Goal: Task Accomplishment & Management: Complete application form

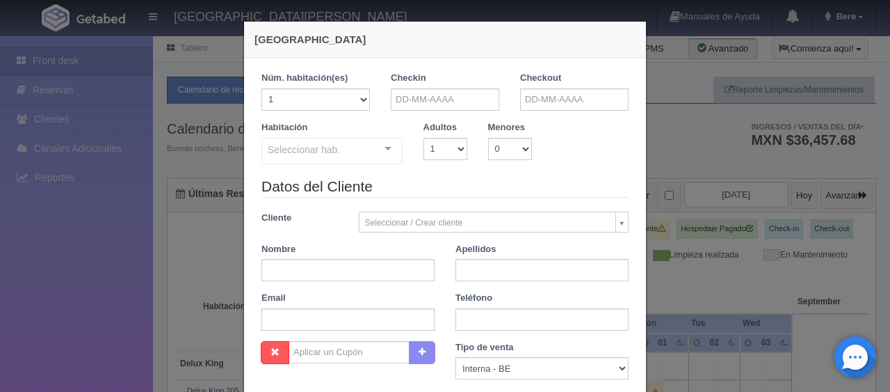
click at [405, 105] on input "text" at bounding box center [445, 99] width 108 height 22
click at [465, 104] on input "text" at bounding box center [445, 99] width 108 height 22
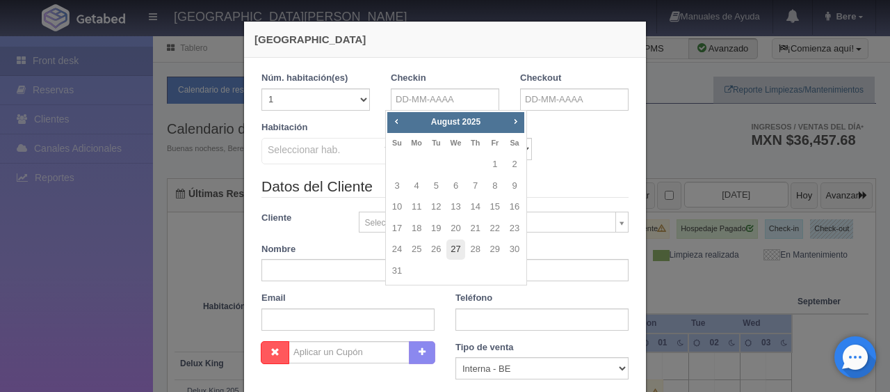
click at [462, 250] on link "27" at bounding box center [456, 249] width 18 height 20
type input "[DATE]"
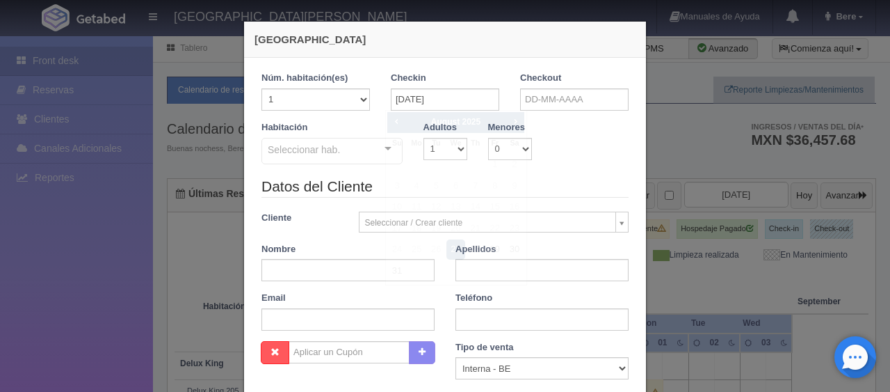
checkbox input "false"
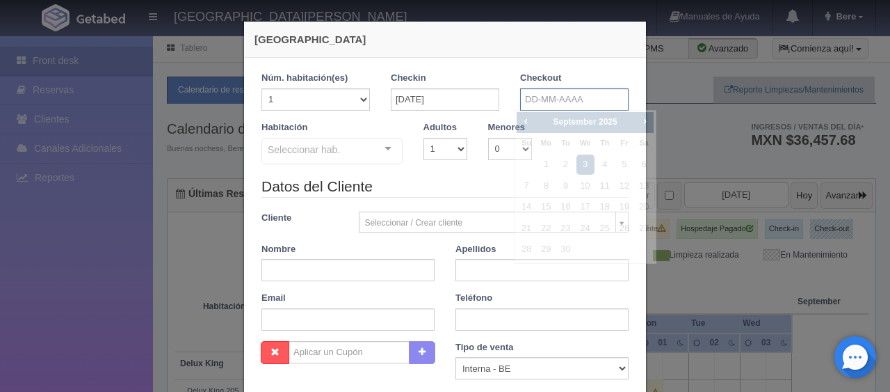
click at [557, 99] on input "text" at bounding box center [574, 99] width 108 height 22
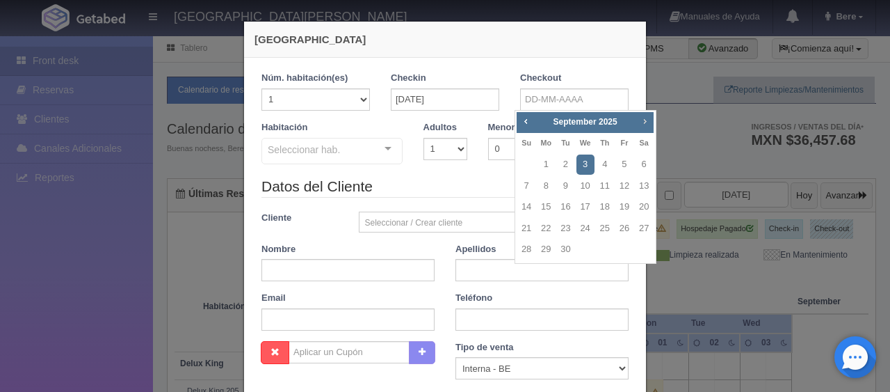
click at [644, 121] on span "Next" at bounding box center [644, 120] width 11 height 11
click at [521, 126] on span "Prev" at bounding box center [525, 120] width 11 height 11
click at [545, 163] on link "1" at bounding box center [546, 164] width 18 height 20
type input "[DATE]"
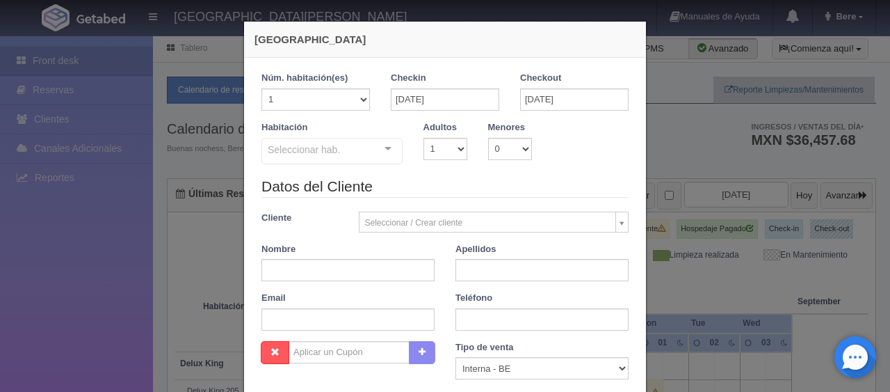
checkbox input "false"
click at [426, 150] on select "1 2 3 4 5 6 7 8 9 10" at bounding box center [446, 149] width 44 height 22
select select "2"
click at [424, 138] on select "1 2 3 4 5 6 7 8 9 10" at bounding box center [446, 149] width 44 height 22
checkbox input "false"
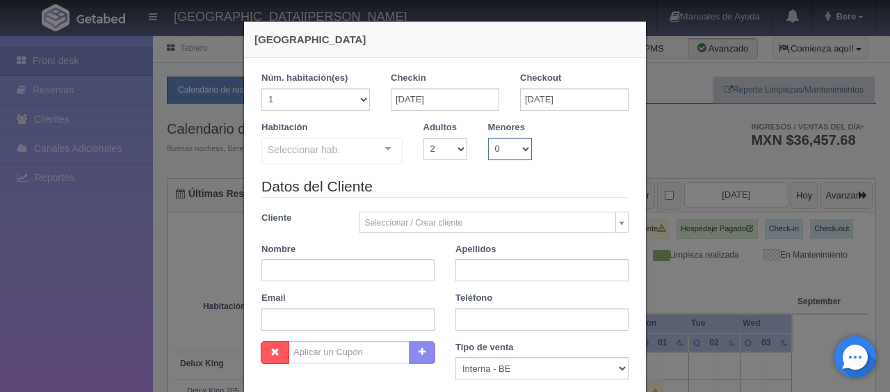
click at [492, 152] on select "0 1 2 3 4 5 6 7 8 9 10" at bounding box center [510, 149] width 44 height 22
select select "1"
click at [488, 138] on select "0 1 2 3 4 5 6 7 8 9 10" at bounding box center [510, 149] width 44 height 22
checkbox input "false"
click at [501, 157] on select "0 1 2 3 4 5 6 7 8 9 10" at bounding box center [510, 149] width 44 height 22
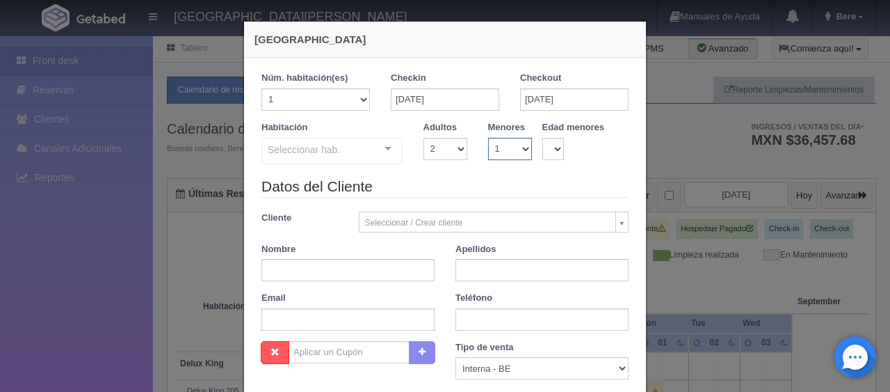
select select "2"
click at [488, 138] on select "0 1 2 3 4 5 6 7 8 9 10" at bounding box center [510, 149] width 44 height 22
checkbox input "false"
click at [548, 152] on select "0 1 2 3 4 5 6 7 8 9 10 11 12 13 14 15 16 17 18" at bounding box center [553, 149] width 22 height 22
select select "2"
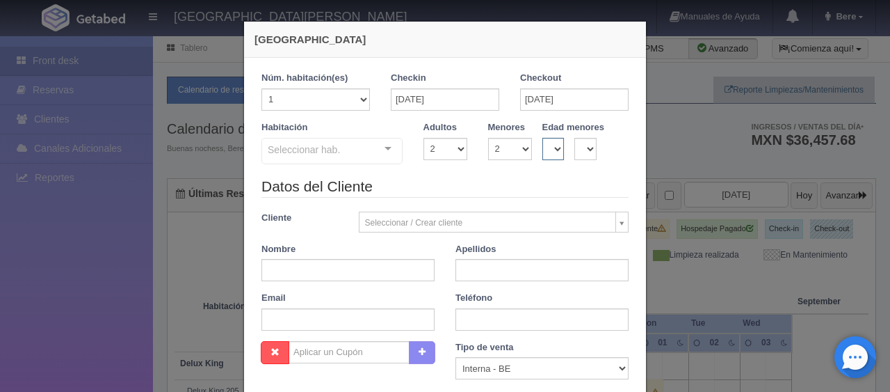
click at [542, 138] on select "0 1 2 3 4 5 6 7 8 9 10 11 12 13 14 15 16 17 18" at bounding box center [553, 149] width 22 height 22
checkbox input "false"
drag, startPoint x: 584, startPoint y: 146, endPoint x: 587, endPoint y: 154, distance: 8.8
click at [585, 147] on select "0 1 2 3 4 5 6 7 8 9 10 11 12 13 14 15 16 17 18" at bounding box center [585, 149] width 22 height 22
select select "2"
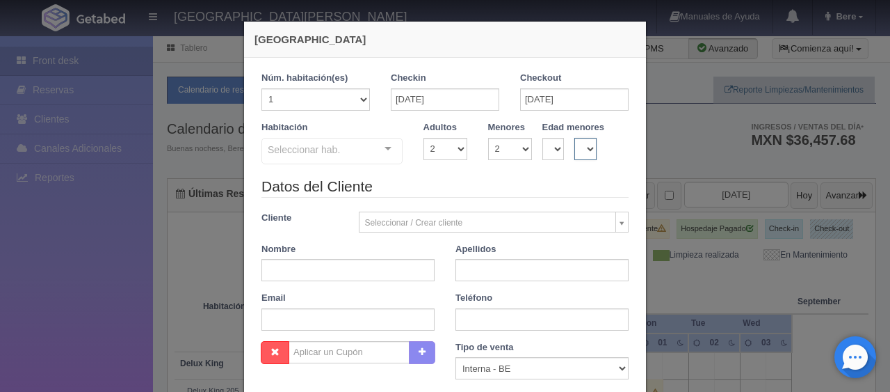
click at [574, 138] on select "0 1 2 3 4 5 6 7 8 9 10 11 12 13 14 15 16 17 18" at bounding box center [585, 149] width 22 height 22
checkbox input "false"
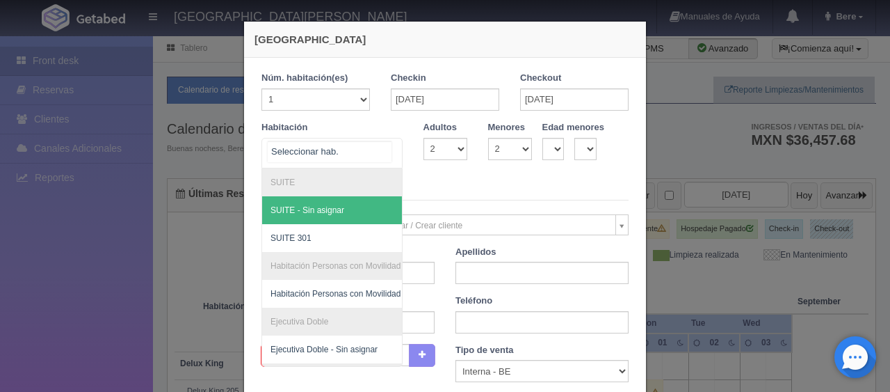
click at [378, 164] on div "SUITE SUITE - Sin asignar SUITE 301 Habitación Personas con Movilidad Reducida …" at bounding box center [332, 153] width 141 height 31
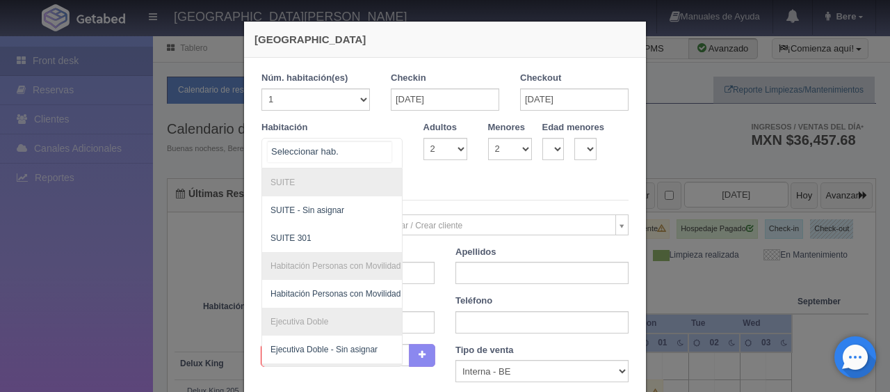
scroll to position [259, 0]
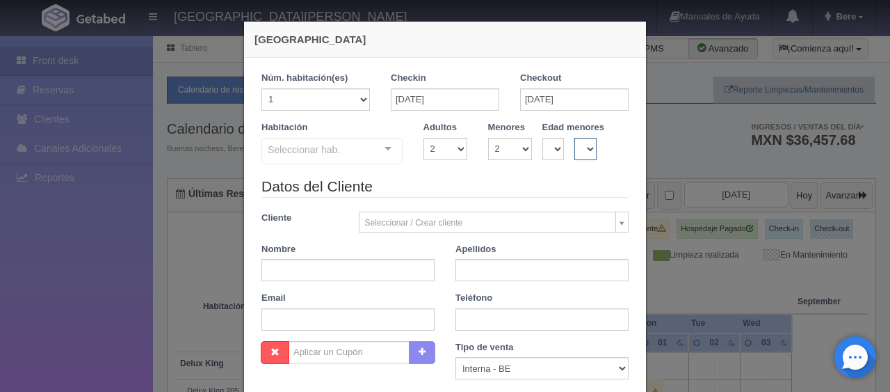
click at [578, 152] on select "0 1 2 3 4 5 6 7 8 9 10 11 12 13 14 15 16 17 18" at bounding box center [585, 149] width 22 height 22
select select "0"
click at [574, 138] on select "0 1 2 3 4 5 6 7 8 9 10 11 12 13 14 15 16 17 18" at bounding box center [585, 149] width 22 height 22
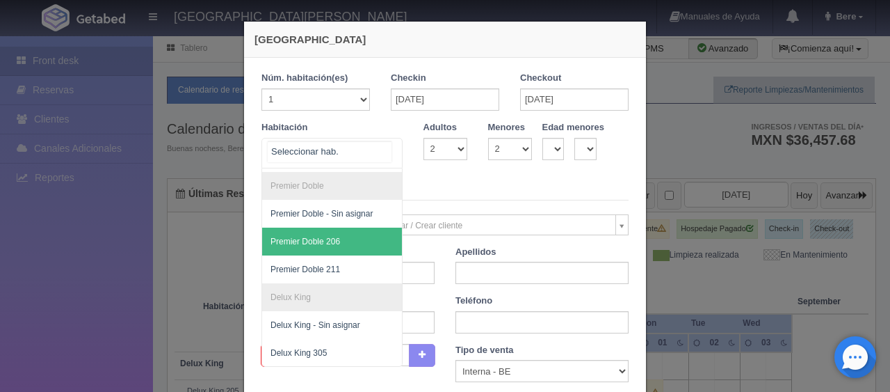
click at [364, 144] on div at bounding box center [332, 153] width 141 height 31
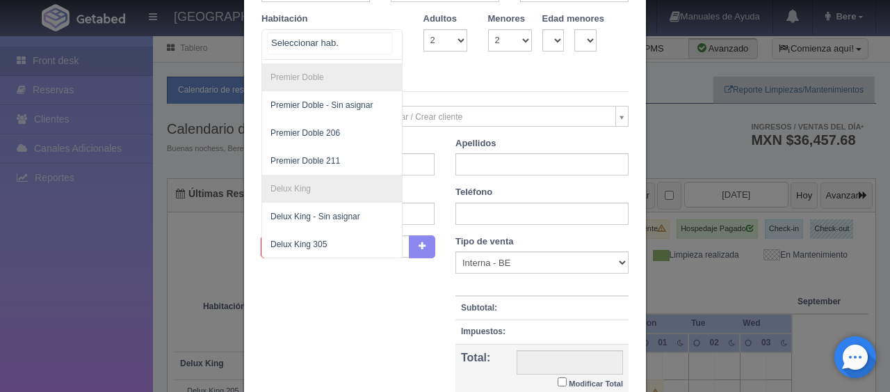
scroll to position [120, 0]
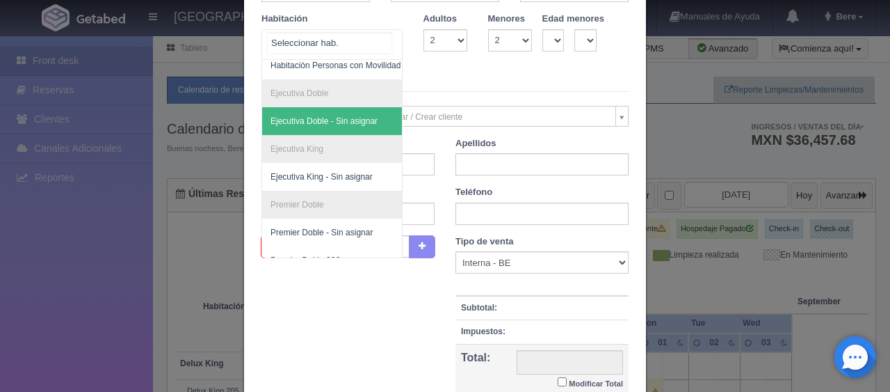
click at [337, 112] on span "Ejecutiva Doble - Sin asignar" at bounding box center [379, 121] width 234 height 28
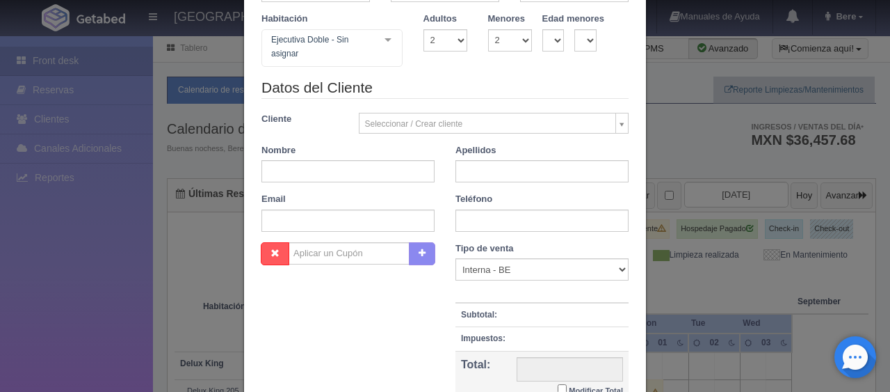
checkbox input "false"
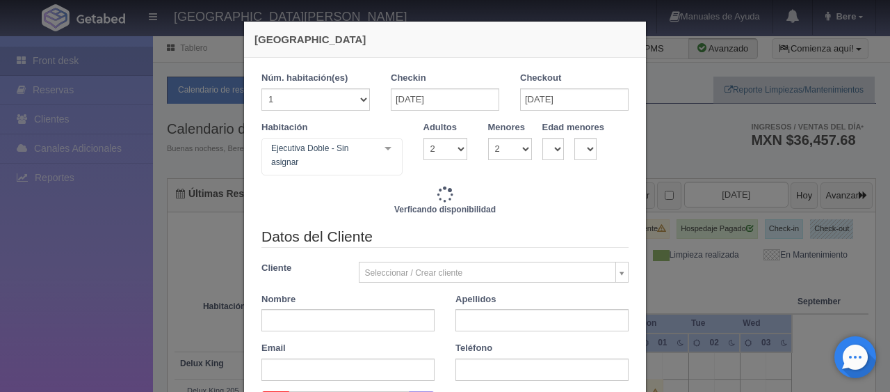
click at [753, 237] on div "Nueva Reserva 1 Núm. habitación(es) 1 2 3 4 5 6 7 8 9 10 11 12 13 14 15 16 17 1…" at bounding box center [445, 196] width 890 height 392
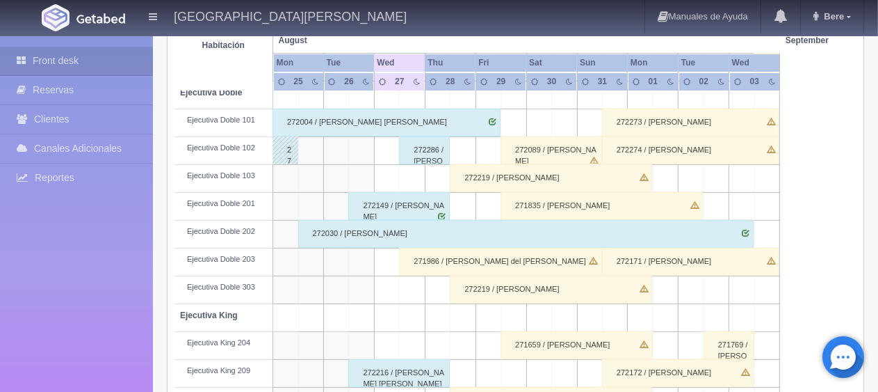
scroll to position [324, 0]
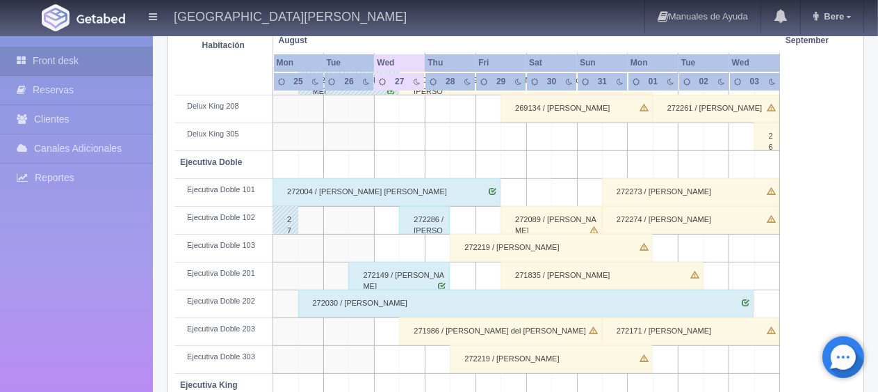
click at [566, 223] on div "272089 / [PERSON_NAME]" at bounding box center [552, 220] width 102 height 28
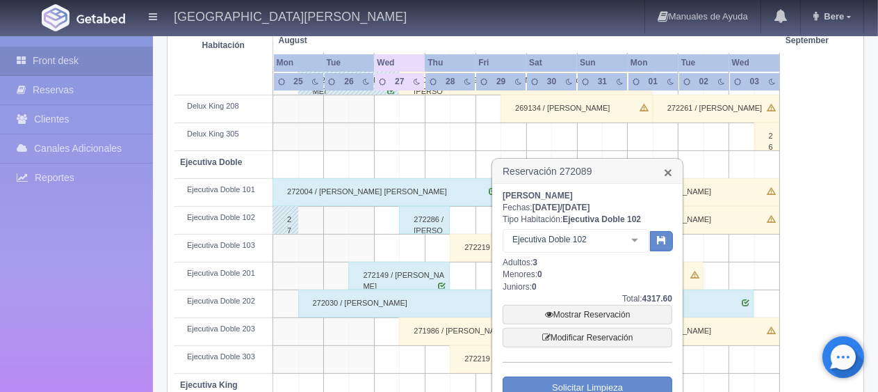
click at [670, 168] on link "×" at bounding box center [668, 172] width 8 height 15
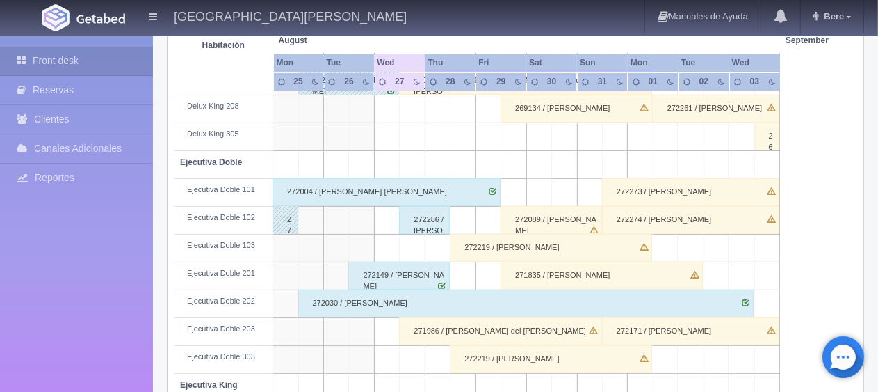
click at [565, 215] on div "272089 / [PERSON_NAME]" at bounding box center [552, 220] width 102 height 28
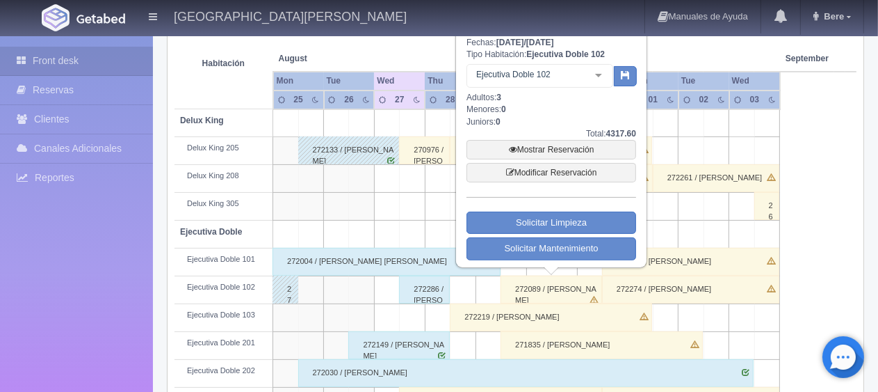
scroll to position [115, 0]
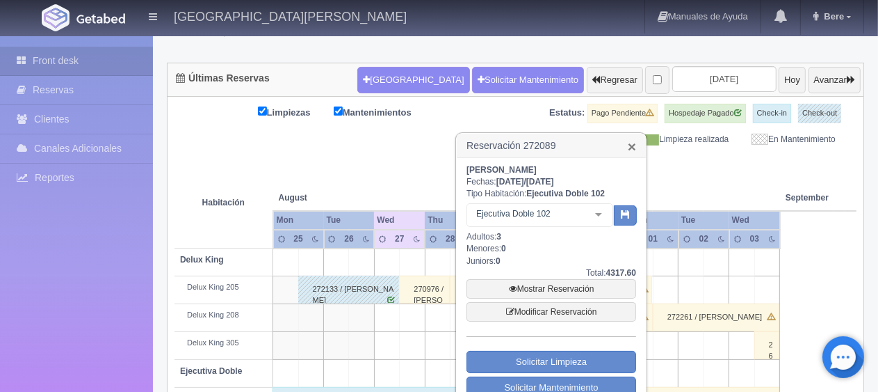
click at [631, 146] on link "×" at bounding box center [632, 146] width 8 height 15
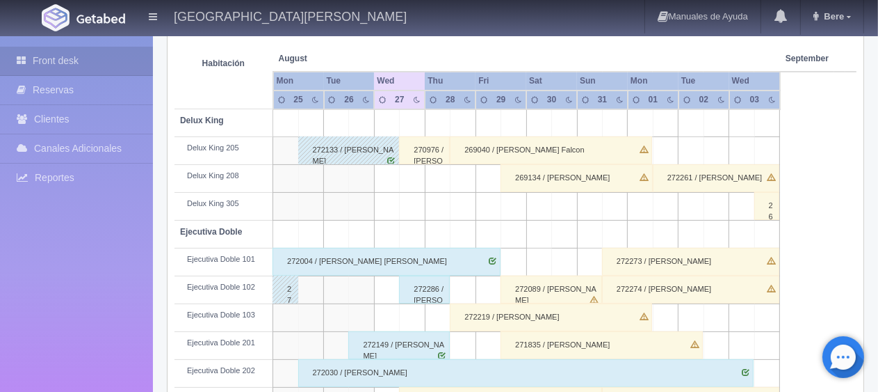
scroll to position [324, 0]
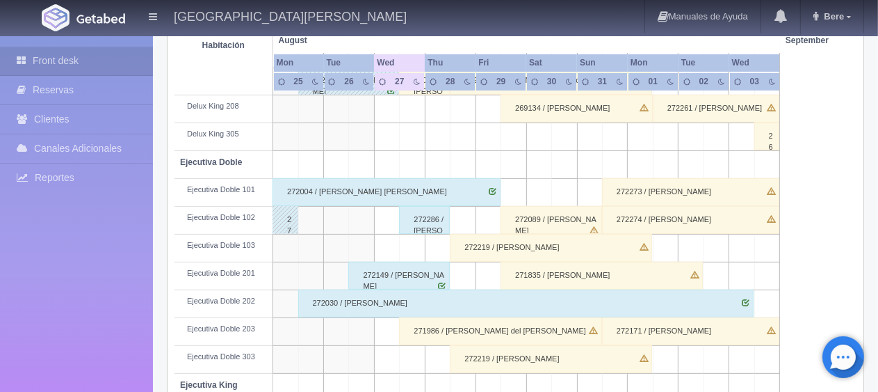
click at [576, 220] on div "272089 / [PERSON_NAME]" at bounding box center [552, 220] width 102 height 28
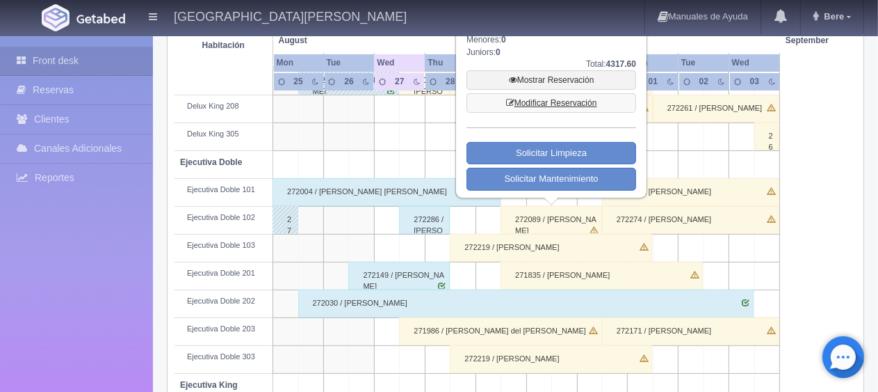
click at [557, 98] on link "Modificar Reservación" at bounding box center [552, 102] width 170 height 19
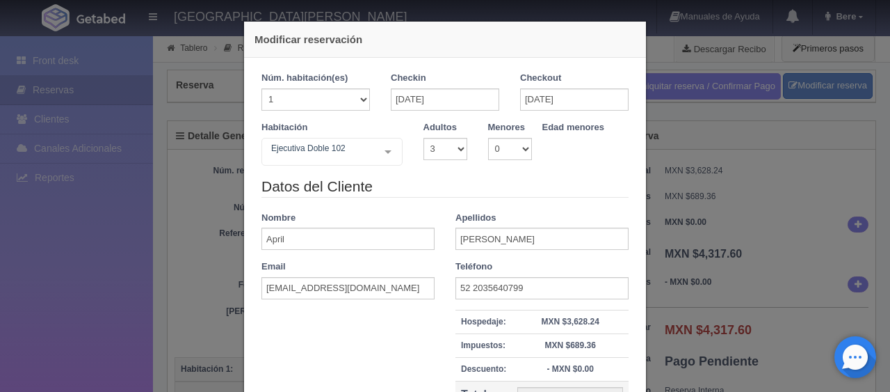
select select "3"
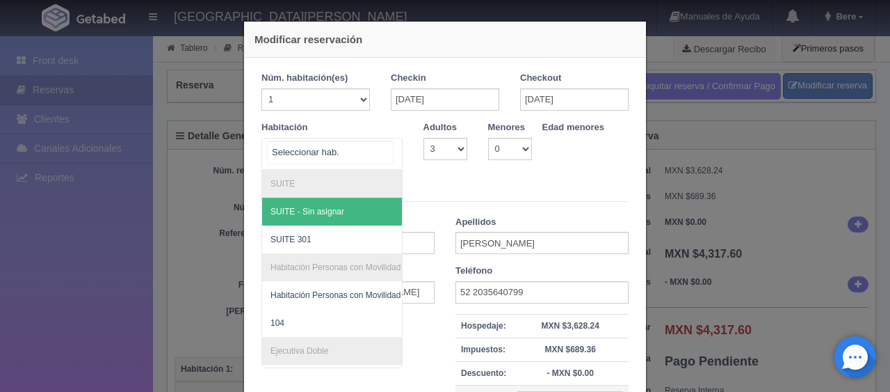
click at [396, 159] on div at bounding box center [332, 154] width 141 height 32
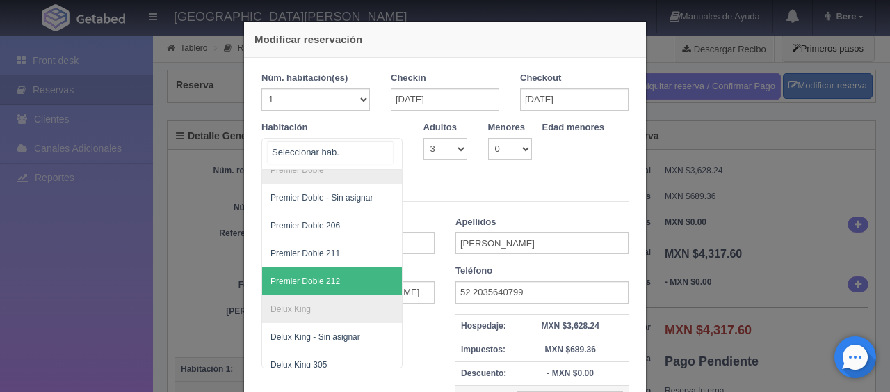
scroll to position [369, 0]
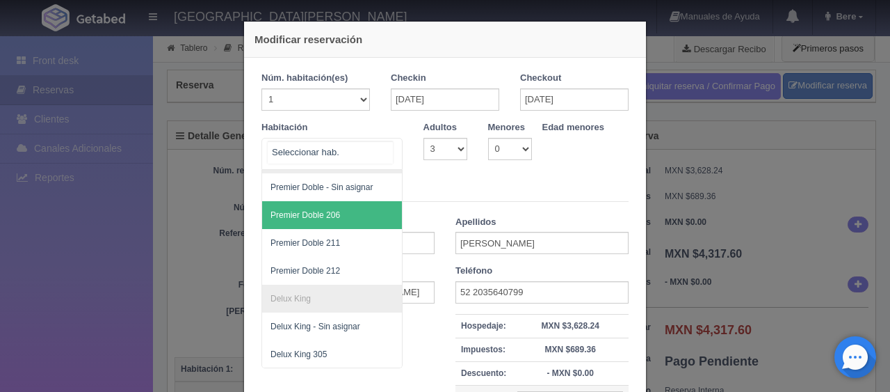
click at [348, 204] on span "Premier Doble 206" at bounding box center [379, 215] width 234 height 28
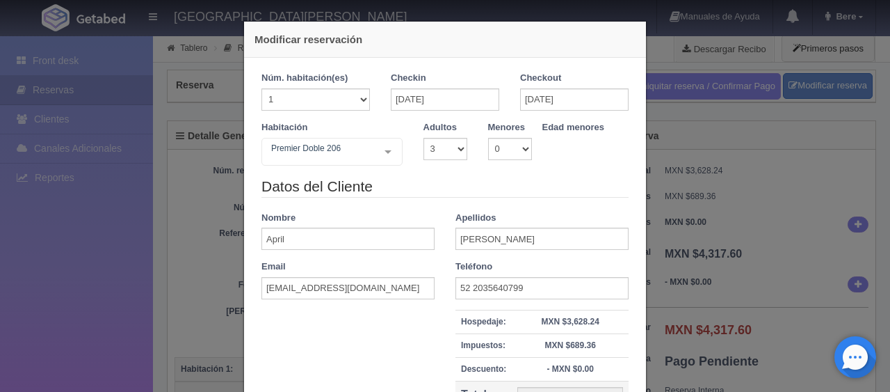
checkbox input "false"
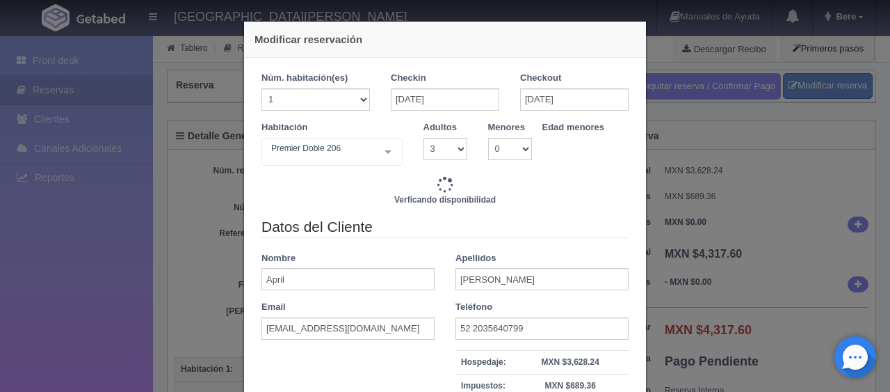
type input "3798.00"
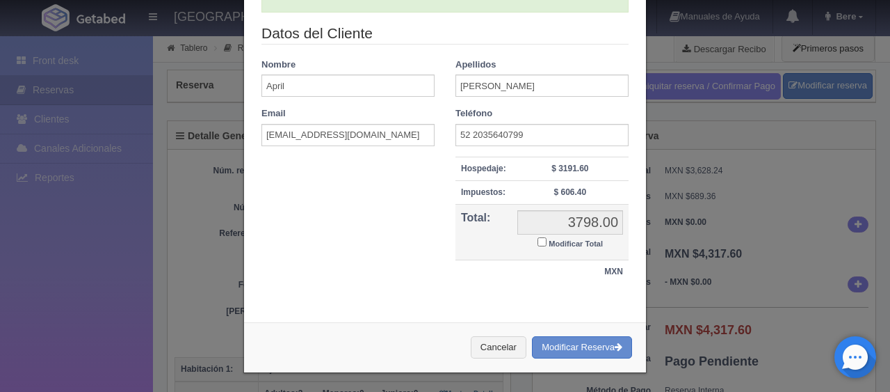
click at [551, 241] on small "Modificar Total" at bounding box center [576, 243] width 54 height 8
click at [547, 241] on input "Modificar Total" at bounding box center [542, 241] width 9 height 9
checkbox input "true"
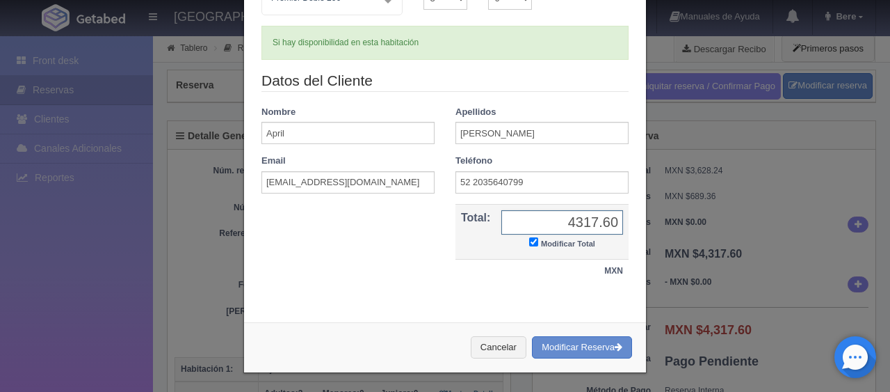
type input "4317.60"
click at [532, 336] on button "Modificar Reserva" at bounding box center [582, 347] width 100 height 23
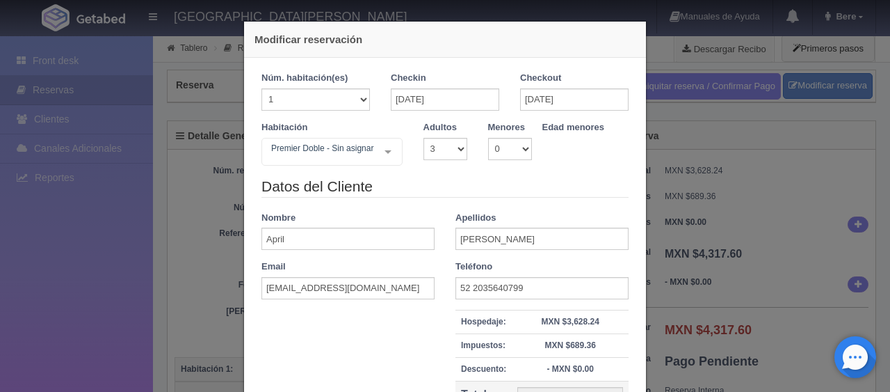
select select "3"
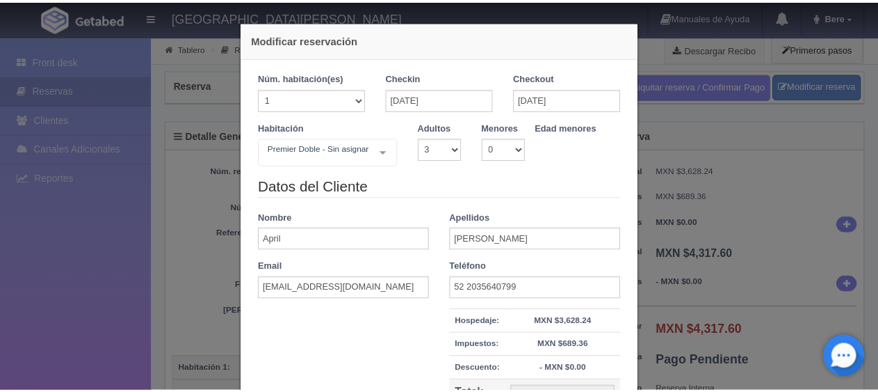
scroll to position [158, 0]
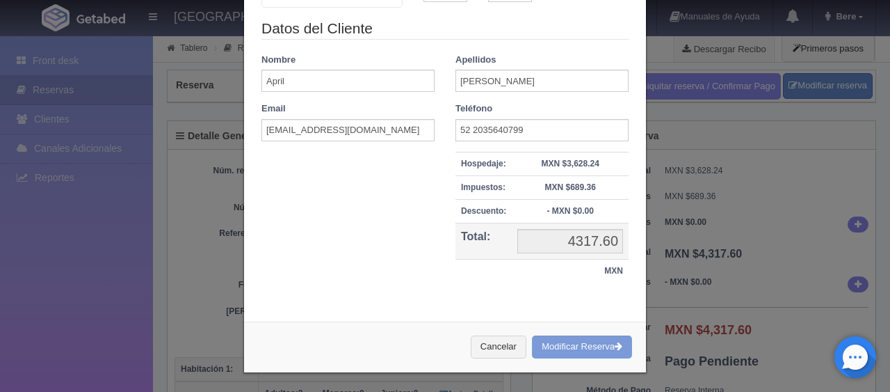
click at [733, 266] on div "Modificar reservación Núm. habitación(es) 1 2 3 4 5 6 7 8 9 10 11 12 13 14 15 1…" at bounding box center [445, 196] width 890 height 392
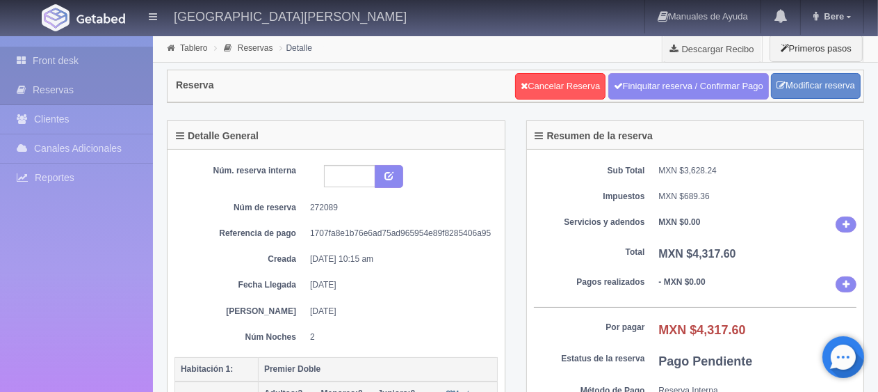
click at [53, 60] on link "Front desk" at bounding box center [76, 61] width 153 height 29
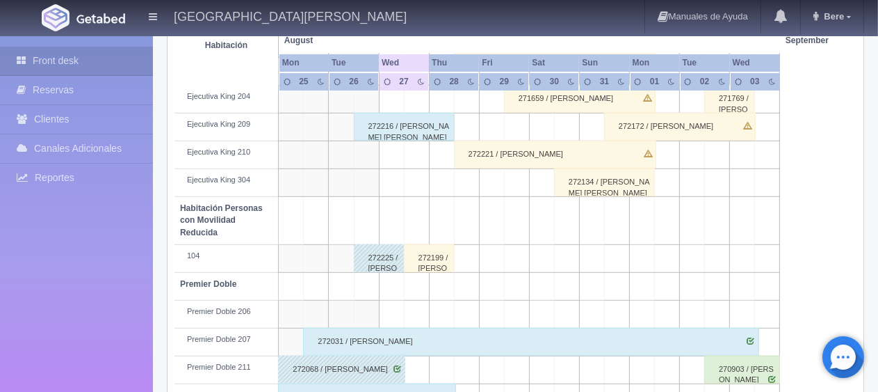
scroll to position [779, 0]
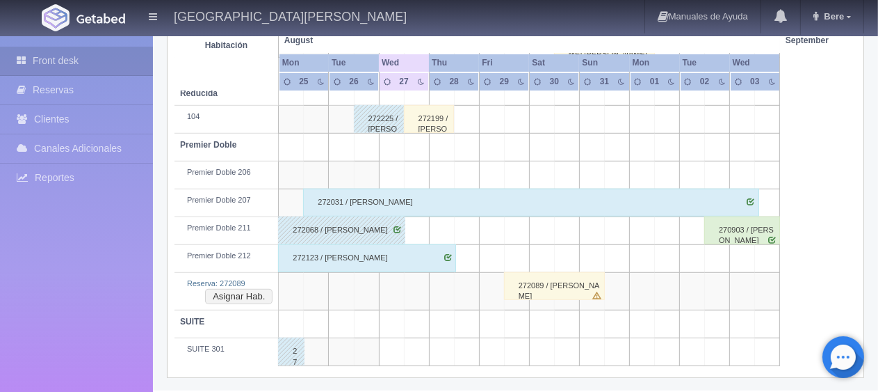
click at [584, 285] on div "272089 / [PERSON_NAME]" at bounding box center [555, 286] width 102 height 28
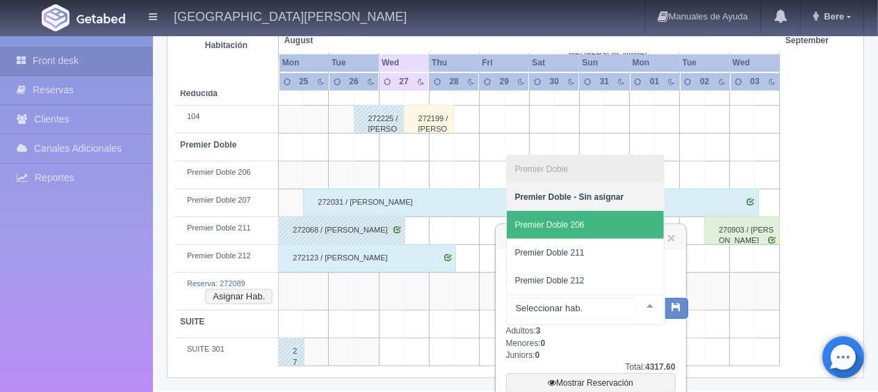
click at [597, 232] on span "Premier Doble 206" at bounding box center [585, 225] width 157 height 28
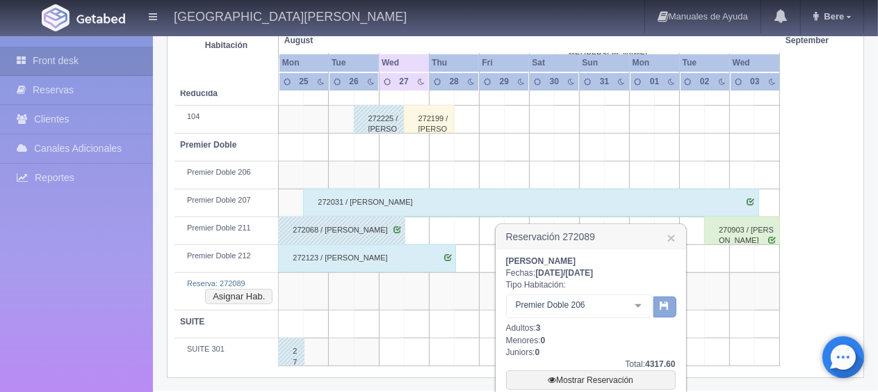
click at [657, 305] on button "button" at bounding box center [665, 306] width 23 height 21
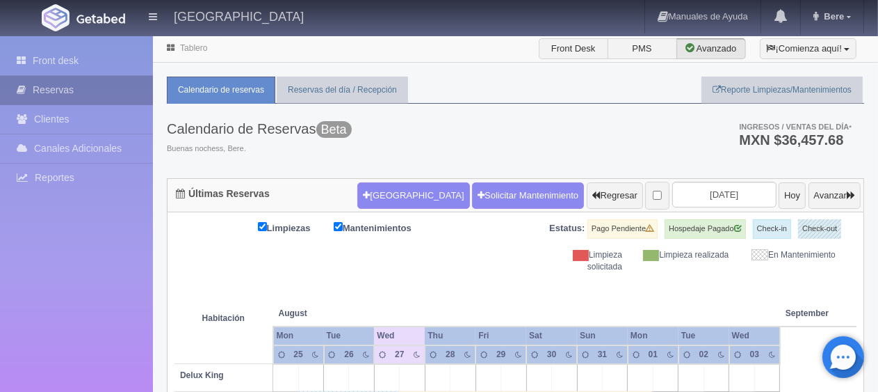
click at [64, 90] on link "Reservas" at bounding box center [76, 90] width 153 height 29
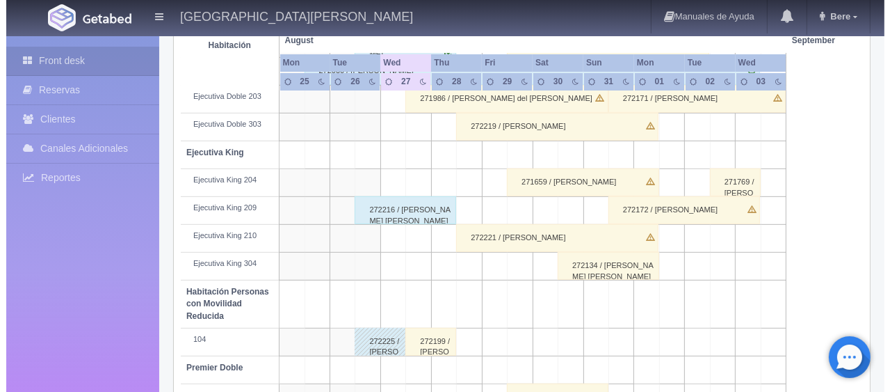
scroll to position [139, 0]
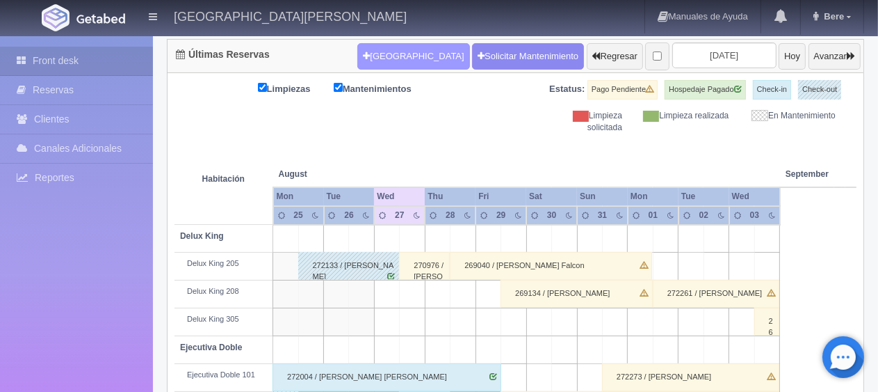
click at [389, 48] on button "[GEOGRAPHIC_DATA]" at bounding box center [413, 56] width 112 height 26
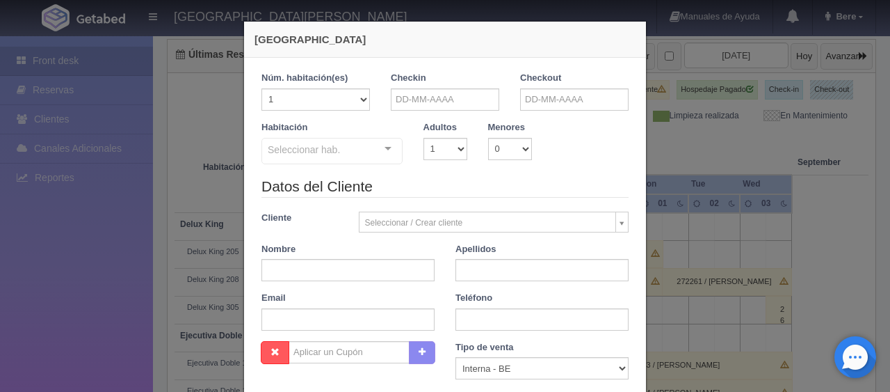
checkbox input "false"
click at [331, 277] on input "text" at bounding box center [348, 270] width 173 height 22
paste input "[PERSON_NAME]"
drag, startPoint x: 367, startPoint y: 274, endPoint x: 293, endPoint y: 275, distance: 73.7
click at [293, 275] on input "[PERSON_NAME]" at bounding box center [348, 270] width 173 height 22
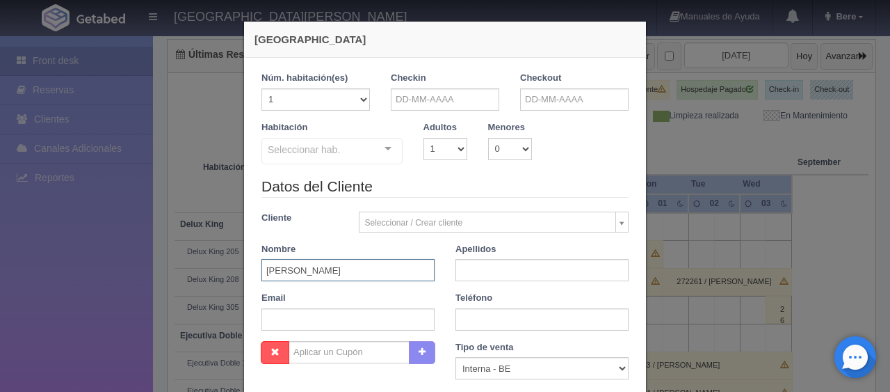
type input "Martina"
paste input "Chavez"
type input "Chavez"
click at [459, 317] on input "text" at bounding box center [542, 319] width 173 height 22
paste input "3396884532"
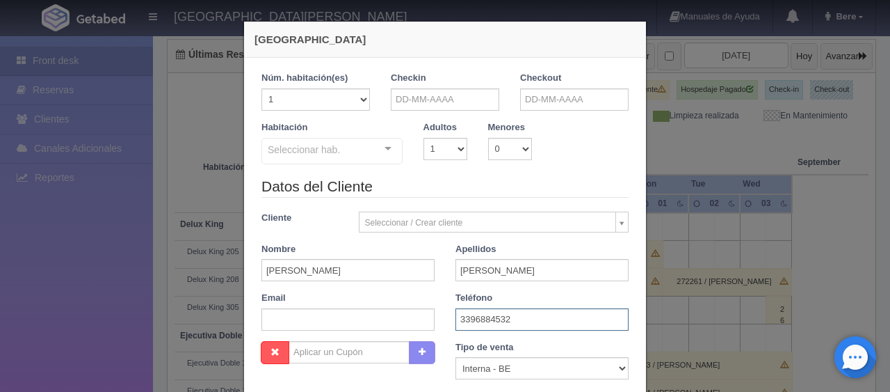
type input "3396884532"
click at [456, 95] on input "text" at bounding box center [445, 99] width 108 height 22
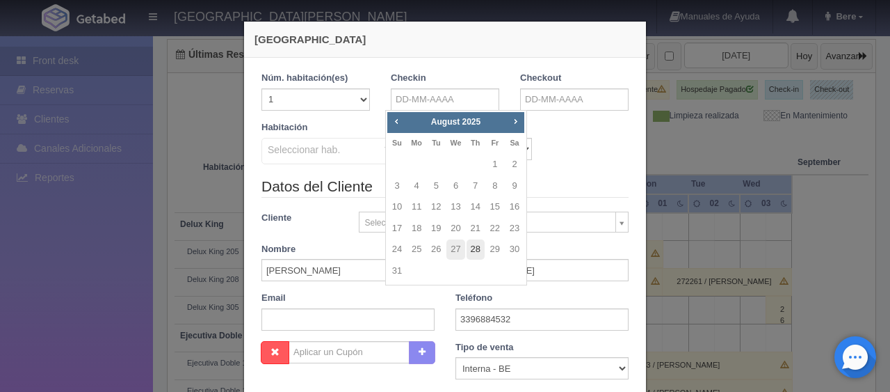
click at [478, 250] on link "28" at bounding box center [476, 249] width 18 height 20
type input "28-08-2025"
checkbox input "false"
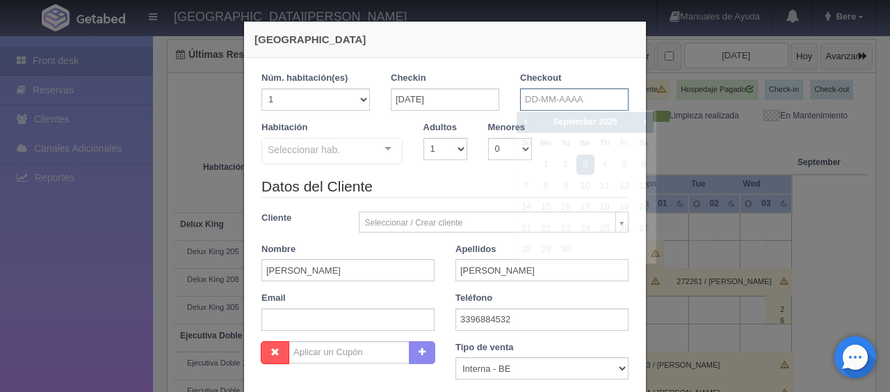
drag, startPoint x: 584, startPoint y: 97, endPoint x: 591, endPoint y: 120, distance: 23.3
click at [584, 97] on input "text" at bounding box center [574, 99] width 108 height 22
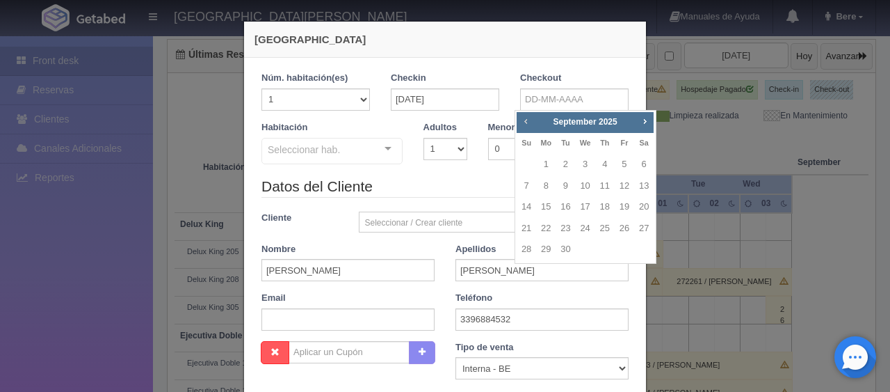
click at [528, 121] on span "Prev" at bounding box center [525, 120] width 11 height 11
click at [626, 251] on link "29" at bounding box center [625, 249] width 18 height 20
type input "[DATE]"
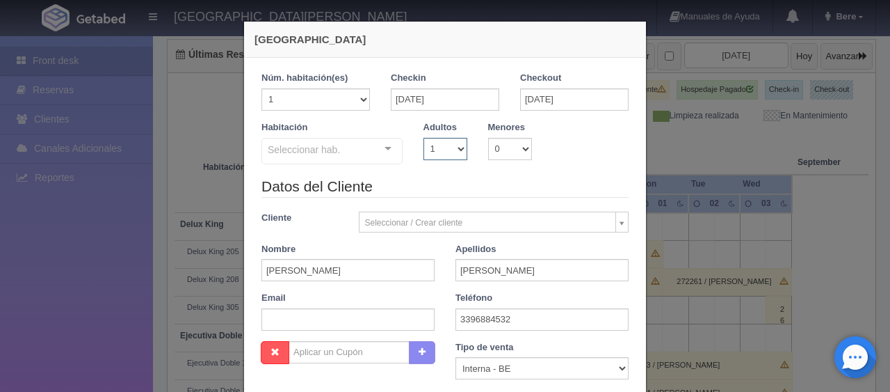
click at [445, 156] on select "1 2 3 4 5 6 7 8 9 10" at bounding box center [446, 149] width 44 height 22
click at [424, 138] on select "1 2 3 4 5 6 7 8 9 10" at bounding box center [446, 149] width 44 height 22
click at [373, 154] on div "Seleccionar hab. SUITE SUITE - Sin asignar SUITE 301 Habitación Personas con Mo…" at bounding box center [332, 152] width 141 height 28
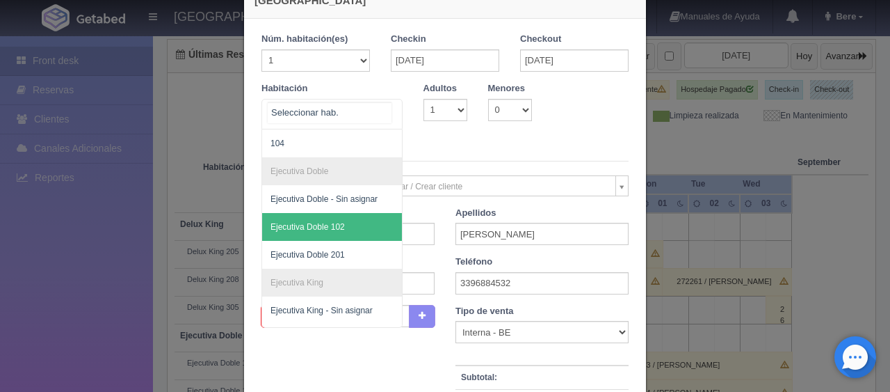
click at [348, 232] on span "Ejecutiva Doble 102" at bounding box center [379, 227] width 234 height 28
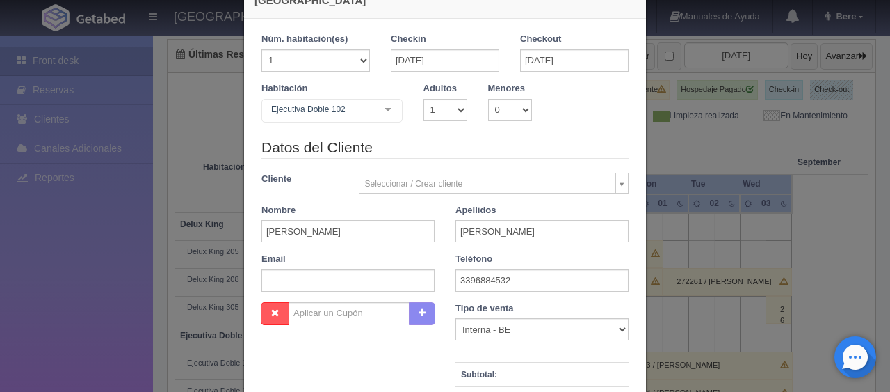
checkbox input "false"
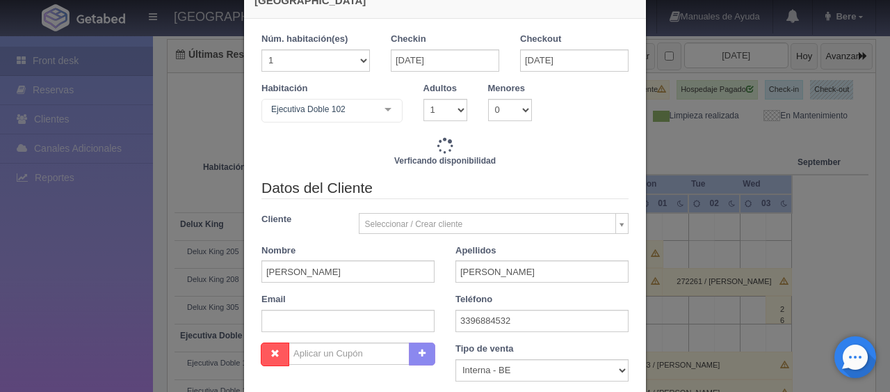
type input "1299.00"
checkbox input "false"
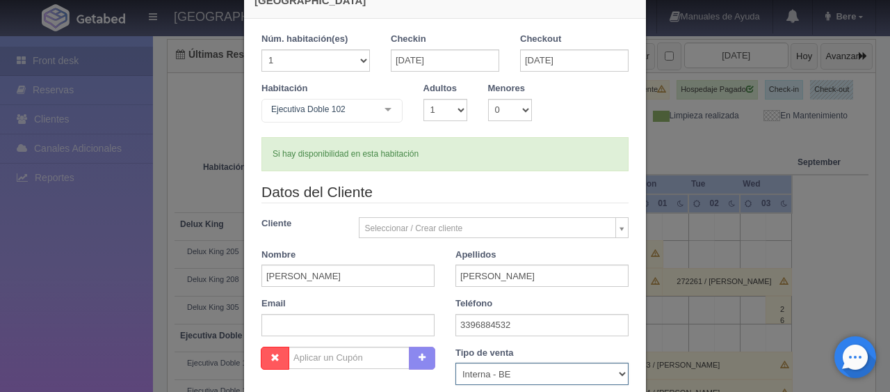
click at [495, 371] on select "Correo Electronico Interna - BE Llamada OTA Externa Otro WALK IN" at bounding box center [542, 373] width 173 height 22
select select "phone"
click at [456, 362] on select "Correo Electronico Interna - BE Llamada OTA Externa Otro WALK IN" at bounding box center [542, 373] width 173 height 22
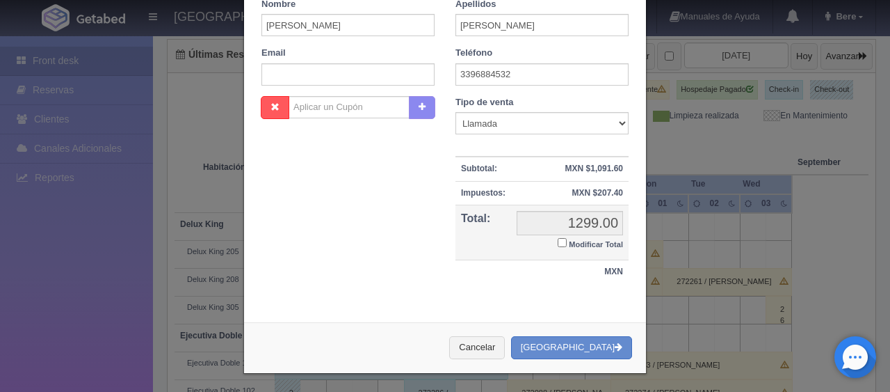
click at [569, 240] on small "Modificar Total" at bounding box center [596, 244] width 54 height 8
click at [565, 240] on input "Modificar Total" at bounding box center [562, 242] width 9 height 9
checkbox input "true"
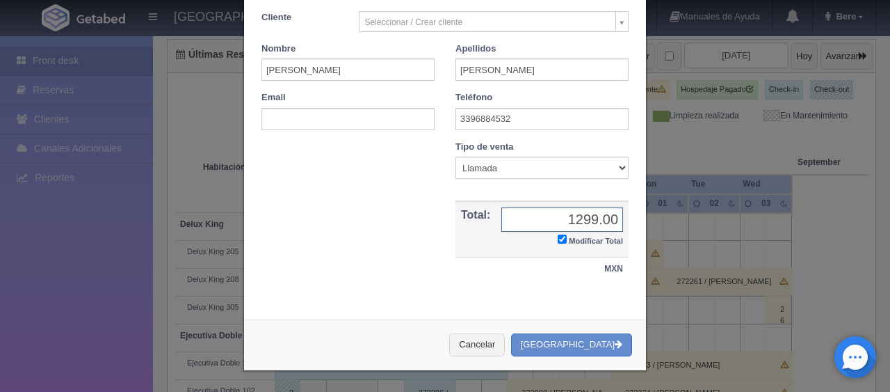
scroll to position [242, 0]
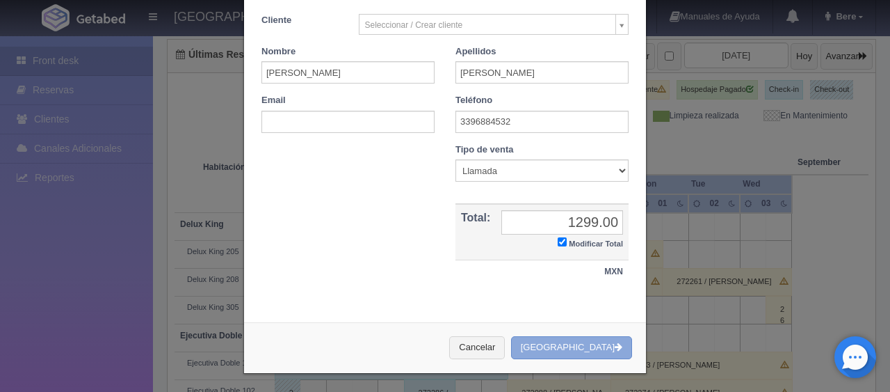
click at [597, 343] on button "[GEOGRAPHIC_DATA]" at bounding box center [571, 347] width 121 height 23
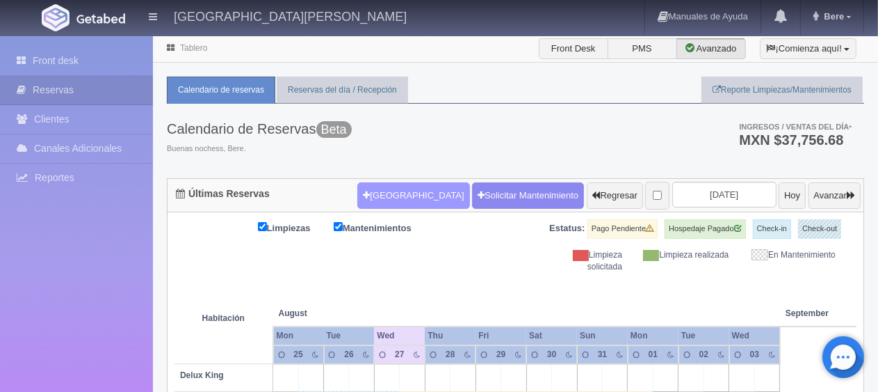
click at [408, 199] on button "[GEOGRAPHIC_DATA]" at bounding box center [413, 195] width 112 height 26
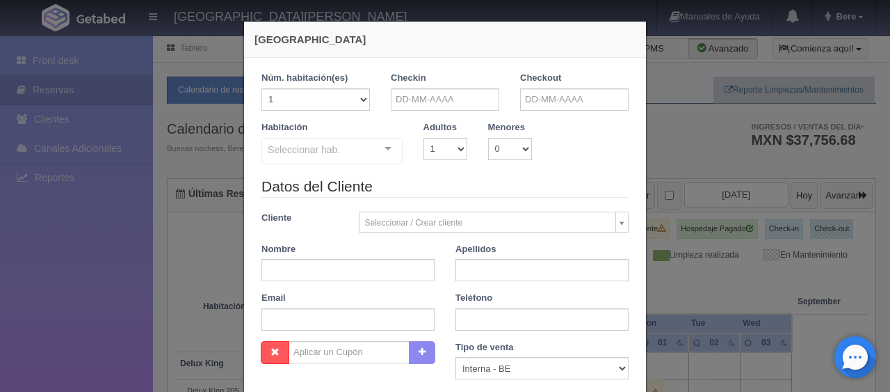
checkbox input "false"
click at [437, 104] on input "text" at bounding box center [445, 99] width 108 height 22
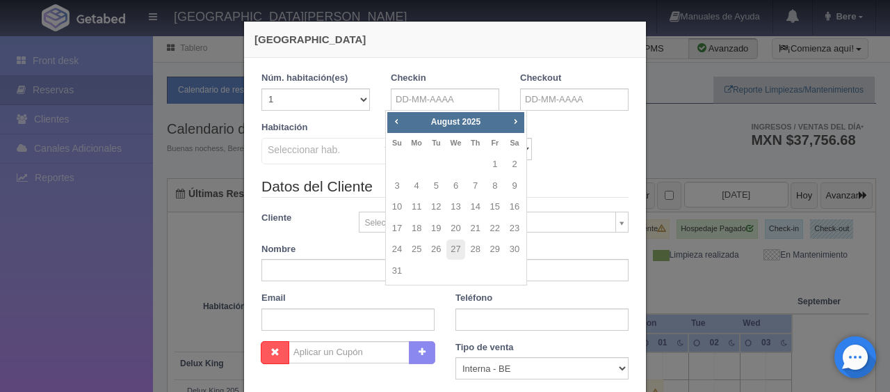
click at [568, 145] on div "Habitación Seleccionar hab. SUITE SUITE - Sin asignar SUITE 301 Habitación Pers…" at bounding box center [445, 148] width 388 height 55
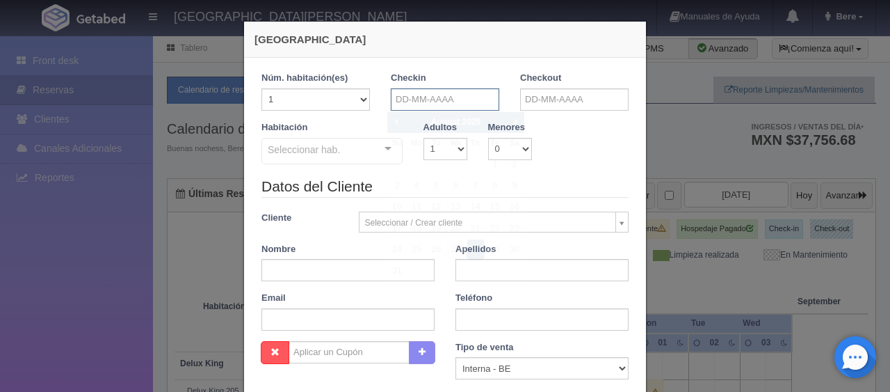
click at [476, 90] on input "text" at bounding box center [445, 99] width 108 height 22
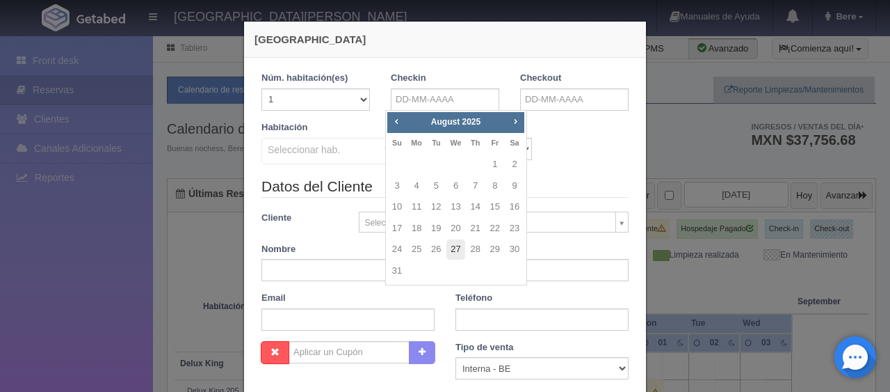
click at [456, 250] on link "27" at bounding box center [456, 249] width 18 height 20
type input "[DATE]"
checkbox input "false"
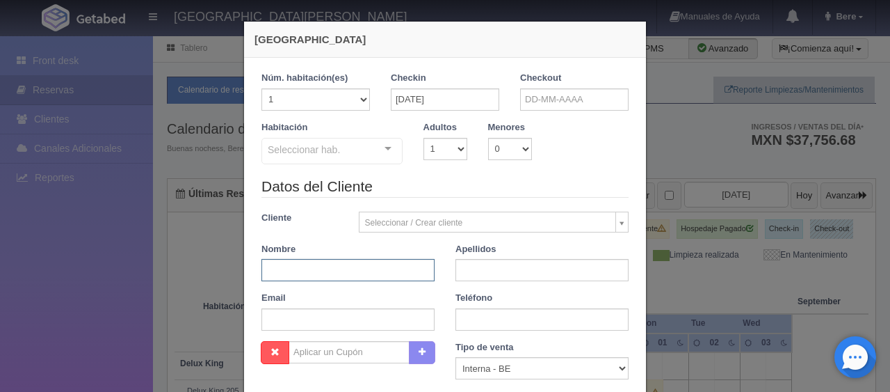
click at [325, 261] on input "text" at bounding box center [348, 270] width 173 height 22
paste input "[PERSON_NAME]"
drag, startPoint x: 328, startPoint y: 271, endPoint x: 287, endPoint y: 273, distance: 41.8
click at [287, 273] on input "[PERSON_NAME]" at bounding box center [348, 270] width 173 height 22
type input "[PERSON_NAME]"
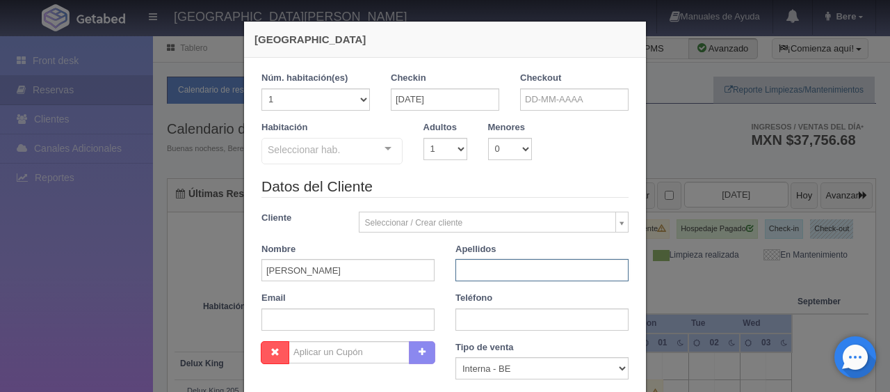
type input "v"
paste input "Ortiz"
type input "Ortiz"
click at [471, 329] on input "text" at bounding box center [542, 319] width 173 height 22
paste input "0 (0) 5534199632"
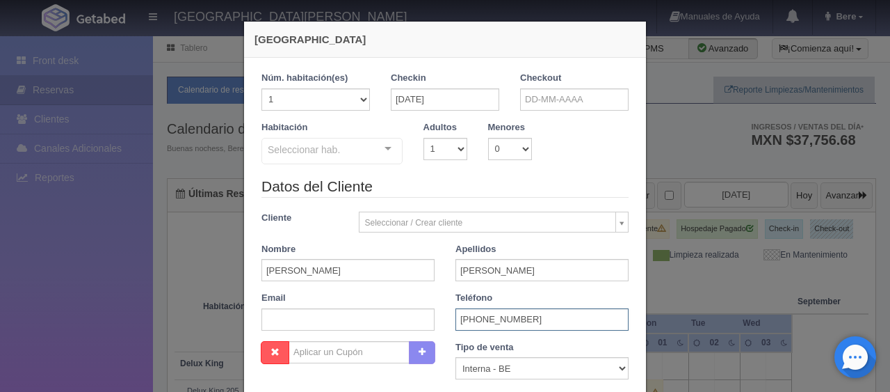
type input "0 (0) 5534199632"
click at [464, 358] on select "Correo Electronico Interna - BE Llamada OTA Externa Otro WALK IN" at bounding box center [542, 368] width 173 height 22
select select "extota"
click at [456, 357] on select "Correo Electronico Interna - BE Llamada OTA Externa Otro WALK IN" at bounding box center [542, 368] width 173 height 22
click at [426, 95] on input "27-08-2025" at bounding box center [445, 99] width 108 height 22
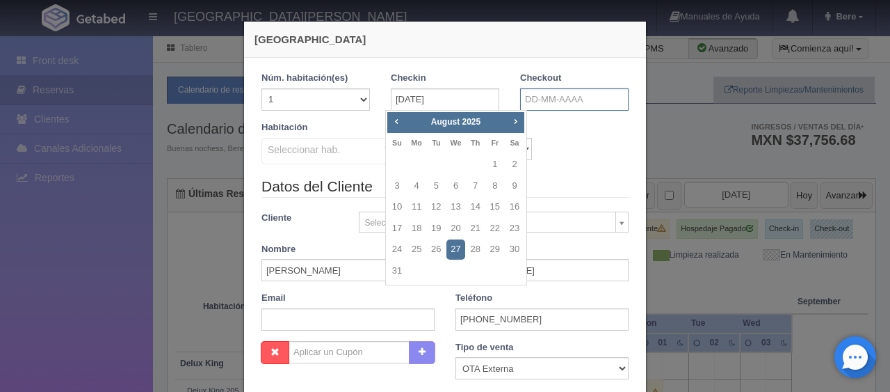
click at [565, 101] on input "text" at bounding box center [574, 99] width 108 height 22
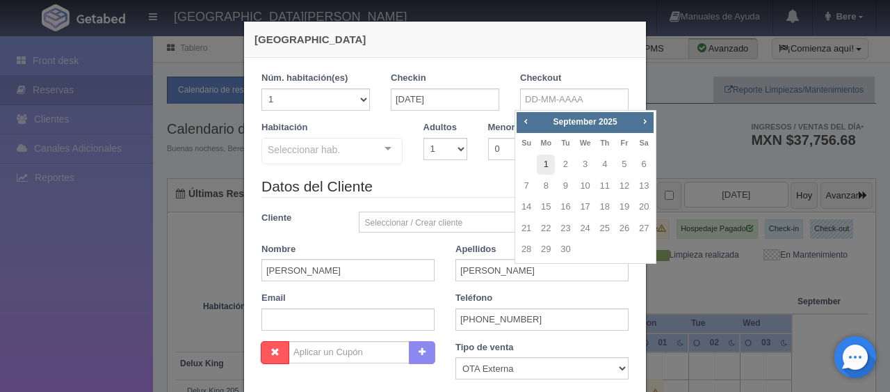
click at [542, 157] on link "1" at bounding box center [546, 164] width 18 height 20
type input "01-09-2025"
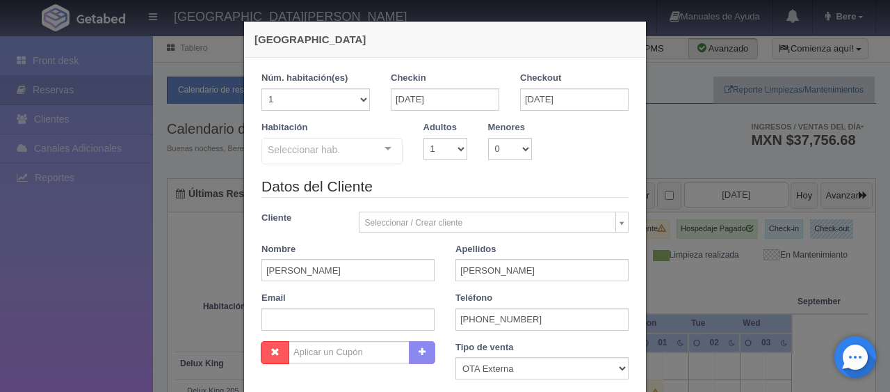
checkbox input "false"
click at [443, 140] on select "1 2 3 4 5 6 7 8 9 10" at bounding box center [446, 149] width 44 height 22
select select "2"
click at [424, 138] on select "1 2 3 4 5 6 7 8 9 10" at bounding box center [446, 149] width 44 height 22
checkbox input "false"
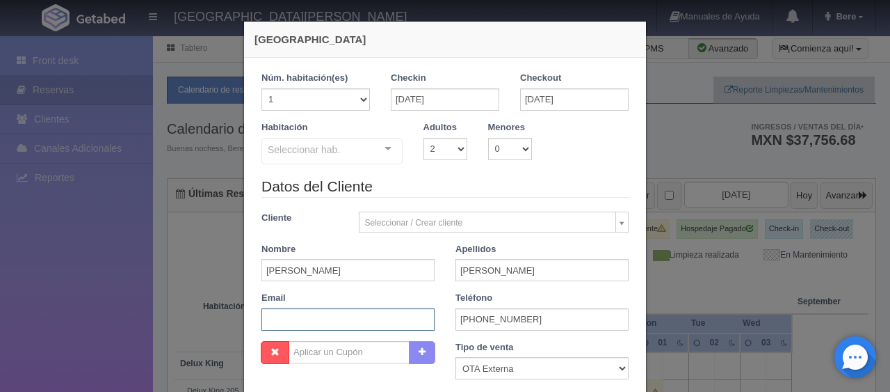
click at [309, 312] on input "text" at bounding box center [348, 319] width 173 height 22
paste input "5317xls0cp@m.expediapartnercentral.com"
type input "5317xls0cp@m.expediapartnercentral.com"
click at [357, 152] on div "Seleccionar hab." at bounding box center [332, 151] width 141 height 26
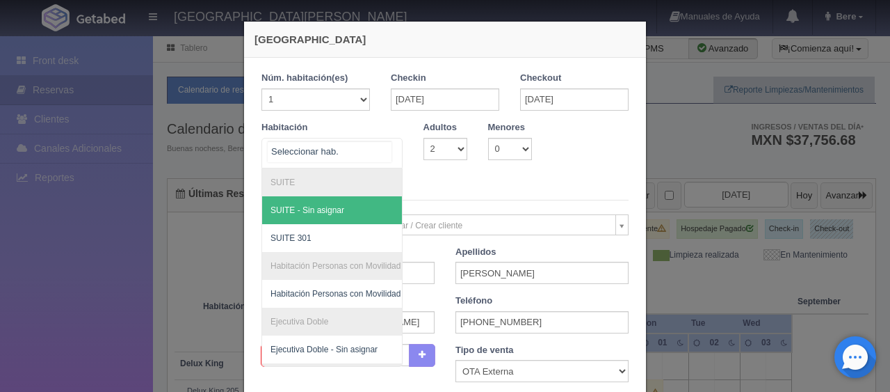
scroll to position [231, 0]
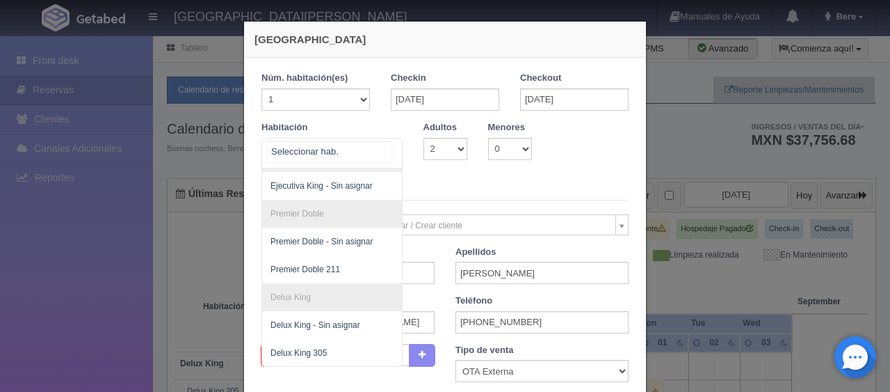
click at [314, 161] on div at bounding box center [332, 153] width 141 height 31
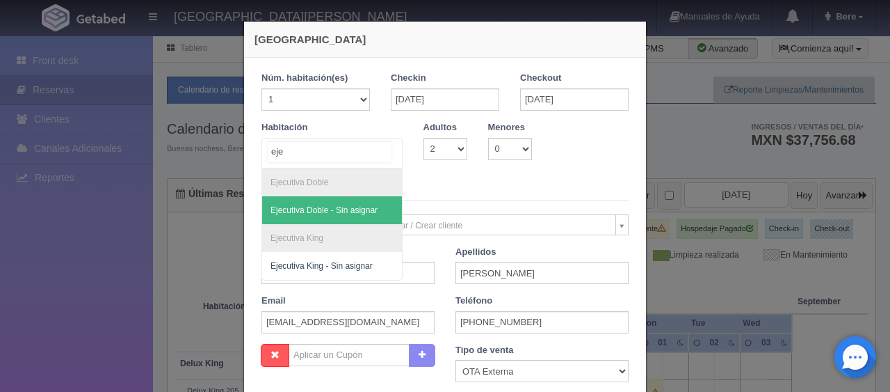
type input "ejec"
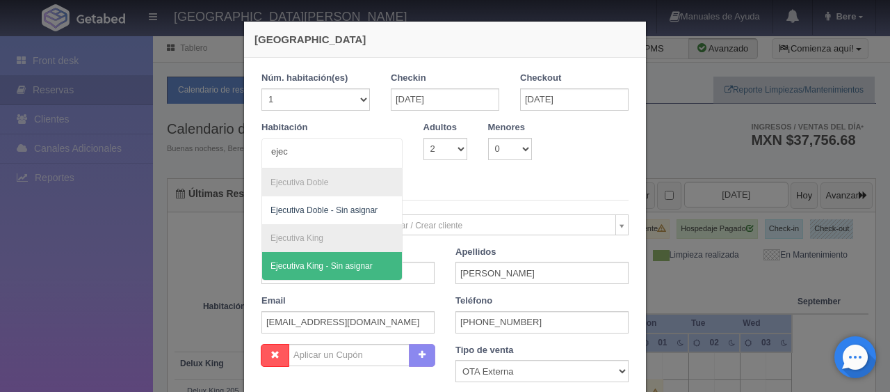
click at [435, 175] on form "1 Núm. habitación(es) 1 2 3 4 5 6 7 8 9 10 11 12 13 14 15 16 17 18 19 20 Checki…" at bounding box center [445, 309] width 367 height 474
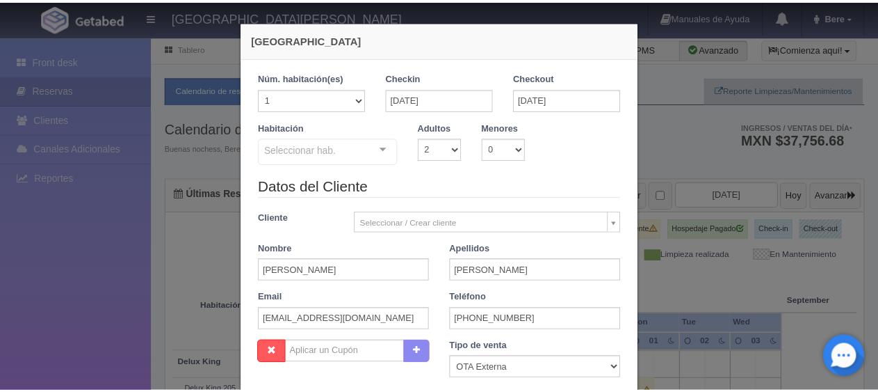
scroll to position [245, 0]
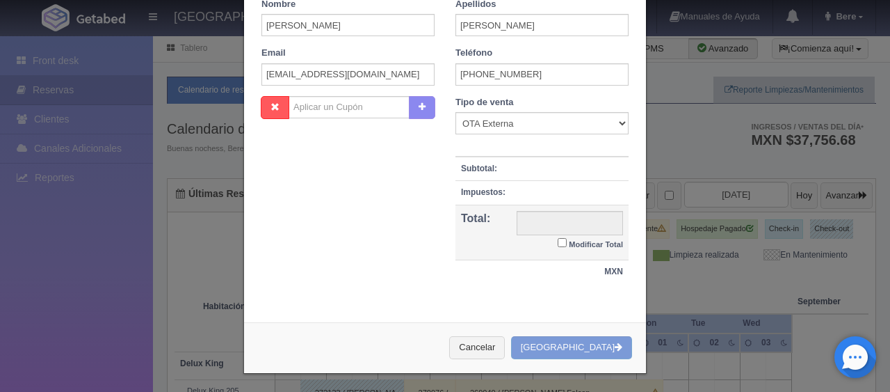
click at [750, 244] on div "Nueva Reserva 1 Núm. habitación(es) 1 2 3 4 5 6 7 8 9 10 11 12 13 14 15 16 17 1…" at bounding box center [445, 196] width 890 height 392
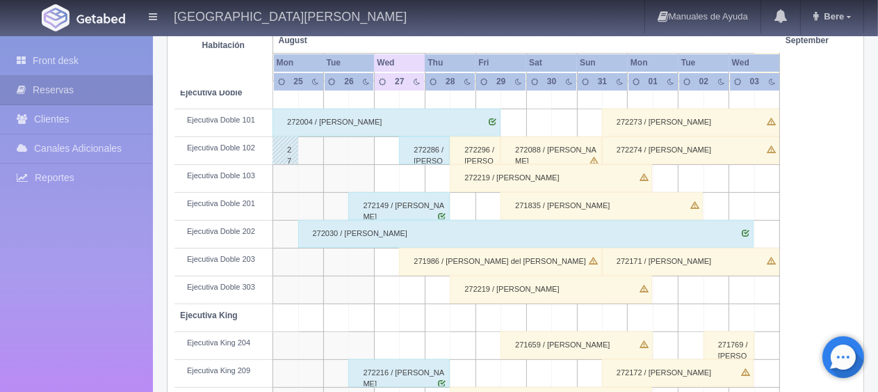
scroll to position [324, 0]
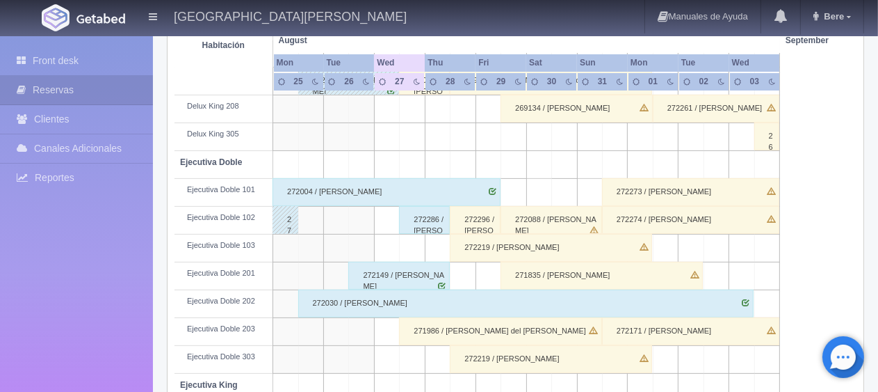
click at [569, 214] on div "272088 / April Casiano" at bounding box center [552, 220] width 102 height 28
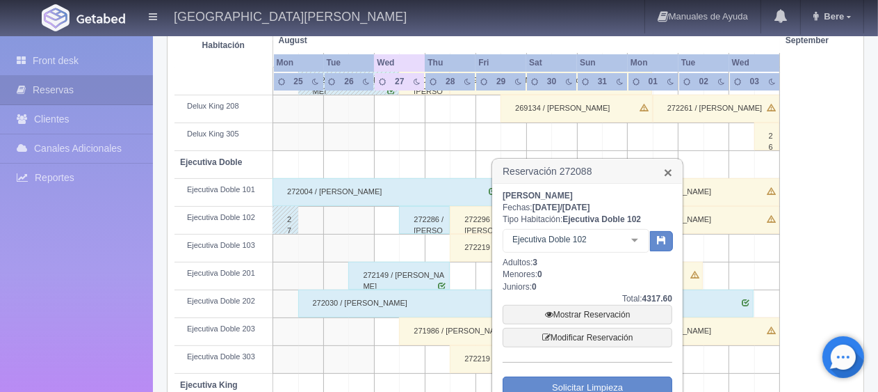
click at [667, 172] on link "×" at bounding box center [668, 172] width 8 height 15
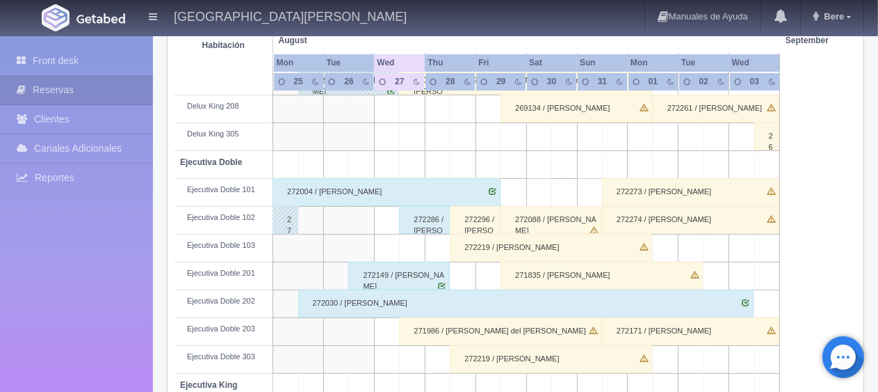
scroll to position [394, 0]
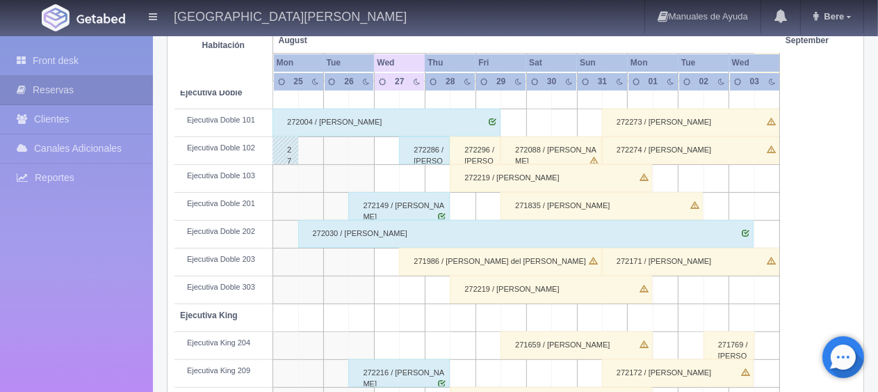
click at [568, 154] on div "272088 / April Casiano" at bounding box center [552, 150] width 102 height 28
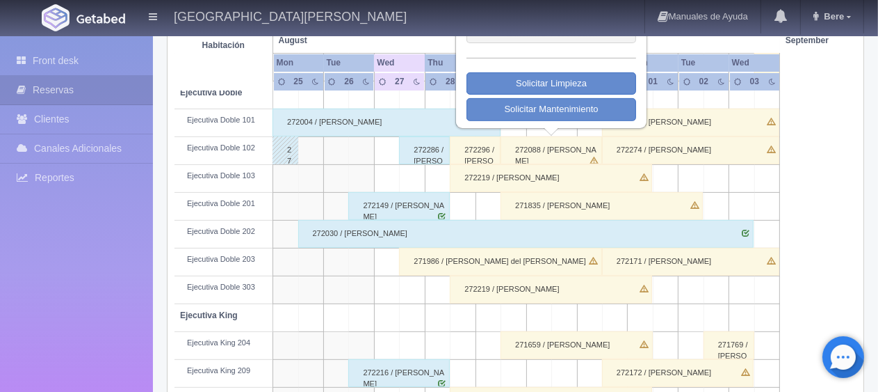
scroll to position [185, 0]
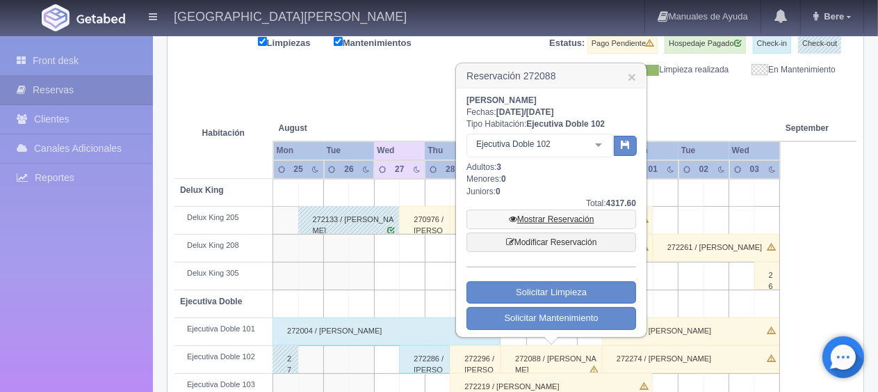
click at [581, 220] on link "Mostrar Reservación" at bounding box center [552, 218] width 170 height 19
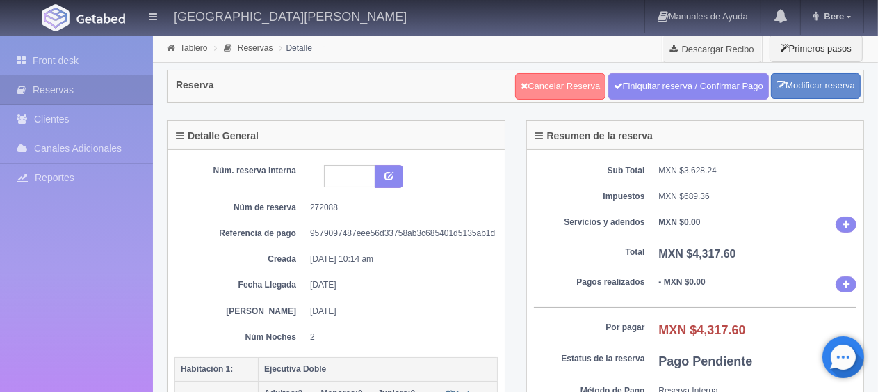
click at [559, 79] on link "Cancelar Reserva" at bounding box center [560, 86] width 90 height 26
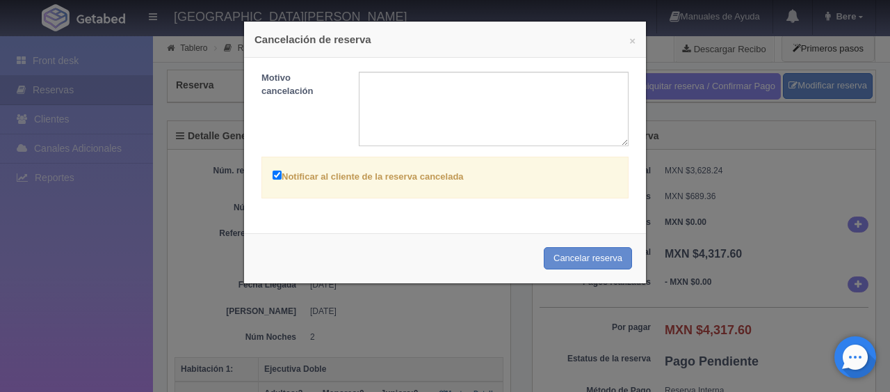
click at [455, 168] on label "Notificar al cliente de la reserva cancelada" at bounding box center [368, 176] width 191 height 16
click at [282, 170] on input "Notificar al cliente de la reserva cancelada" at bounding box center [277, 174] width 9 height 9
checkbox input "false"
click at [565, 264] on button "Cancelar reserva" at bounding box center [588, 258] width 88 height 23
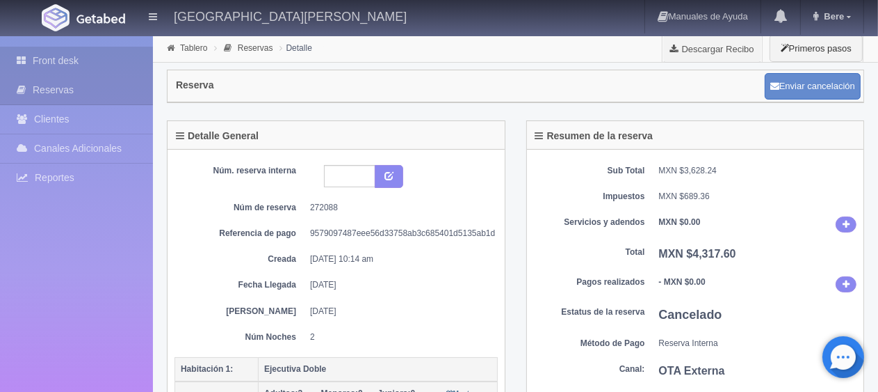
scroll to position [348, 0]
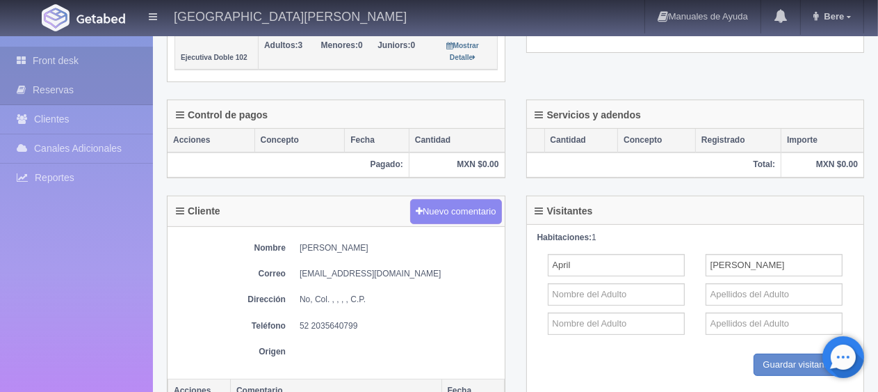
click at [103, 51] on link "Front desk" at bounding box center [76, 61] width 153 height 29
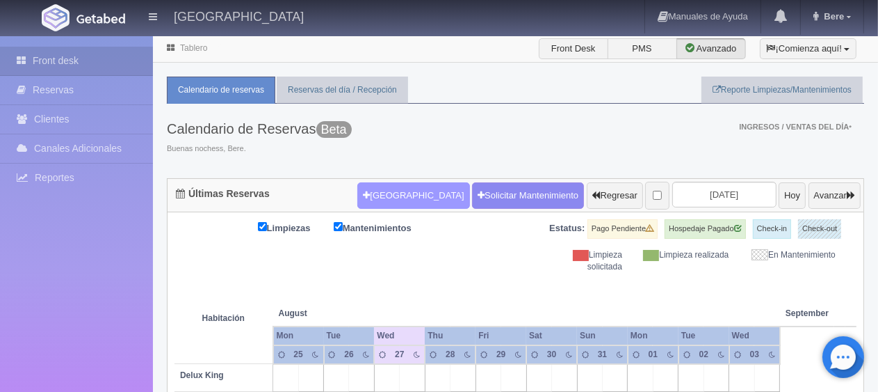
click at [417, 172] on div "Calendario de Reservas Beta Buenas nochess, Bere. Ingresos / Ventas del día *" at bounding box center [516, 141] width 698 height 74
click at [399, 186] on button "[GEOGRAPHIC_DATA]" at bounding box center [413, 195] width 112 height 26
click at [394, 190] on button "[GEOGRAPHIC_DATA]" at bounding box center [413, 195] width 112 height 26
click at [392, 195] on button "[GEOGRAPHIC_DATA]" at bounding box center [413, 195] width 112 height 26
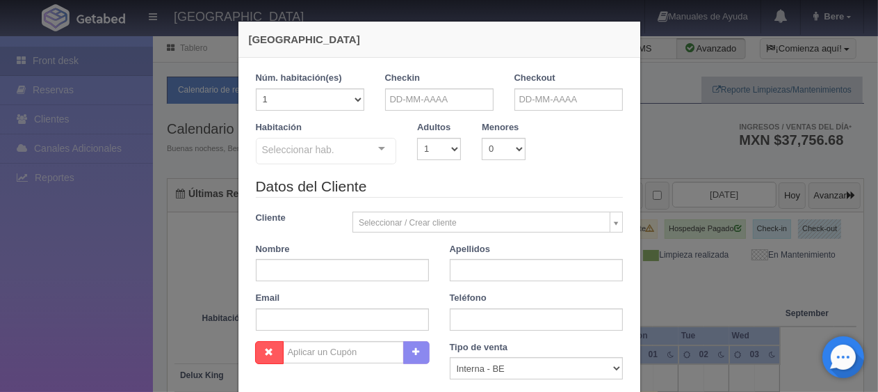
checkbox input "false"
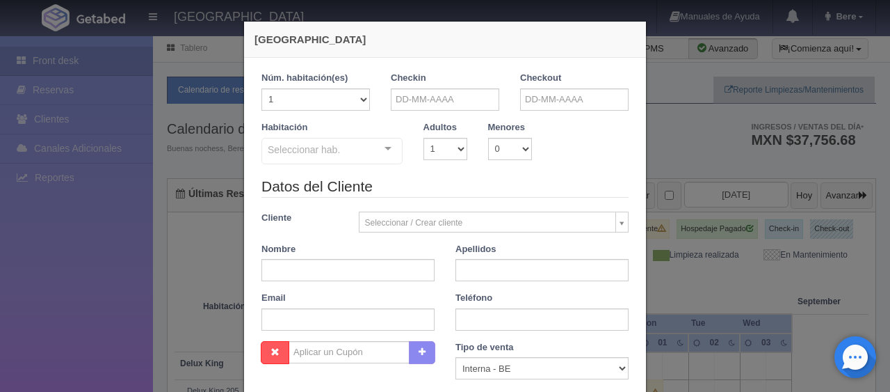
click at [469, 110] on div "Checkin" at bounding box center [444, 96] width 129 height 49
click at [467, 104] on input "text" at bounding box center [445, 99] width 108 height 22
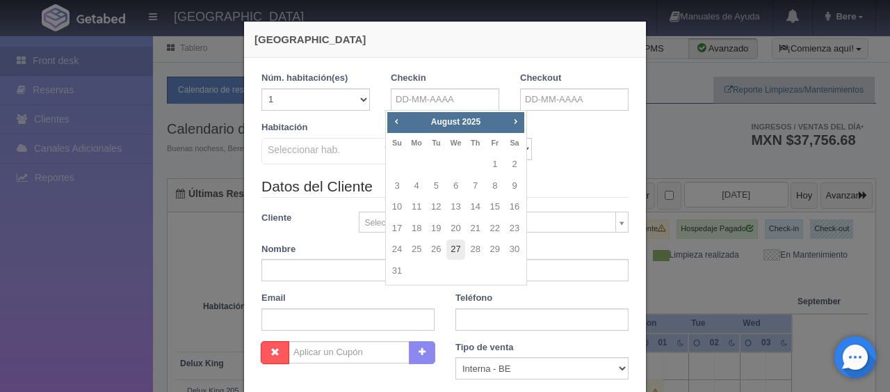
click at [462, 250] on link "27" at bounding box center [456, 249] width 18 height 20
type input "[DATE]"
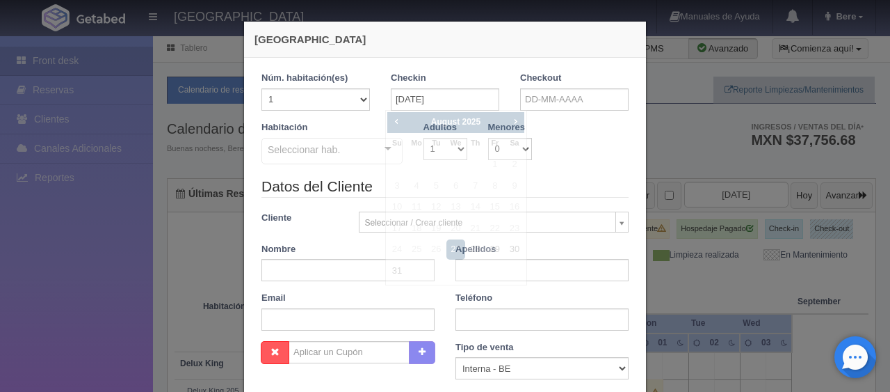
checkbox input "false"
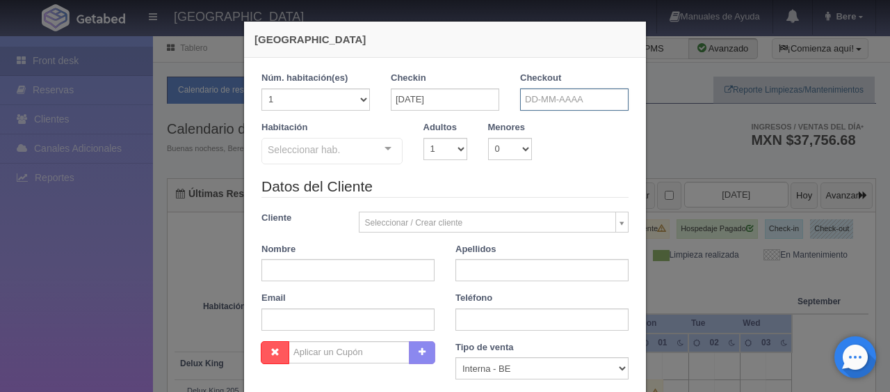
click at [556, 104] on input "text" at bounding box center [574, 99] width 108 height 22
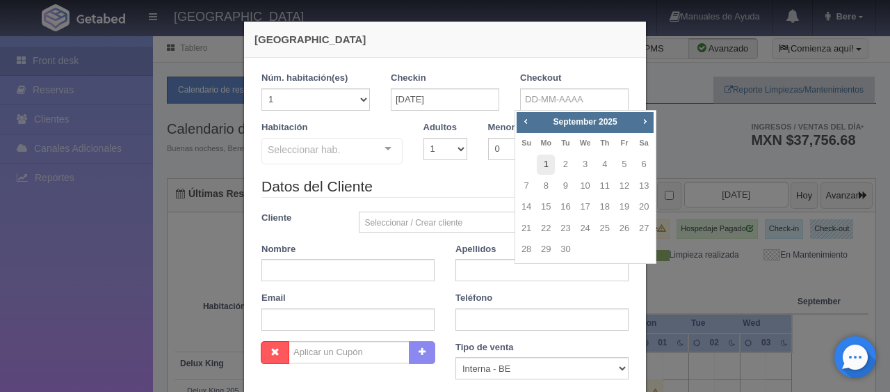
click at [545, 166] on link "1" at bounding box center [546, 164] width 18 height 20
type input "01-09-2025"
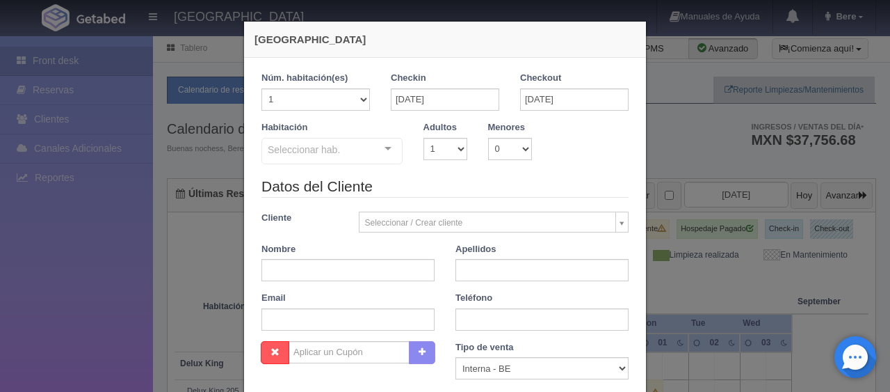
checkbox input "false"
click at [344, 263] on input "text" at bounding box center [348, 270] width 173 height 22
paste input "Jorge Ortiz"
type input "Jorge Ortiz"
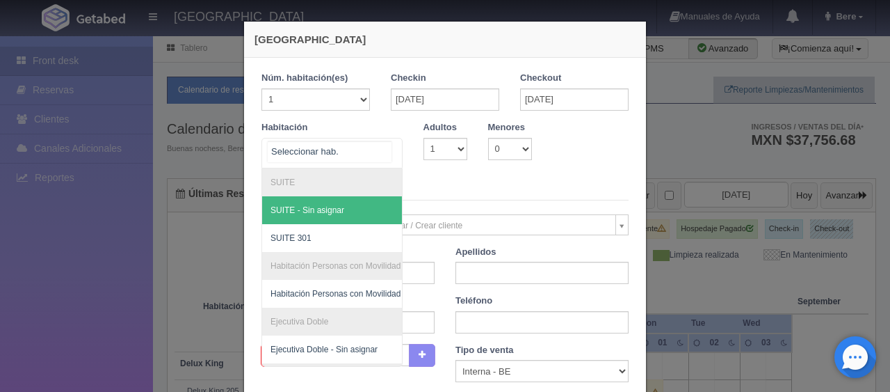
click at [289, 138] on div at bounding box center [332, 153] width 141 height 31
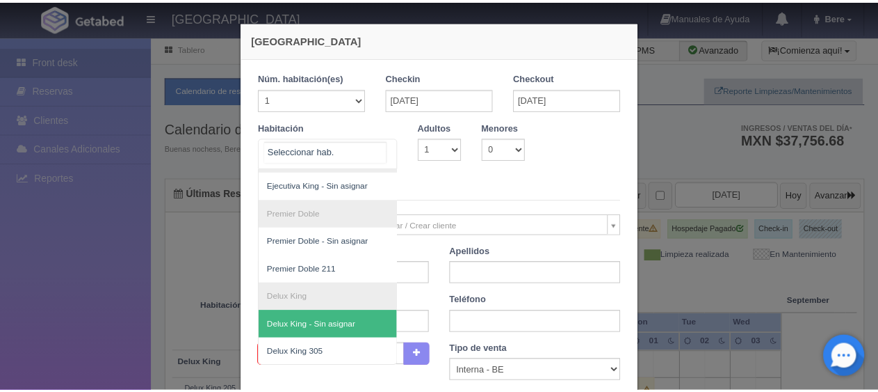
scroll to position [92, 0]
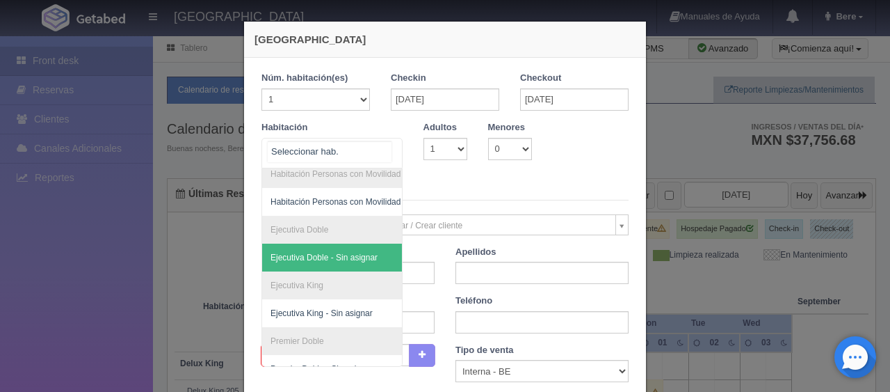
click at [348, 252] on span "Ejecutiva Doble - Sin asignar" at bounding box center [324, 257] width 107 height 10
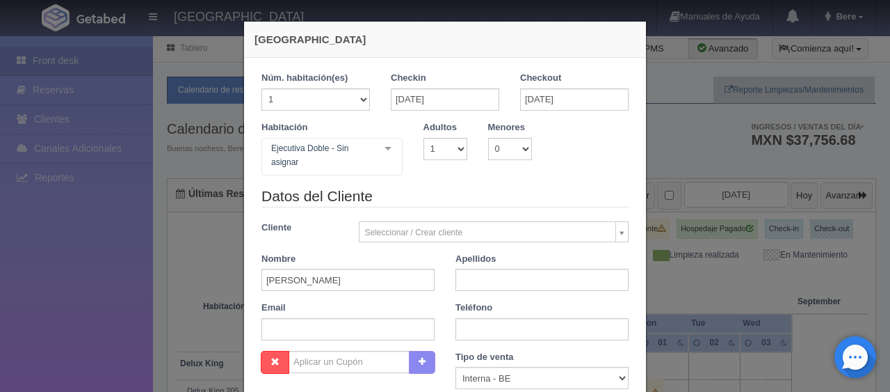
checkbox input "false"
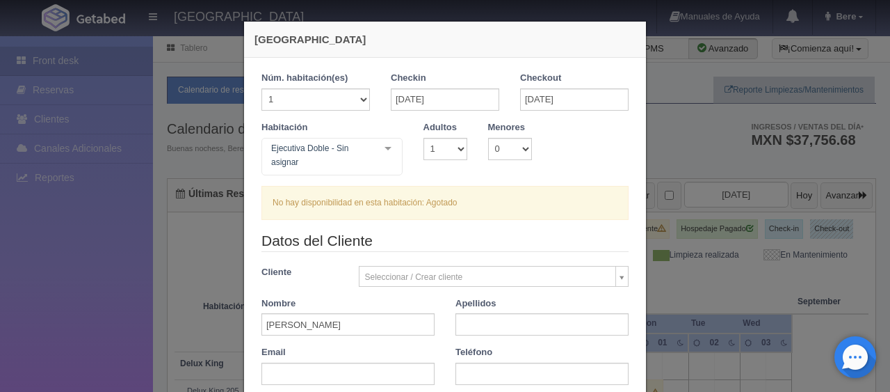
click at [700, 255] on div "Nueva Reserva 1 Núm. habitación(es) 1 2 3 4 5 6 7 8 9 10 11 12 13 14 15 16 17 1…" at bounding box center [445, 196] width 890 height 392
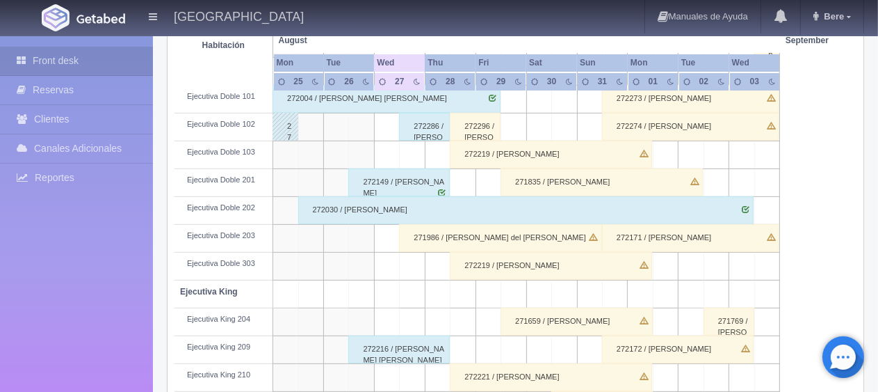
scroll to position [348, 0]
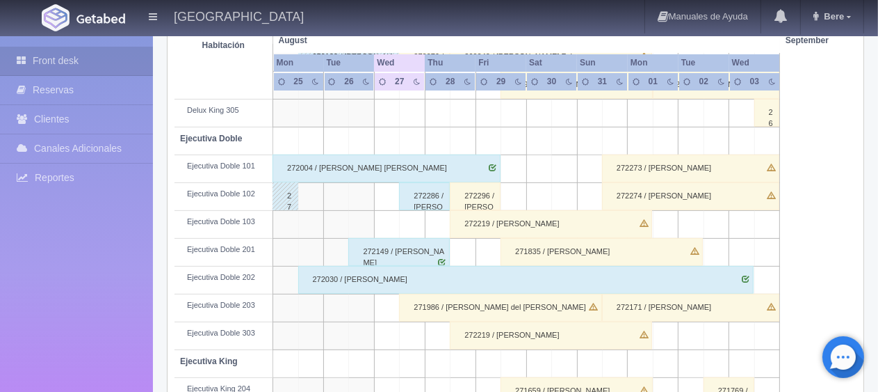
click at [487, 198] on div "272296 / Martina Chavez" at bounding box center [475, 196] width 51 height 28
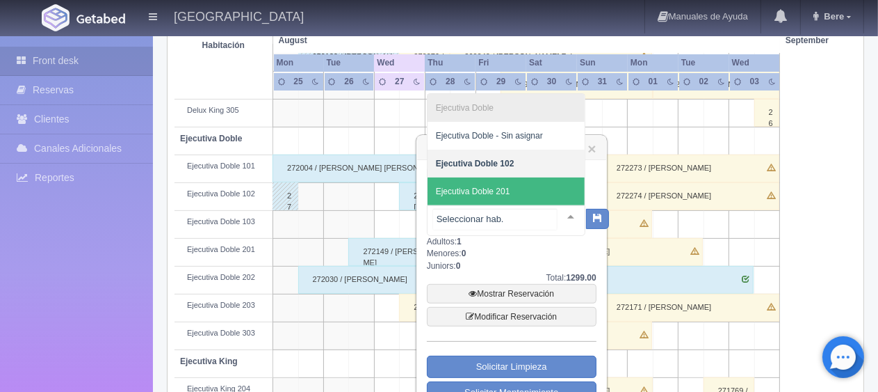
click at [534, 193] on span "Ejecutiva Doble 201" at bounding box center [506, 191] width 157 height 28
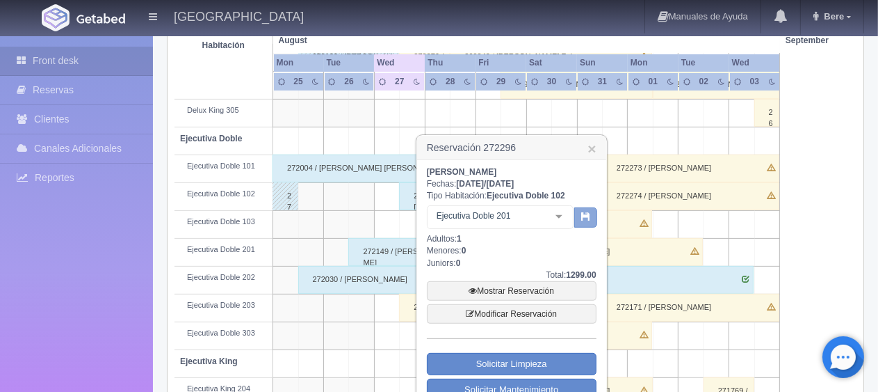
click at [593, 224] on button "button" at bounding box center [585, 217] width 23 height 21
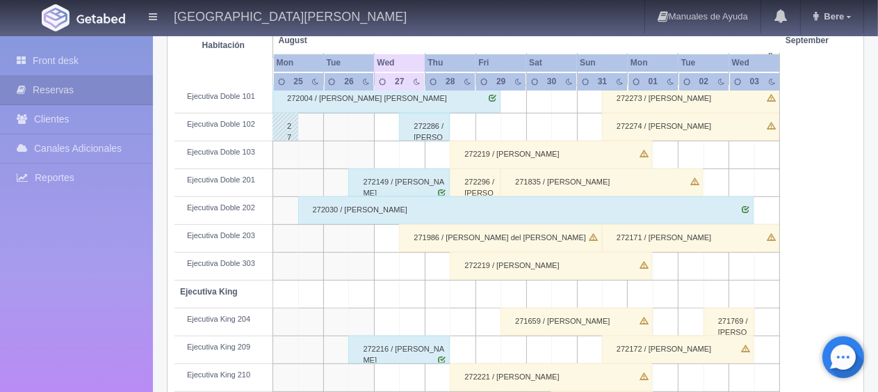
scroll to position [348, 0]
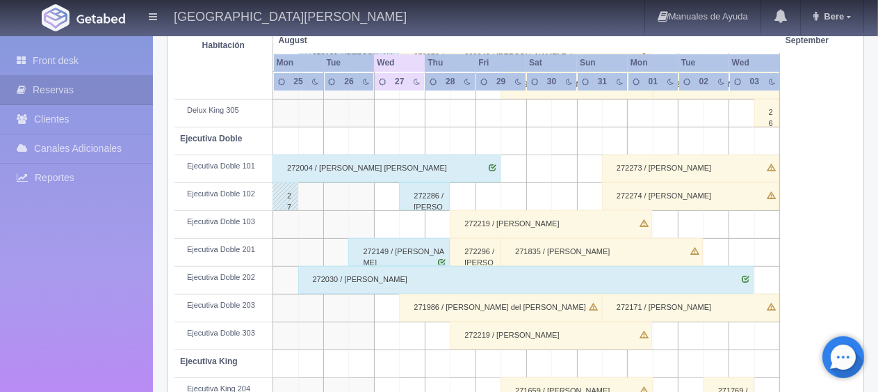
click at [486, 254] on div "272296 / [PERSON_NAME]" at bounding box center [475, 252] width 51 height 28
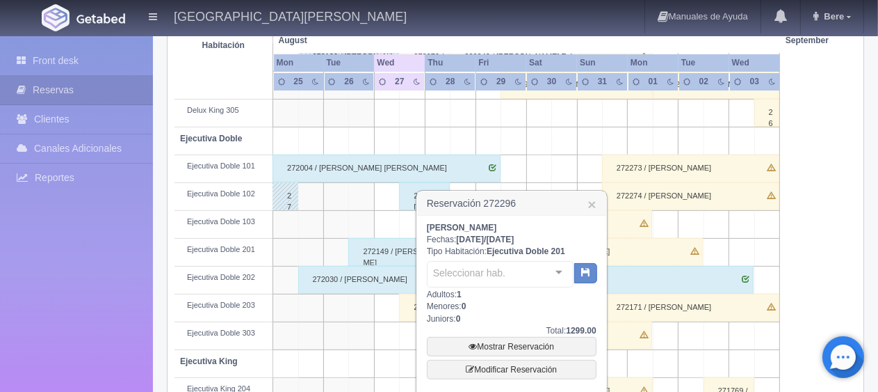
click at [506, 276] on div "Seleccionar hab." at bounding box center [500, 274] width 147 height 26
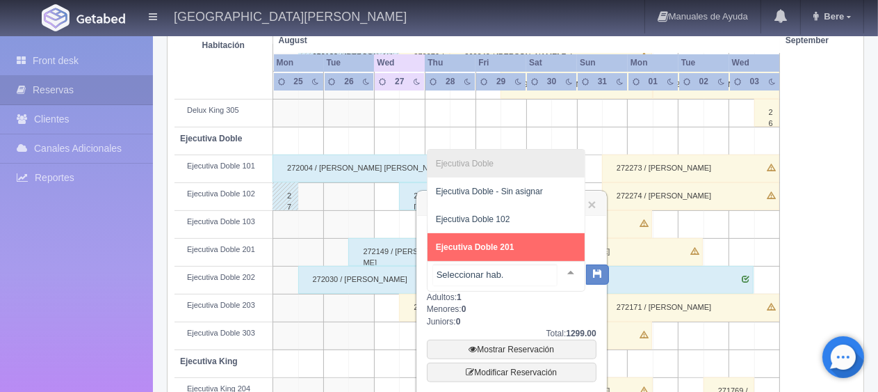
click at [521, 217] on span "Ejecutiva Doble 102" at bounding box center [506, 219] width 157 height 28
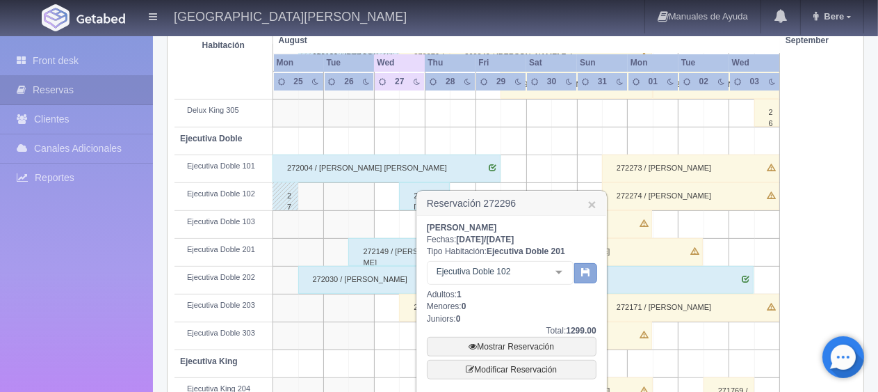
click at [582, 271] on icon "button" at bounding box center [585, 271] width 9 height 9
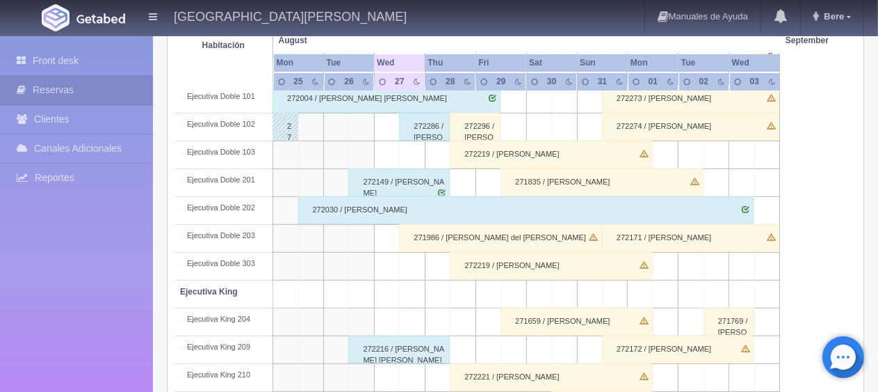
scroll to position [348, 0]
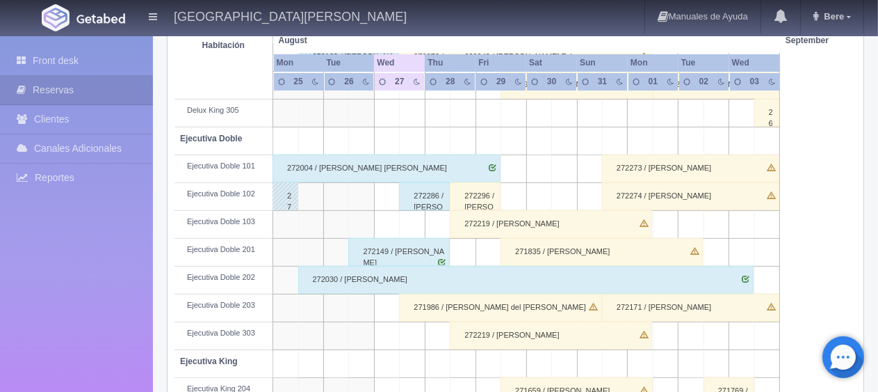
click at [660, 163] on div "272273 / [PERSON_NAME]" at bounding box center [690, 168] width 177 height 28
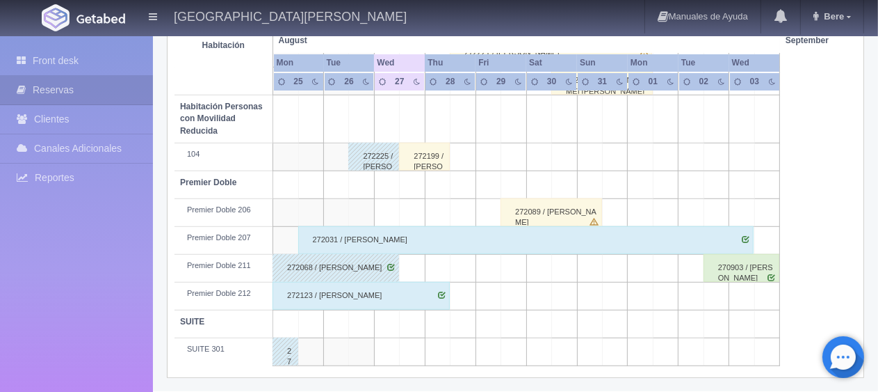
scroll to position [255, 0]
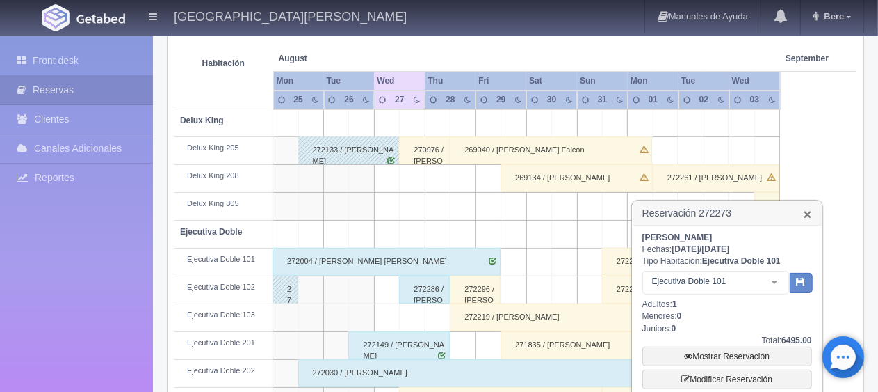
click at [807, 209] on link "×" at bounding box center [807, 214] width 8 height 15
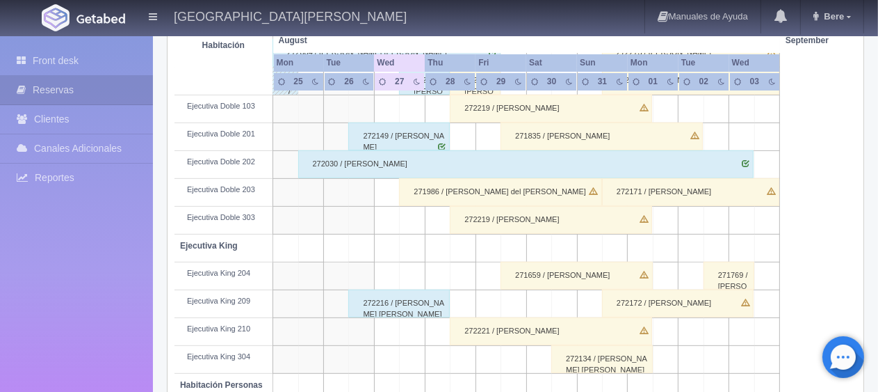
scroll to position [324, 0]
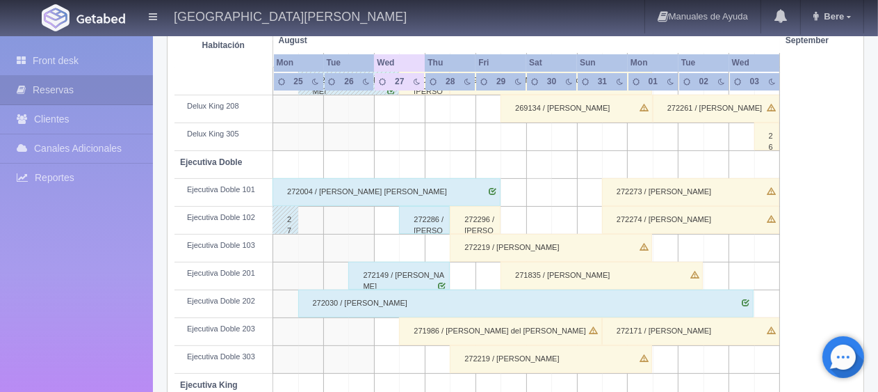
click at [625, 309] on div "272030 / [PERSON_NAME]" at bounding box center [526, 303] width 456 height 28
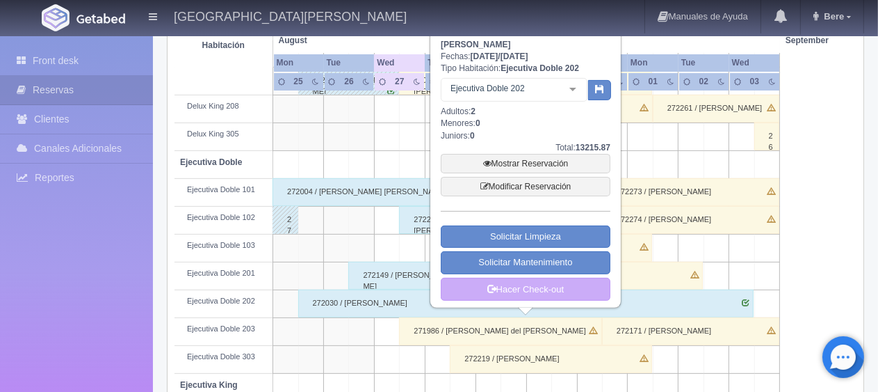
scroll to position [255, 0]
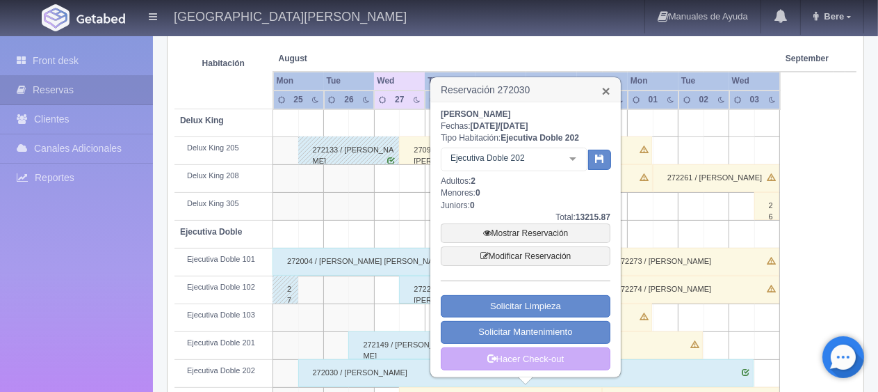
click at [610, 86] on link "×" at bounding box center [606, 90] width 8 height 15
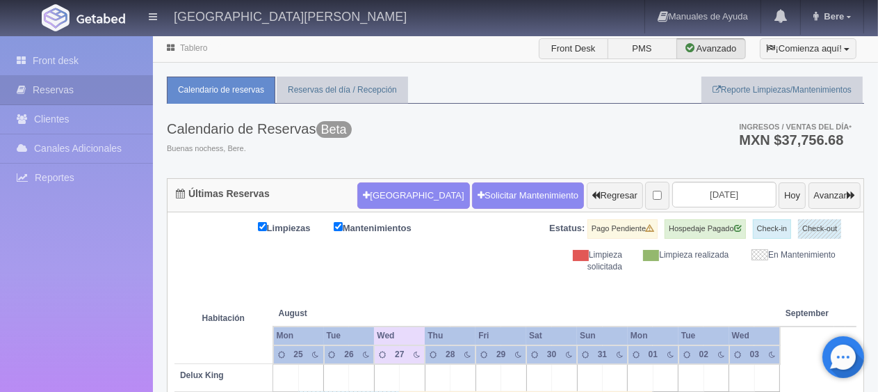
scroll to position [348, 0]
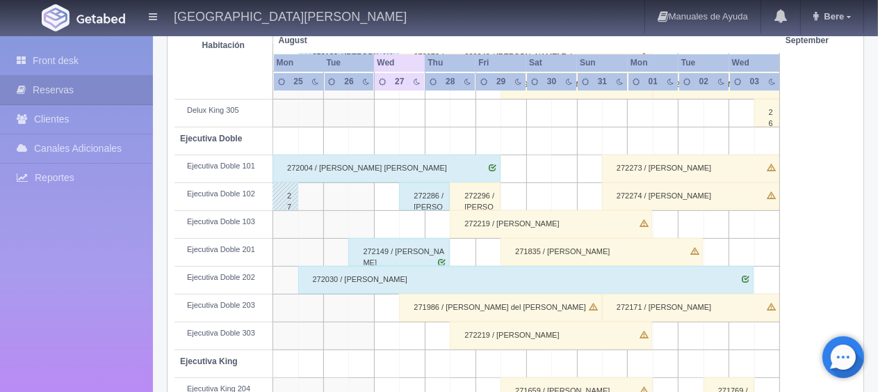
click at [519, 225] on div "272219 / [PERSON_NAME]" at bounding box center [551, 224] width 202 height 28
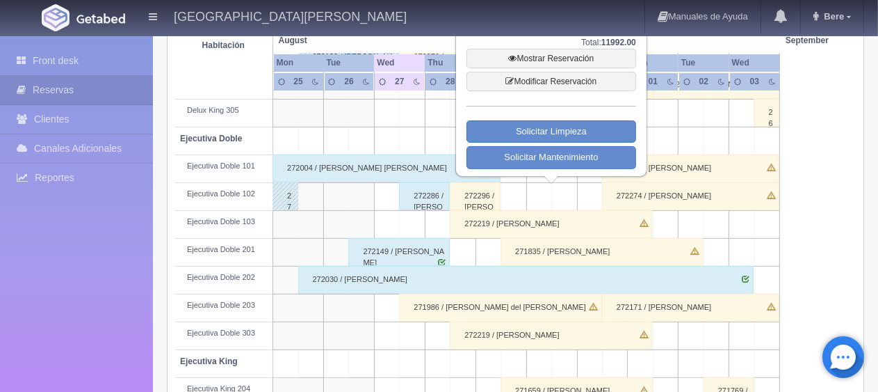
scroll to position [139, 0]
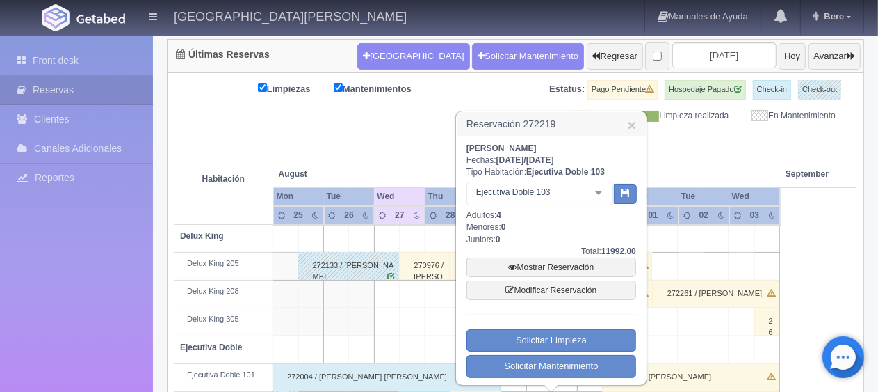
click at [562, 256] on div "Total: 11992.00" at bounding box center [552, 252] width 170 height 12
click at [561, 259] on link "Mostrar Reservación" at bounding box center [552, 266] width 170 height 19
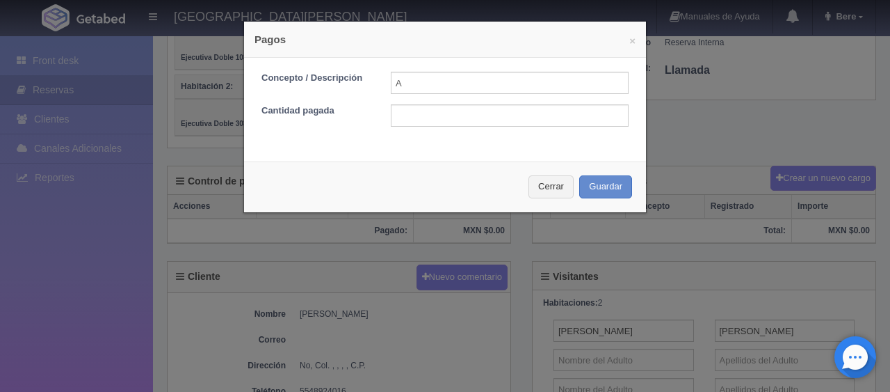
scroll to position [348, 0]
type input "Anticipo por transferencia"
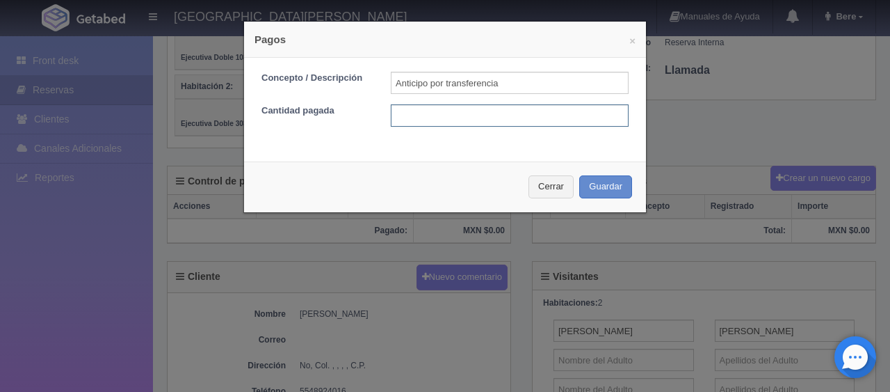
click at [513, 110] on input "text" at bounding box center [510, 115] width 238 height 22
click at [542, 193] on button "Cerrar" at bounding box center [551, 186] width 45 height 23
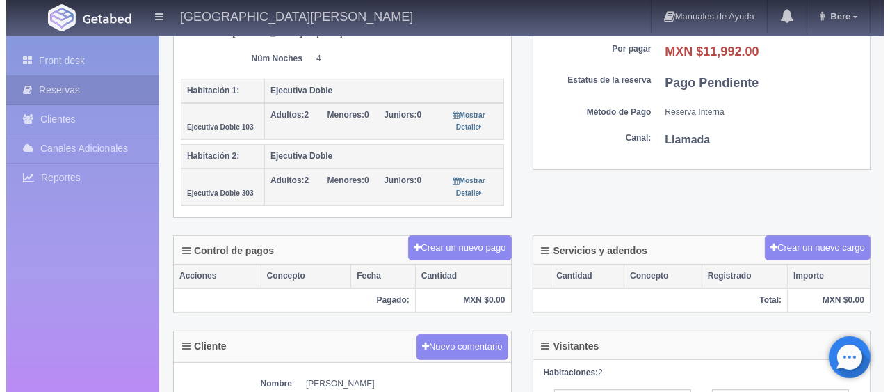
scroll to position [209, 0]
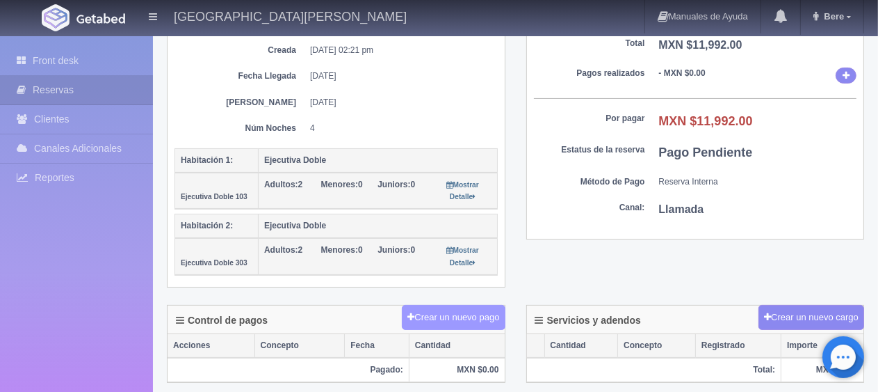
click at [452, 318] on button "Crear un nuevo pago" at bounding box center [453, 318] width 103 height 26
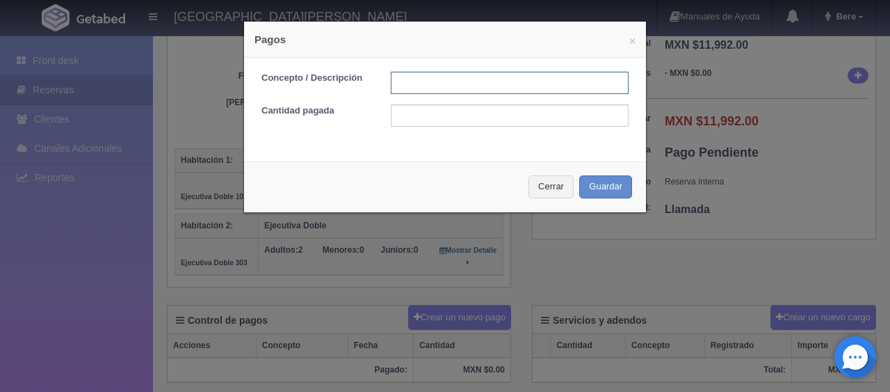
click at [406, 74] on input "text" at bounding box center [510, 83] width 238 height 22
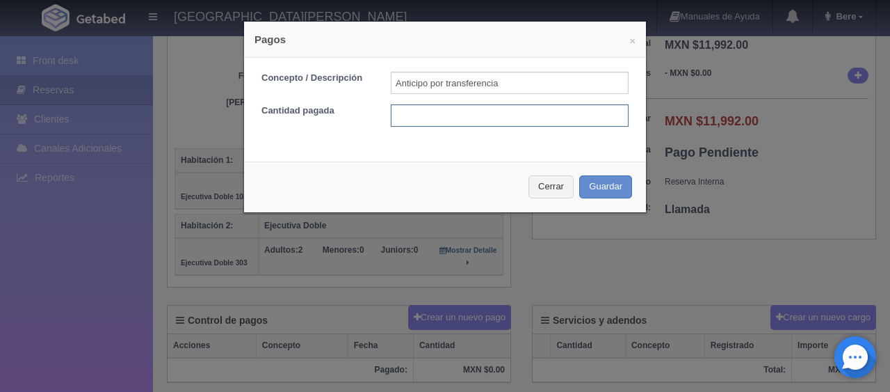
click at [533, 115] on input "text" at bounding box center [510, 115] width 238 height 22
click at [540, 83] on input "Anticipo por transferencia" at bounding box center [510, 83] width 238 height 22
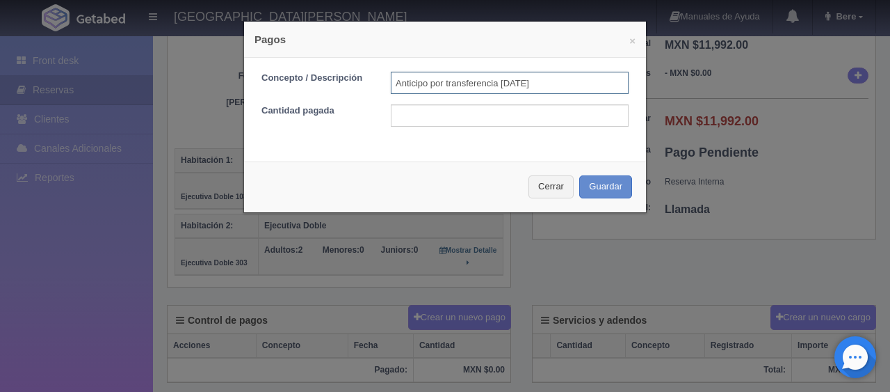
type input "Anticipo por transferencia [DATE]"
click at [434, 126] on input "text" at bounding box center [510, 115] width 238 height 22
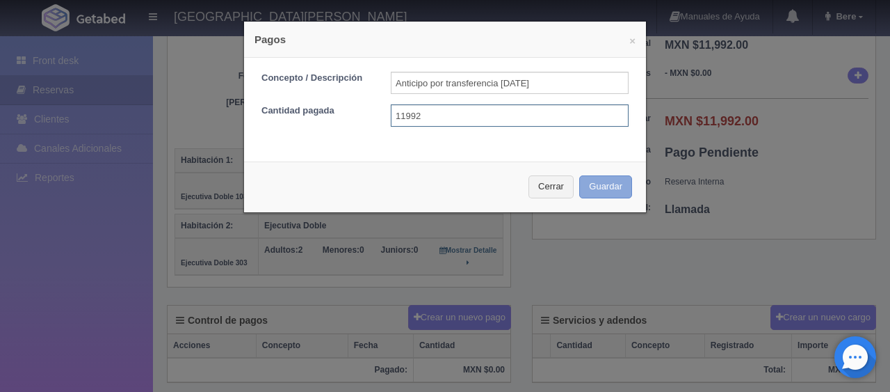
type input "11992"
click at [586, 193] on button "Guardar" at bounding box center [605, 186] width 53 height 23
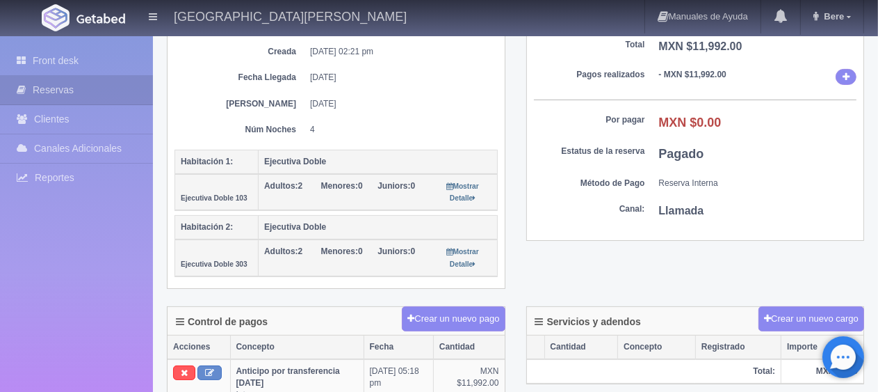
scroll to position [138, 0]
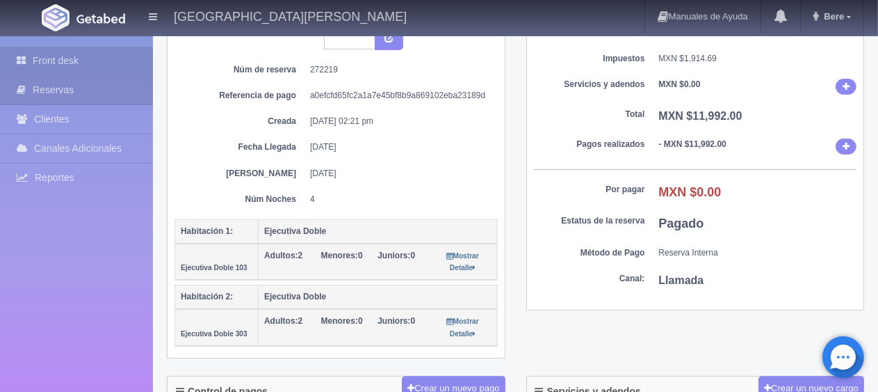
click at [108, 73] on link "Front desk" at bounding box center [76, 61] width 153 height 29
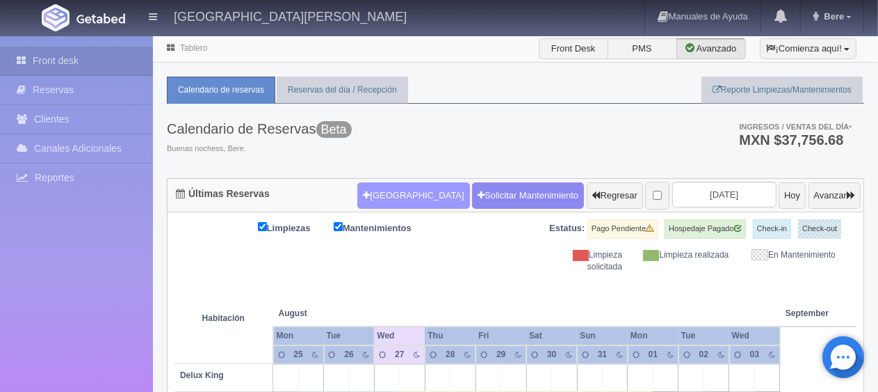
click at [399, 182] on button "Nueva Reserva" at bounding box center [413, 195] width 112 height 26
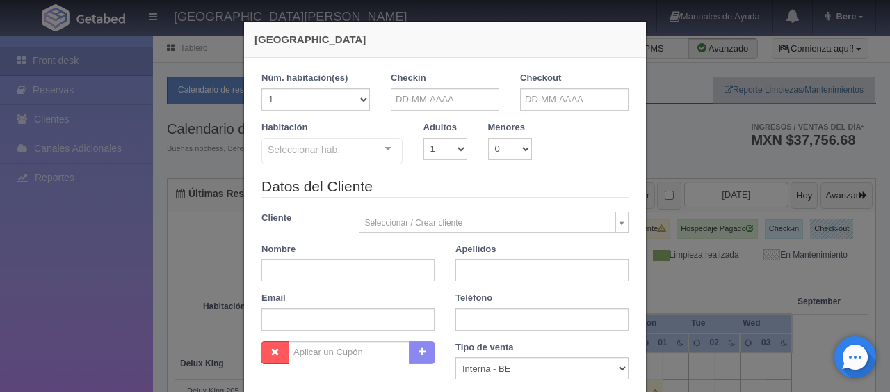
checkbox input "false"
click at [456, 101] on input "text" at bounding box center [445, 99] width 108 height 22
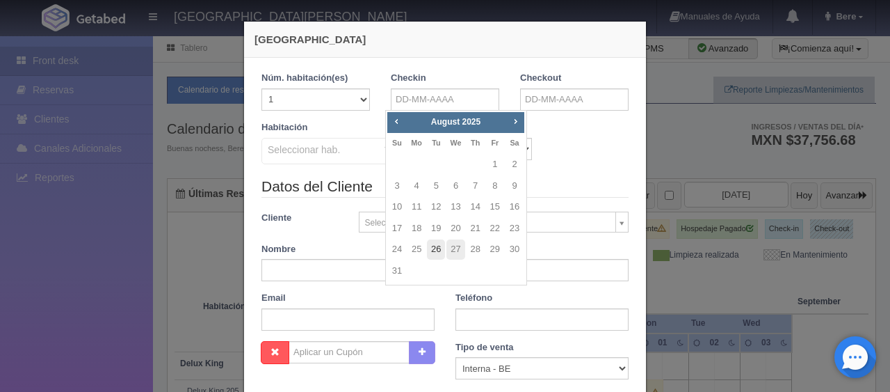
click at [444, 249] on link "26" at bounding box center [436, 249] width 18 height 20
type input "26-08-2025"
checkbox input "false"
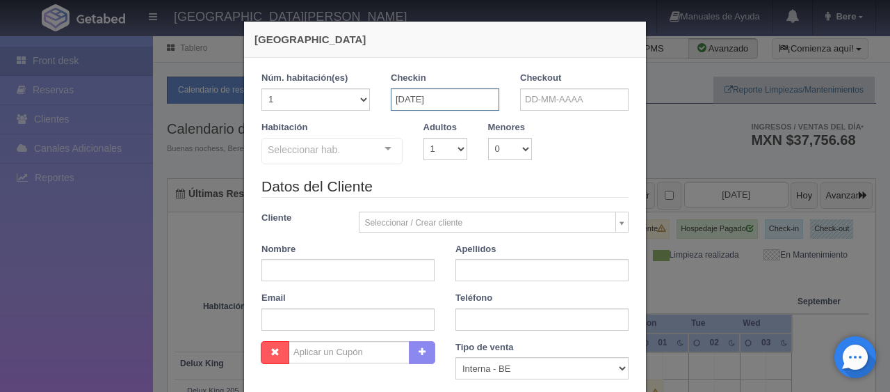
click at [492, 97] on input "26-08-2025" at bounding box center [445, 99] width 108 height 22
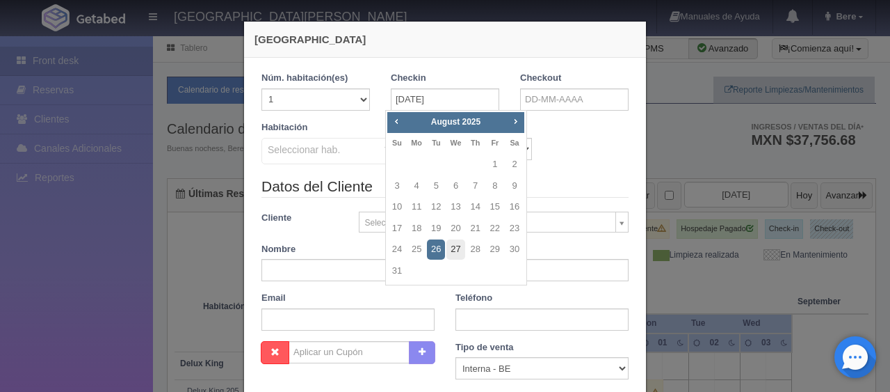
click at [458, 248] on link "27" at bounding box center [456, 249] width 18 height 20
type input "27-08-2025"
checkbox input "false"
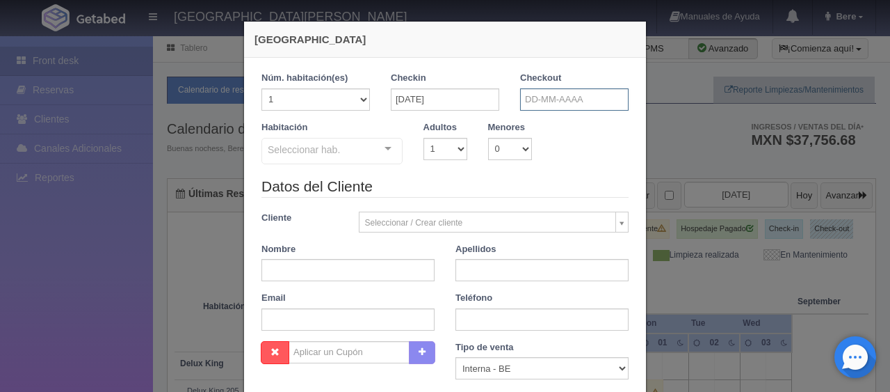
click at [548, 104] on input "text" at bounding box center [574, 99] width 108 height 22
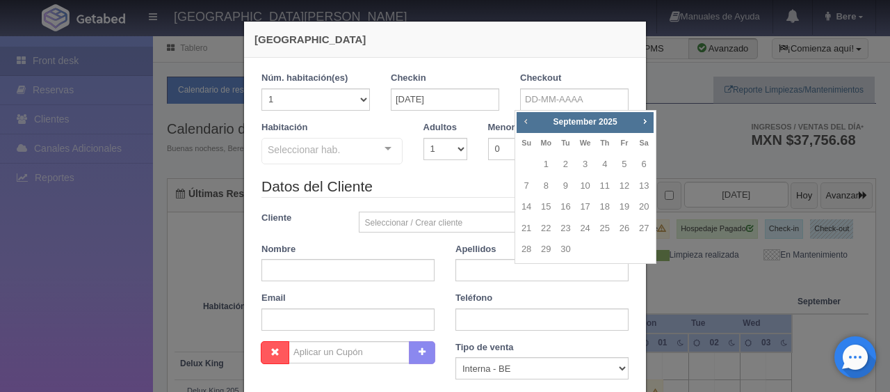
click at [526, 126] on link "Prev" at bounding box center [525, 120] width 15 height 15
click at [601, 250] on link "28" at bounding box center [605, 249] width 18 height 20
type input "28-08-2025"
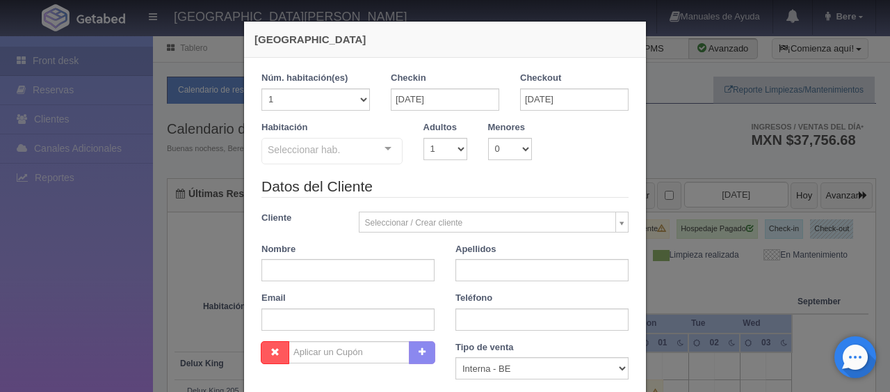
checkbox input "false"
click at [431, 145] on select "1 2 3 4 5 6 7 8 9 10" at bounding box center [446, 149] width 44 height 22
select select "3"
click at [424, 138] on select "1 2 3 4 5 6 7 8 9 10" at bounding box center [446, 149] width 44 height 22
click at [375, 152] on div "Seleccionar hab. SUITE SUITE - Sin asignar SUITE 301 Habitación Personas con Mo…" at bounding box center [332, 152] width 141 height 28
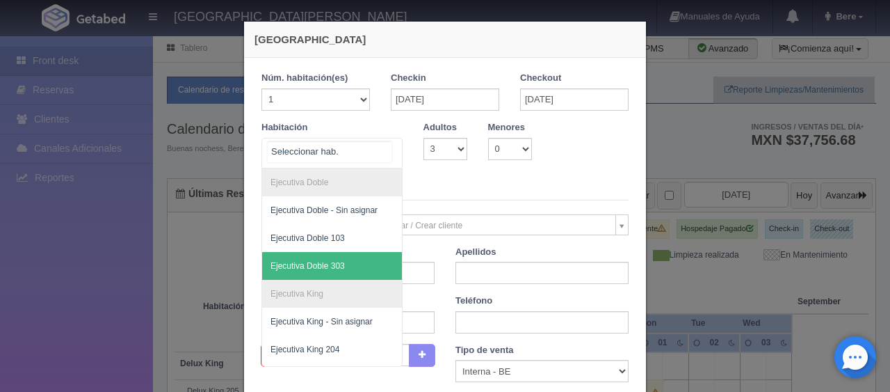
scroll to position [426, 0]
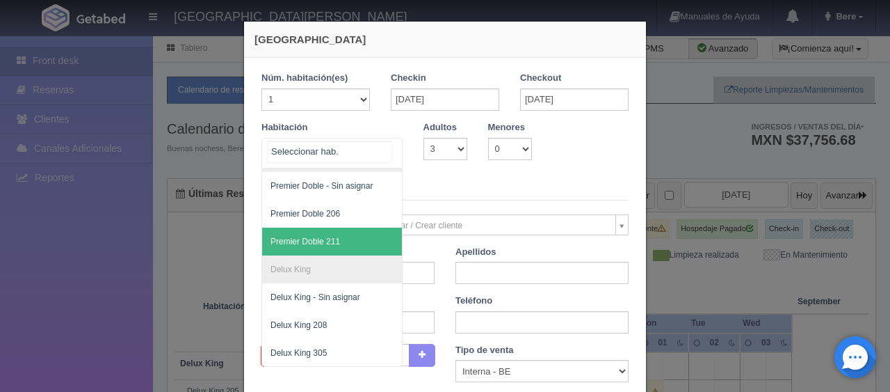
click at [334, 227] on span "Premier Doble 211" at bounding box center [379, 241] width 234 height 28
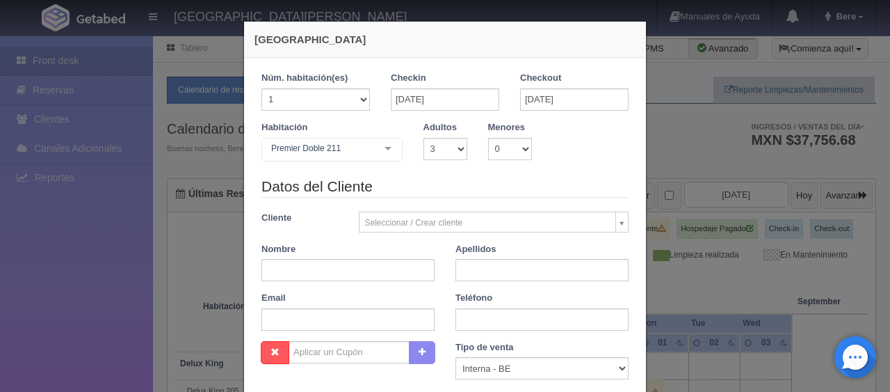
checkbox input "false"
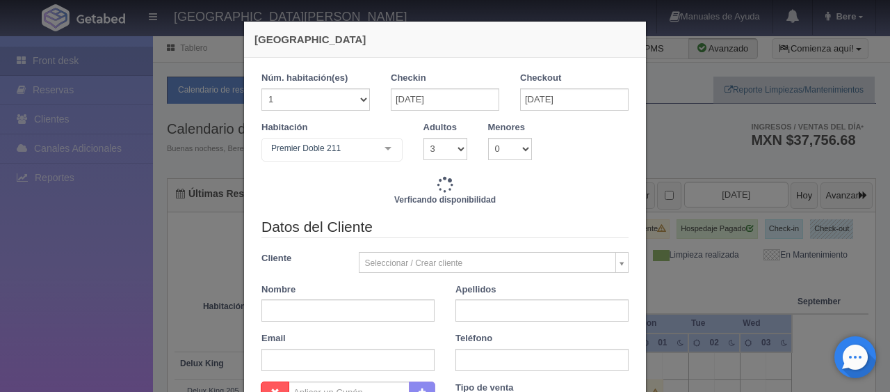
scroll to position [139, 0]
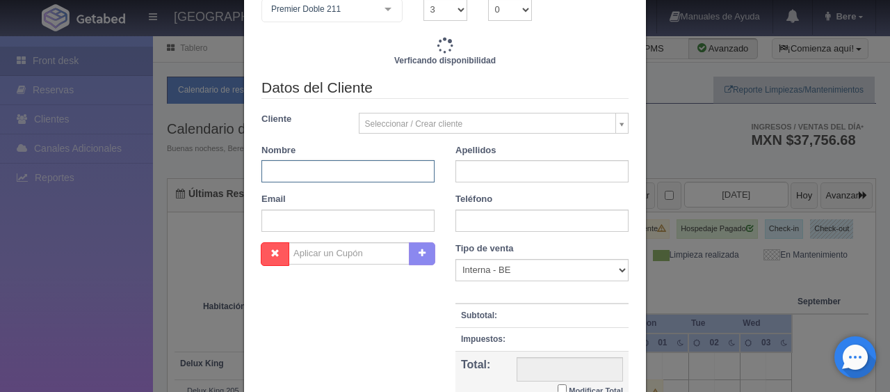
click at [330, 177] on input "text" at bounding box center [348, 171] width 173 height 22
type input "1899.00"
checkbox input "false"
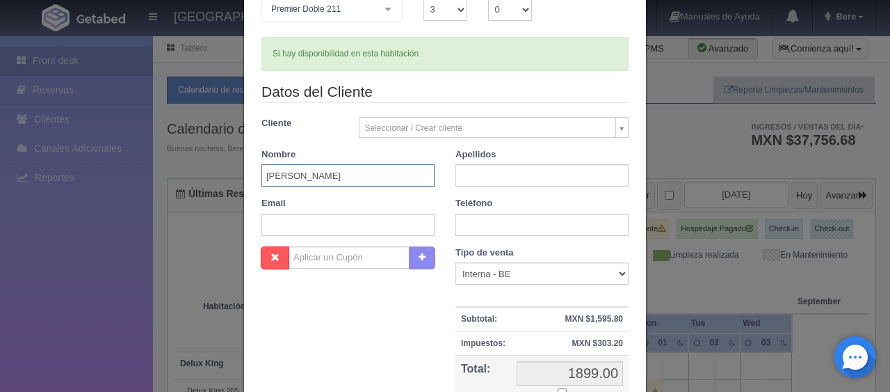
type input "Alejandra"
click at [581, 178] on input "text" at bounding box center [542, 175] width 173 height 22
type input "Leyva Solis"
click at [587, 214] on input "text" at bounding box center [542, 225] width 173 height 22
type input "6681468128"
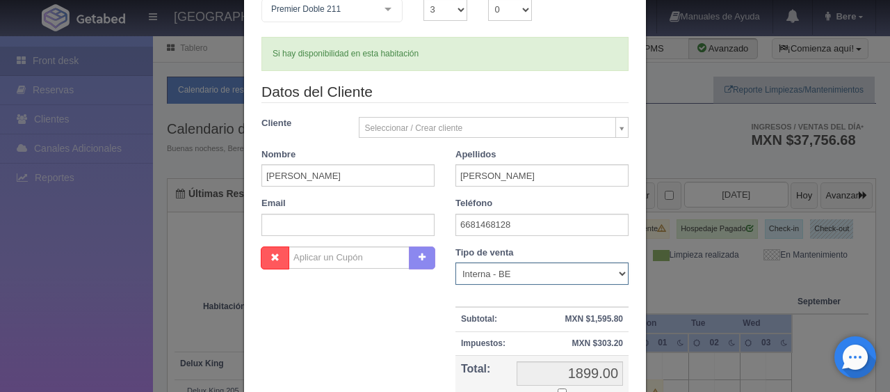
click at [558, 271] on select "Correo Electronico Interna - BE Llamada OTA Externa Otro WALK IN" at bounding box center [542, 273] width 173 height 22
select select "phone"
click at [456, 262] on select "Correo Electronico Interna - BE Llamada OTA Externa Otro WALK IN" at bounding box center [542, 273] width 173 height 22
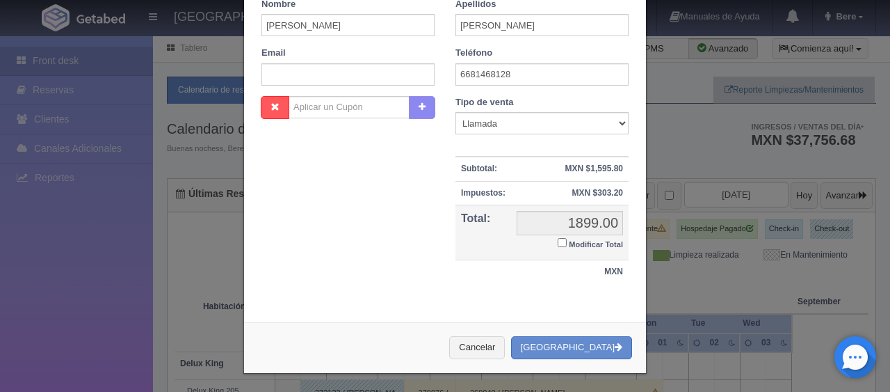
click at [590, 241] on small "Modificar Total" at bounding box center [596, 244] width 54 height 8
click at [567, 241] on input "Modificar Total" at bounding box center [562, 242] width 9 height 9
checkbox input "true"
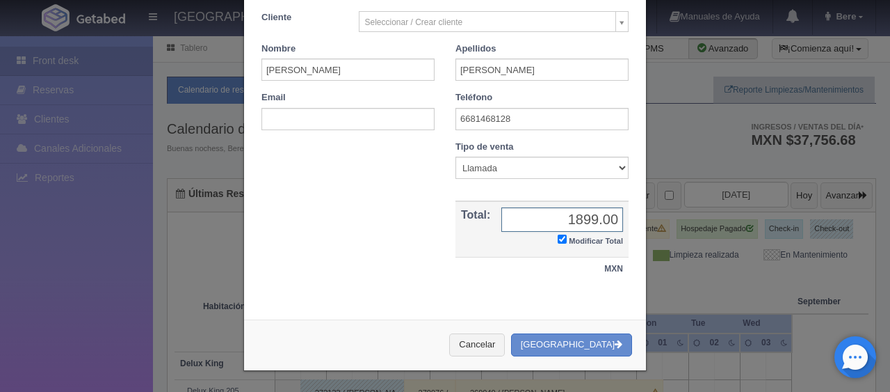
scroll to position [242, 0]
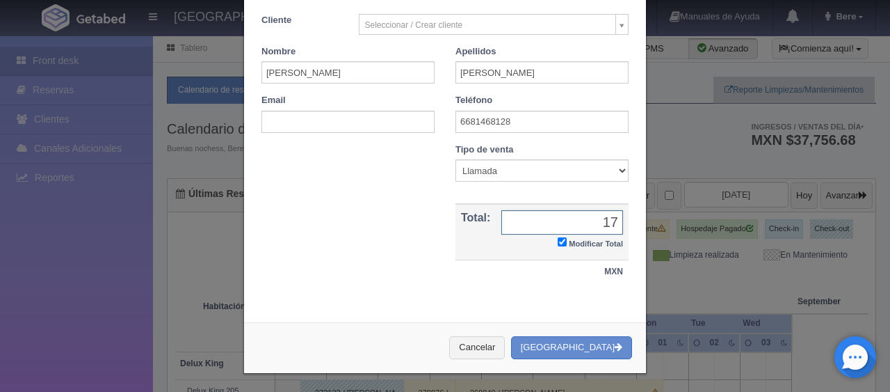
type input "1"
type input "1799"
click at [570, 342] on button "[GEOGRAPHIC_DATA]" at bounding box center [571, 347] width 121 height 23
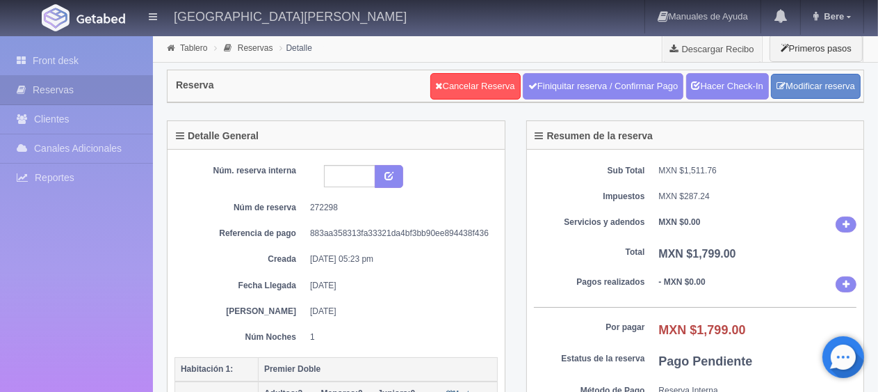
scroll to position [487, 0]
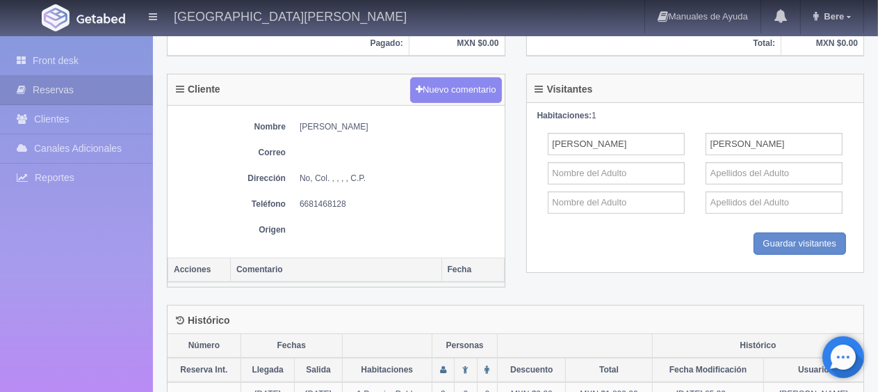
drag, startPoint x: 319, startPoint y: 129, endPoint x: 299, endPoint y: 129, distance: 19.5
click at [299, 129] on div "Nombre [PERSON_NAME] Correo Dirección No, Col. , , , , C.P. Teléfono [PHONE_NUM…" at bounding box center [336, 182] width 337 height 152
drag, startPoint x: 298, startPoint y: 121, endPoint x: 411, endPoint y: 124, distance: 113.4
click at [411, 124] on dl "Nombre [PERSON_NAME]" at bounding box center [336, 127] width 323 height 12
copy dd "[PERSON_NAME]"
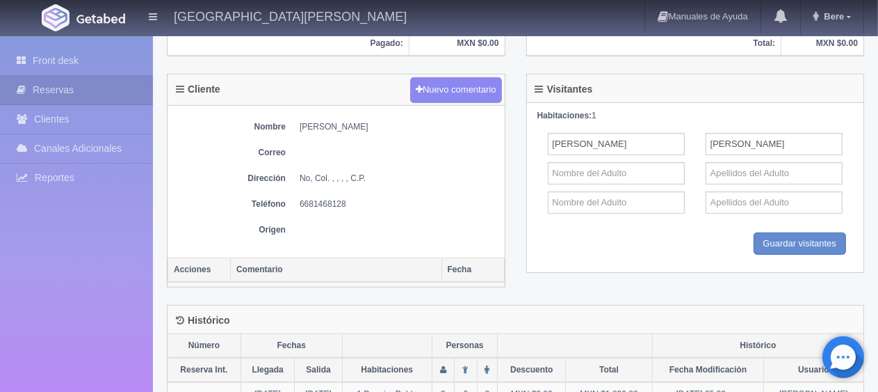
scroll to position [70, 0]
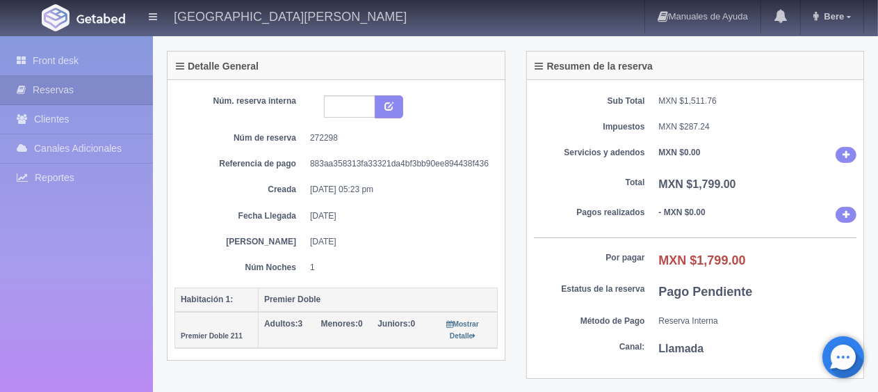
click at [438, 199] on div "Núm. reserva interna Núm de reserva 272298 Referencia de pago 883aa358313fa3332…" at bounding box center [336, 184] width 323 height 178
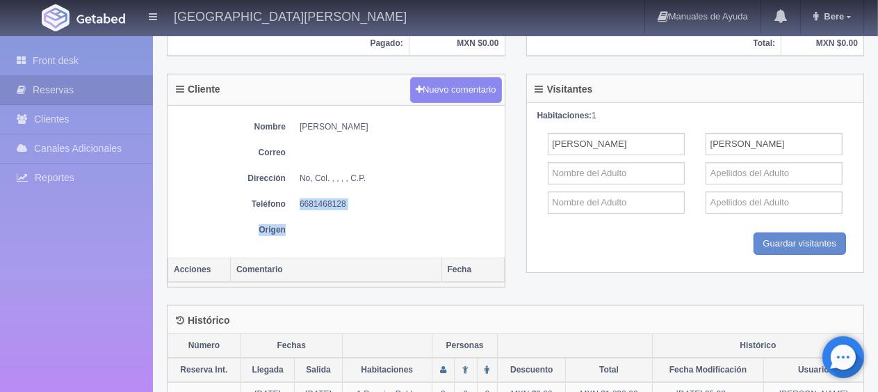
drag, startPoint x: 354, startPoint y: 209, endPoint x: 287, endPoint y: 198, distance: 68.5
click at [287, 198] on div "Nombre [PERSON_NAME] Correo Dirección No, Col. , , , , C.P. Teléfono [PHONE_NUM…" at bounding box center [336, 182] width 337 height 152
click at [294, 198] on dl "Teléfono 6681468128" at bounding box center [336, 204] width 323 height 12
click at [287, 198] on dl "Teléfono 6681468128" at bounding box center [336, 204] width 323 height 12
click at [311, 238] on div "Nombre Alejandra Leyva Solis Correo Dirección No, Col. , , , , C.P. Teléfono 66…" at bounding box center [336, 182] width 337 height 152
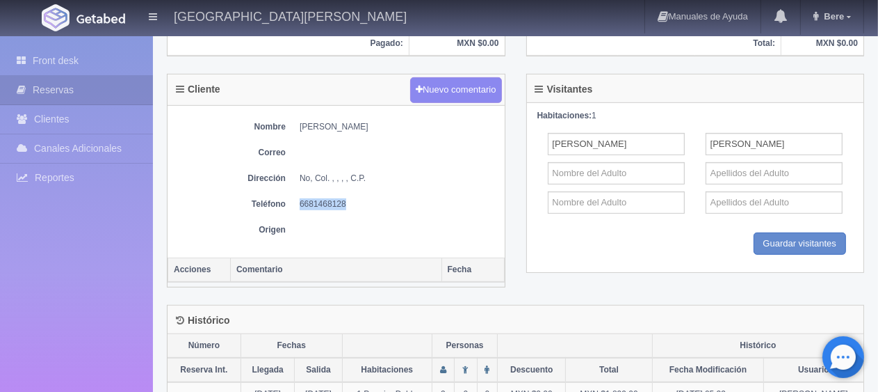
drag, startPoint x: 291, startPoint y: 196, endPoint x: 370, endPoint y: 202, distance: 78.8
click at [369, 202] on dl "Teléfono 6681468128" at bounding box center [336, 204] width 323 height 12
copy dd "6681468128"
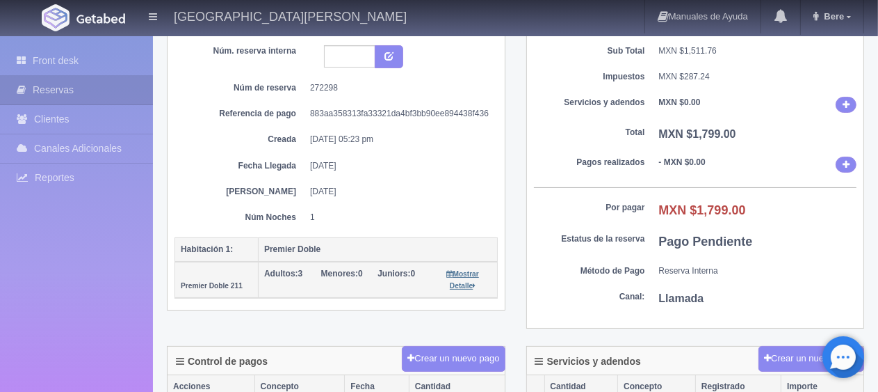
scroll to position [0, 0]
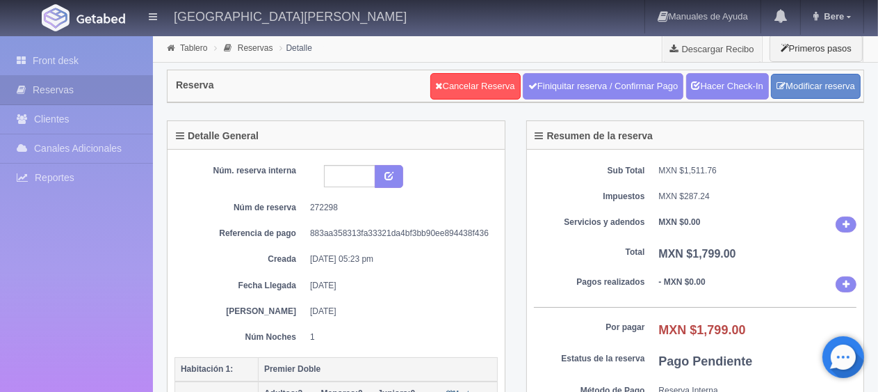
click at [573, 263] on div "Sub Total MXN $1,511.76 Impuestos MXN $287.24 Servicios y adendos MXN $0.00 Tot…" at bounding box center [695, 299] width 337 height 298
click at [600, 285] on dt "Pagos realizados" at bounding box center [589, 282] width 111 height 12
click at [112, 60] on link "Front desk" at bounding box center [76, 61] width 153 height 29
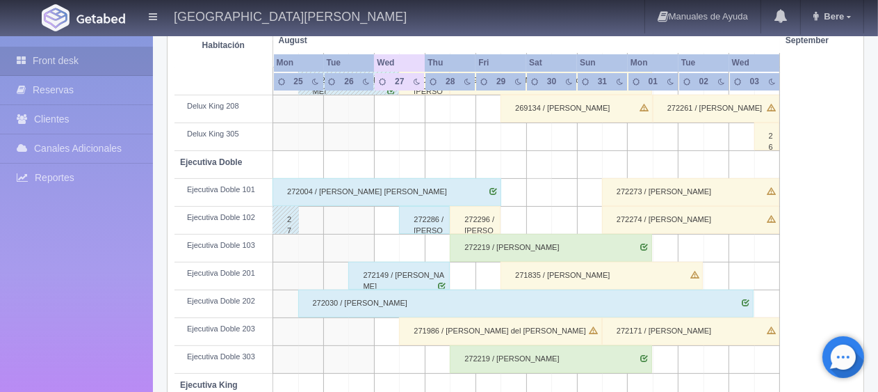
scroll to position [672, 0]
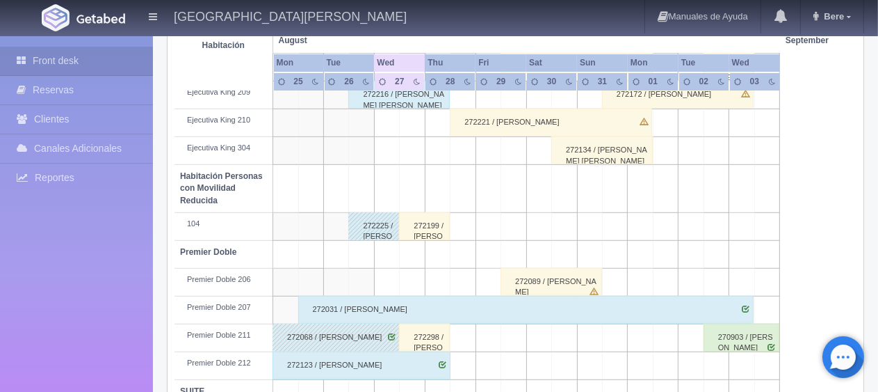
click at [563, 284] on div "272089 / [PERSON_NAME]" at bounding box center [552, 282] width 102 height 28
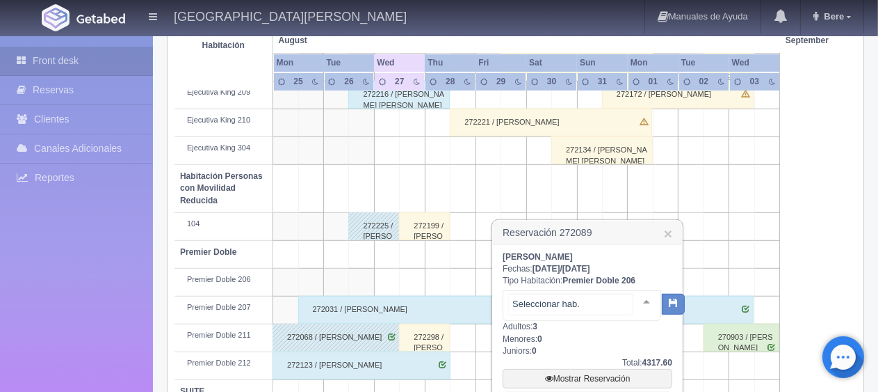
click at [597, 292] on div at bounding box center [582, 305] width 159 height 31
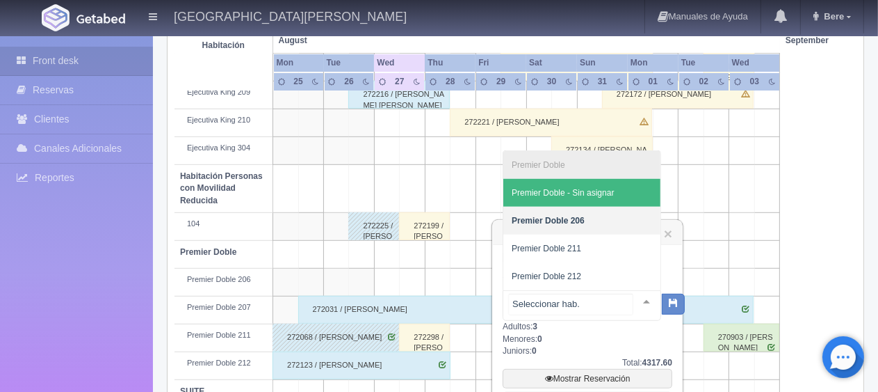
scroll to position [741, 0]
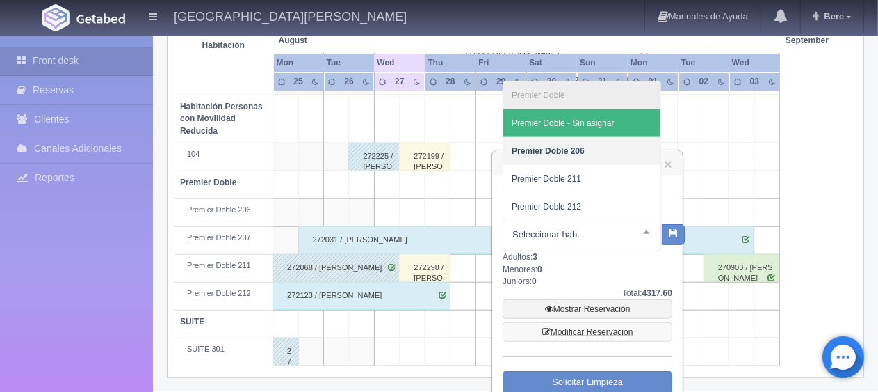
click at [597, 327] on link "Modificar Reservación" at bounding box center [588, 331] width 170 height 19
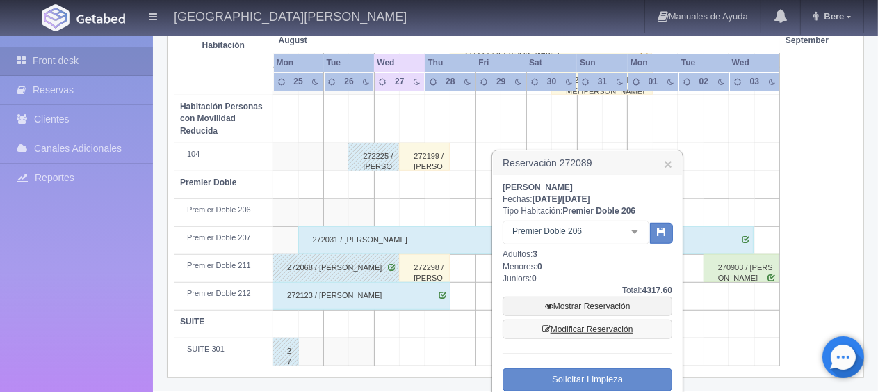
scroll to position [185, 0]
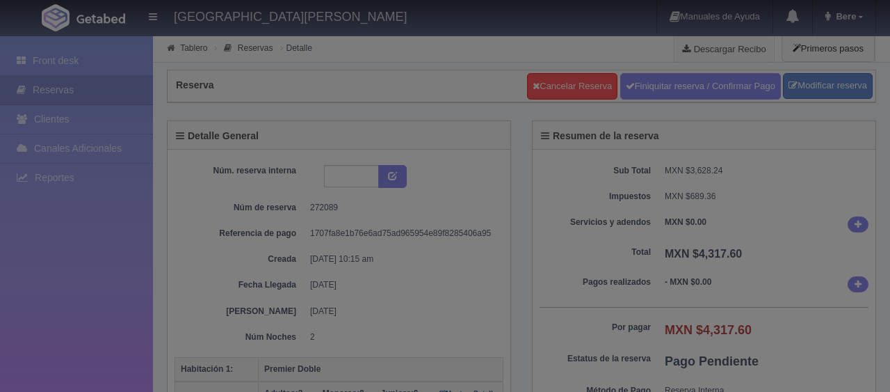
select select "3"
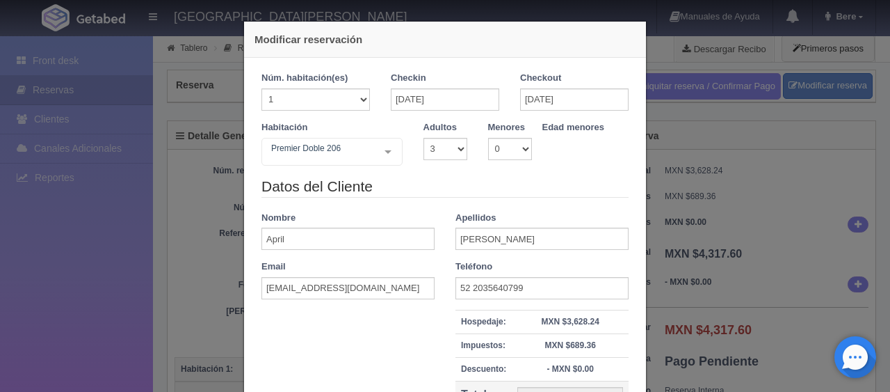
click at [345, 136] on div "Habitación Premier Doble 206 No elements found. Consider changing the search qu…" at bounding box center [332, 143] width 162 height 45
click at [337, 162] on div "Premier Doble 206" at bounding box center [332, 152] width 141 height 28
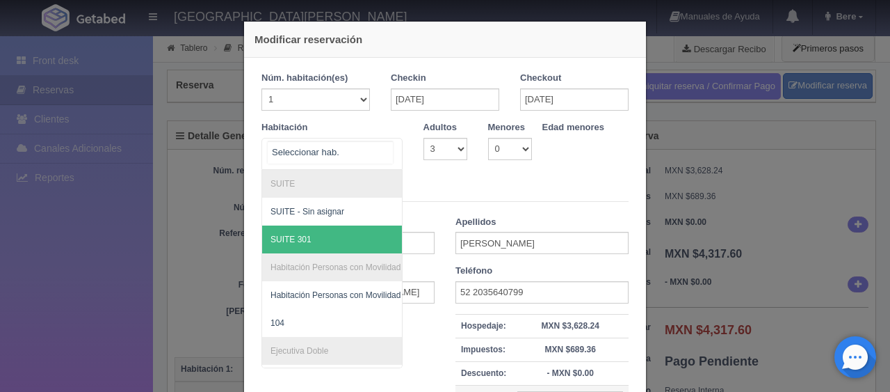
scroll to position [209, 0]
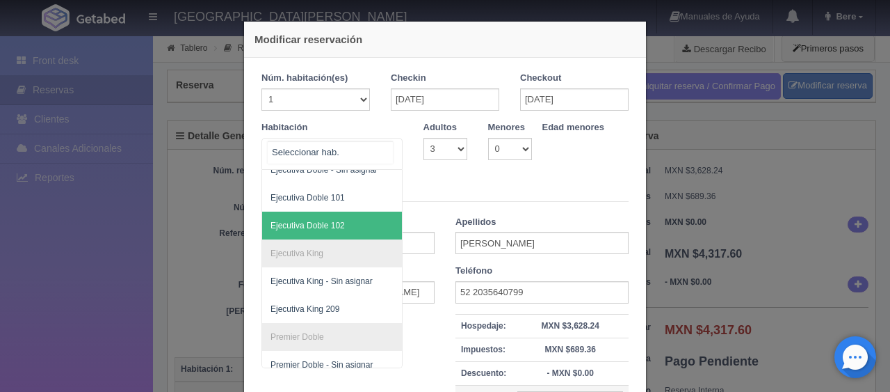
click at [350, 216] on span "Ejecutiva Doble 102" at bounding box center [379, 225] width 234 height 28
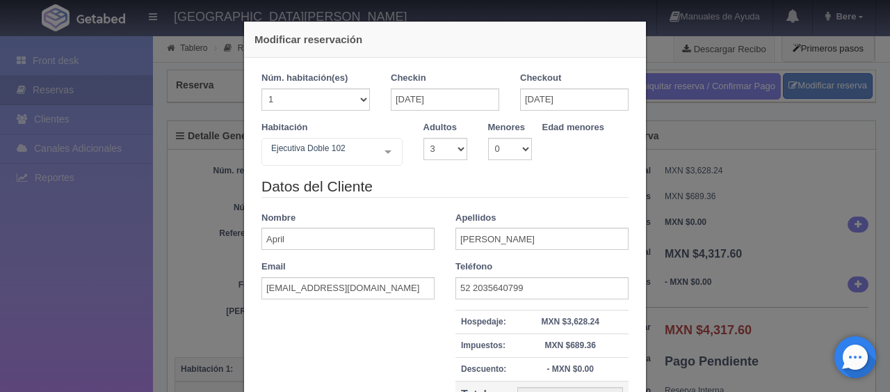
checkbox input "false"
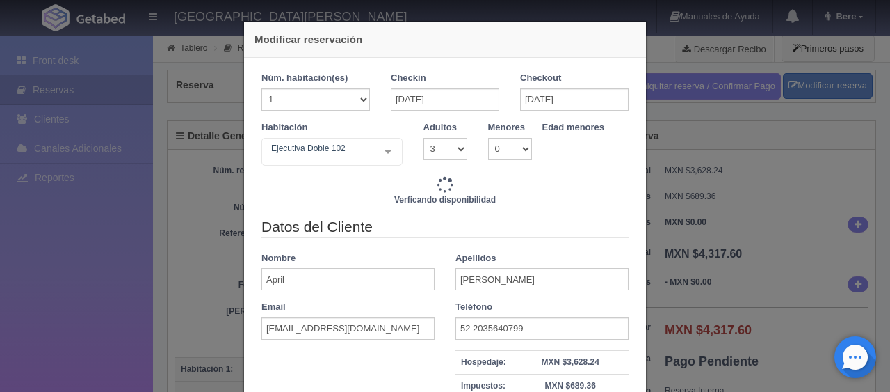
type input "3518.00"
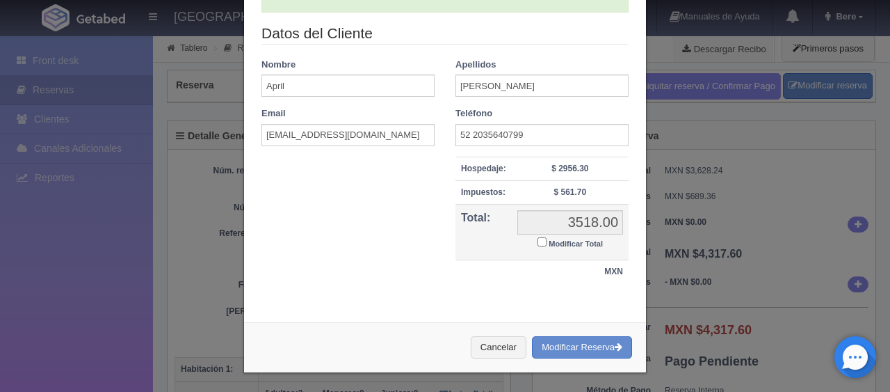
click at [570, 239] on small "Modificar Total" at bounding box center [576, 243] width 54 height 8
click at [547, 238] on input "Modificar Total" at bounding box center [542, 241] width 9 height 9
checkbox input "true"
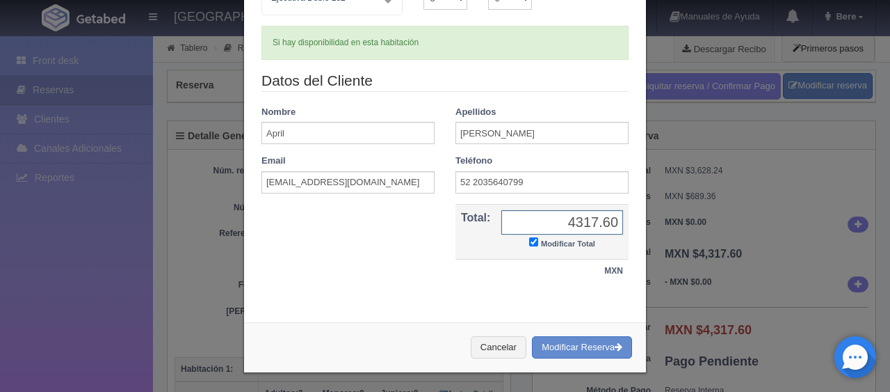
type input "4317.60"
click at [532, 336] on button "Modificar Reserva" at bounding box center [582, 347] width 100 height 23
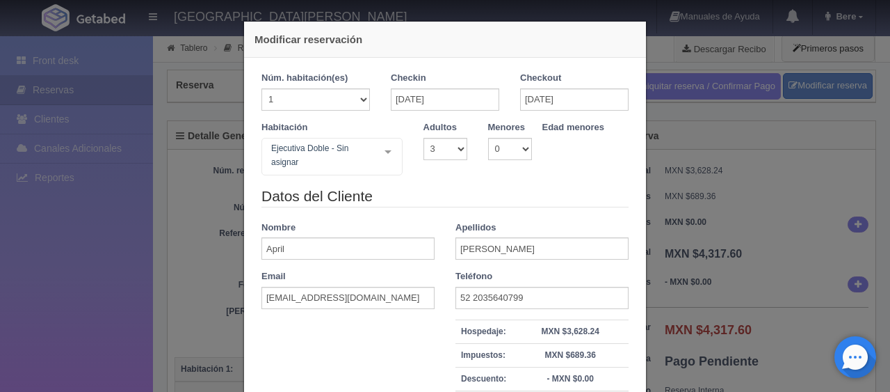
select select "3"
click at [739, 258] on div "Modificar reservación Núm. habitación(es) 1 2 3 4 5 6 7 8 9 10 11 12 13 14 15 1…" at bounding box center [445, 196] width 890 height 392
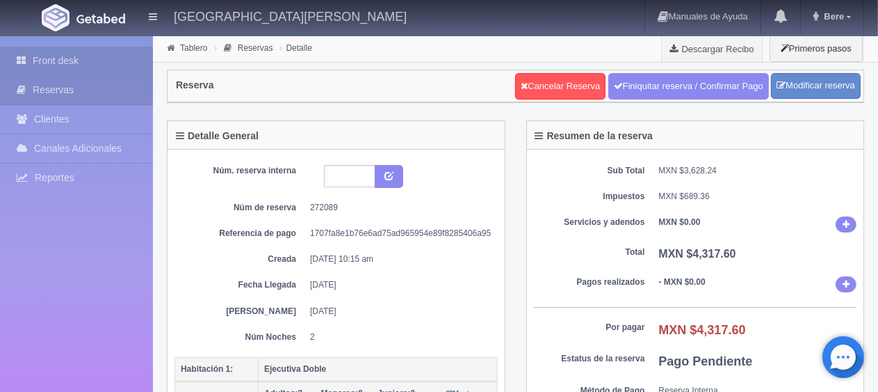
click at [99, 65] on link "Front desk" at bounding box center [76, 61] width 153 height 29
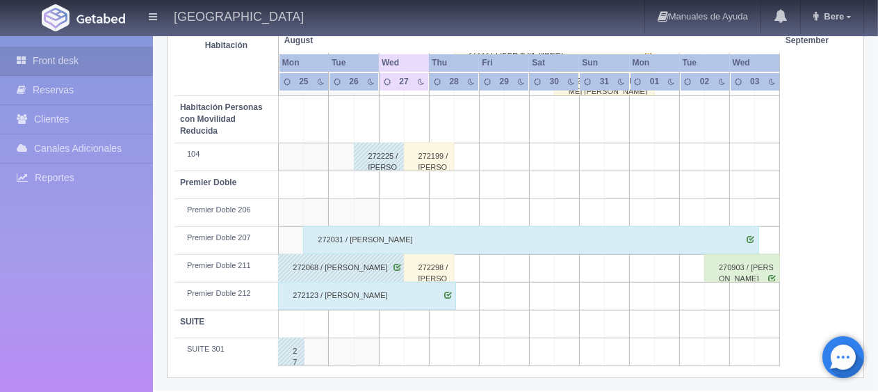
scroll to position [570, 0]
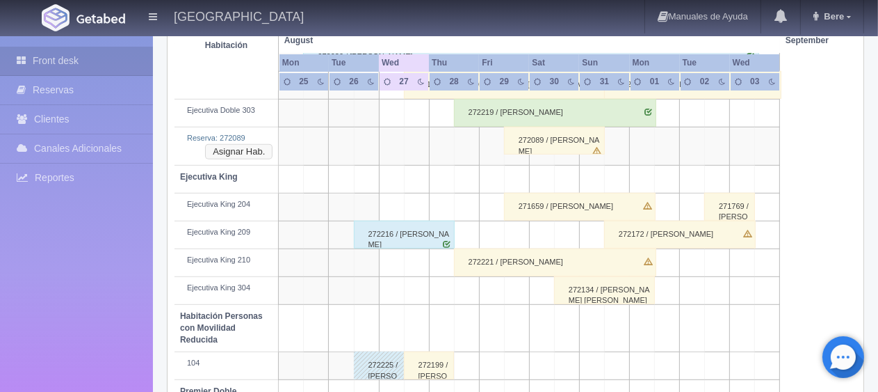
click at [247, 140] on div "Reserva: 272089 Asignar Hab." at bounding box center [226, 138] width 92 height 11
click at [242, 145] on button "Asignar Hab." at bounding box center [238, 151] width 67 height 15
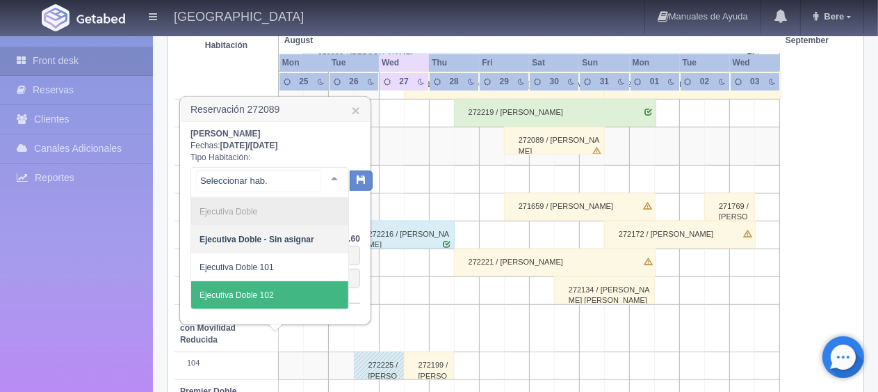
click at [261, 287] on span "Ejecutiva Doble 102" at bounding box center [269, 295] width 157 height 28
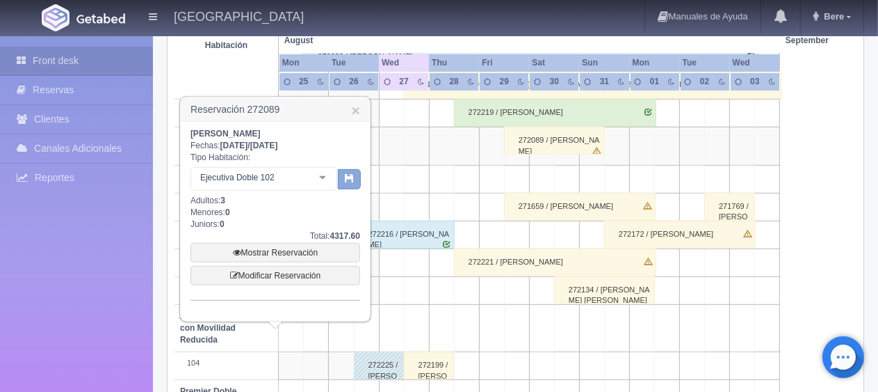
click at [353, 179] on icon "button" at bounding box center [349, 177] width 9 height 9
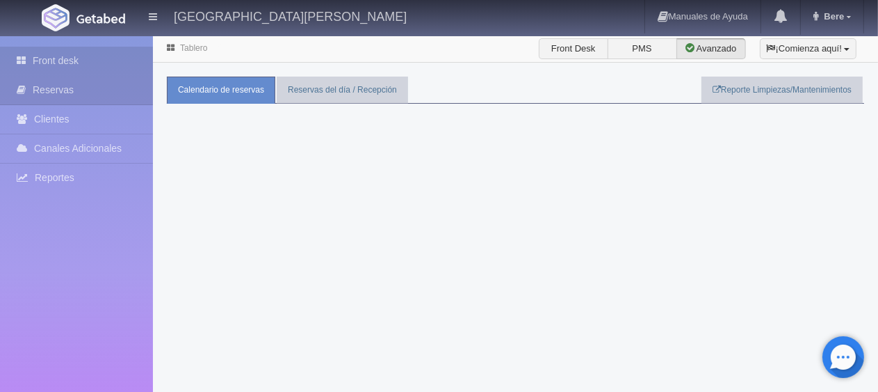
click at [22, 59] on icon at bounding box center [25, 61] width 16 height 14
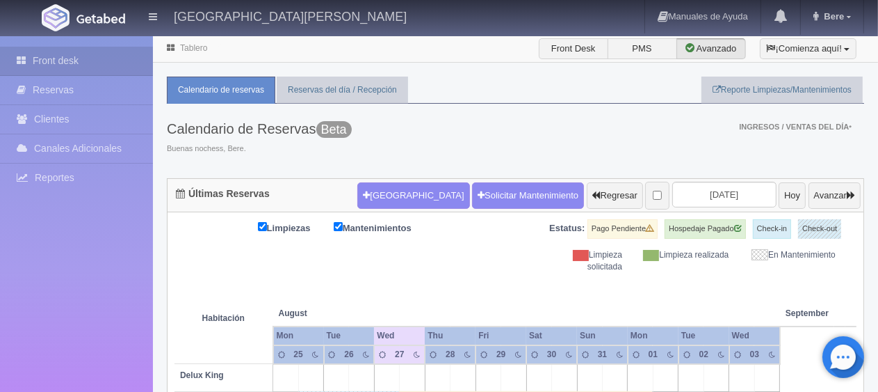
click at [390, 175] on div "Calendario de Reservas Beta Buenas nochess, Bere. Ingresos / Ventas del día *" at bounding box center [516, 141] width 698 height 74
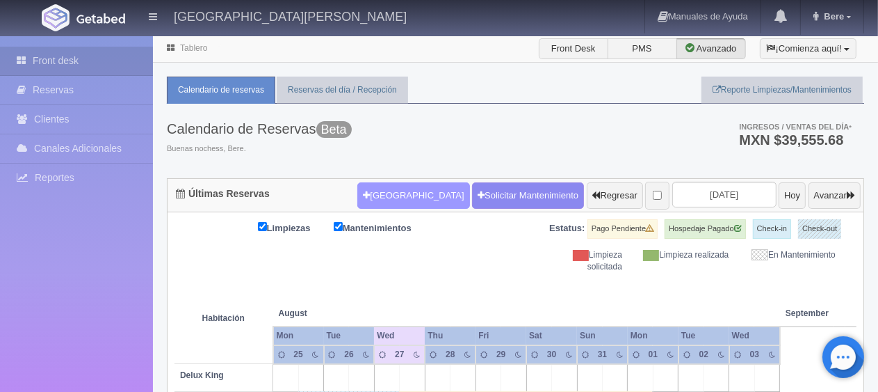
click at [383, 197] on button "[GEOGRAPHIC_DATA]" at bounding box center [413, 195] width 112 height 26
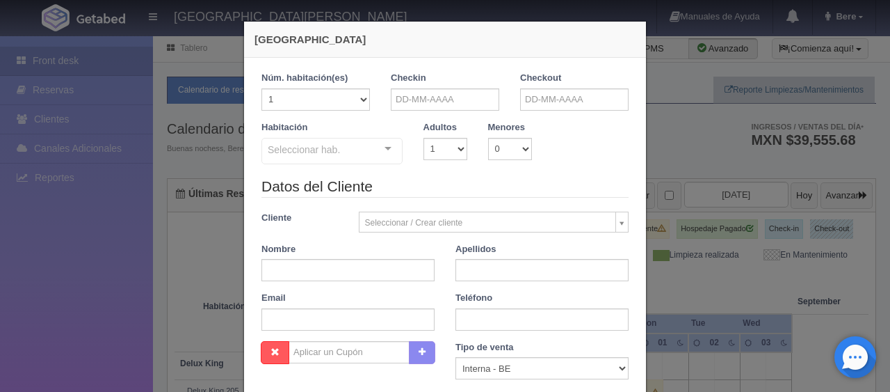
checkbox input "false"
click at [443, 103] on input "text" at bounding box center [445, 99] width 108 height 22
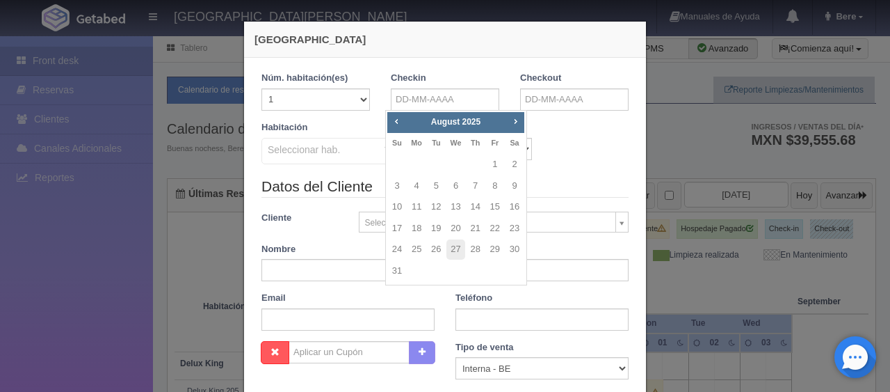
click at [446, 246] on td "27" at bounding box center [455, 250] width 19 height 22
type input "27-08-2025"
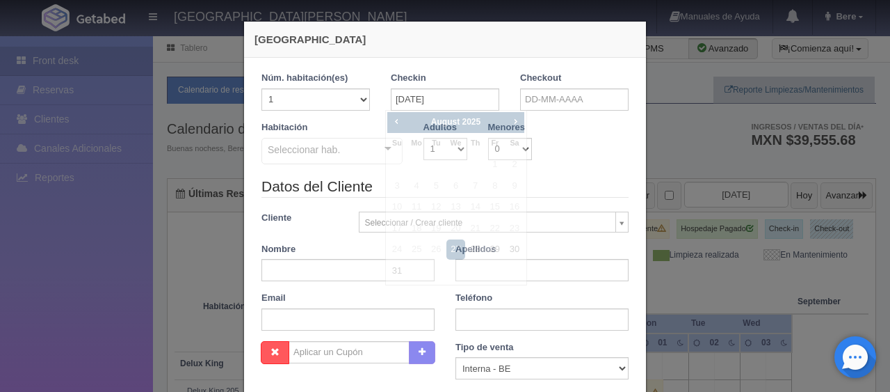
checkbox input "false"
click at [456, 247] on label "Apellidos" at bounding box center [476, 249] width 41 height 13
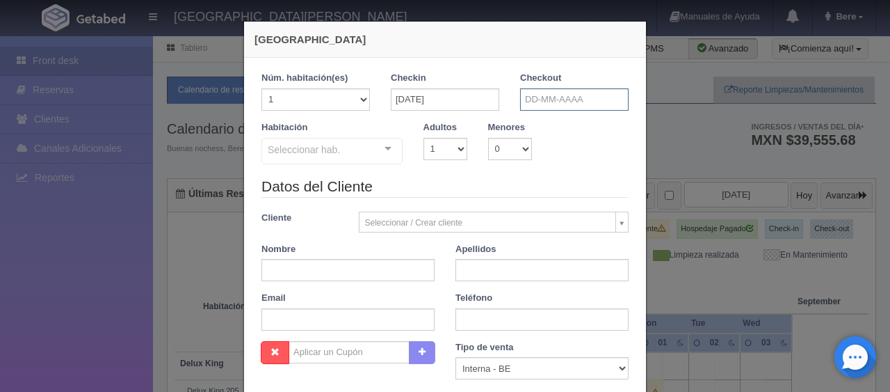
click at [559, 104] on input "text" at bounding box center [574, 99] width 108 height 22
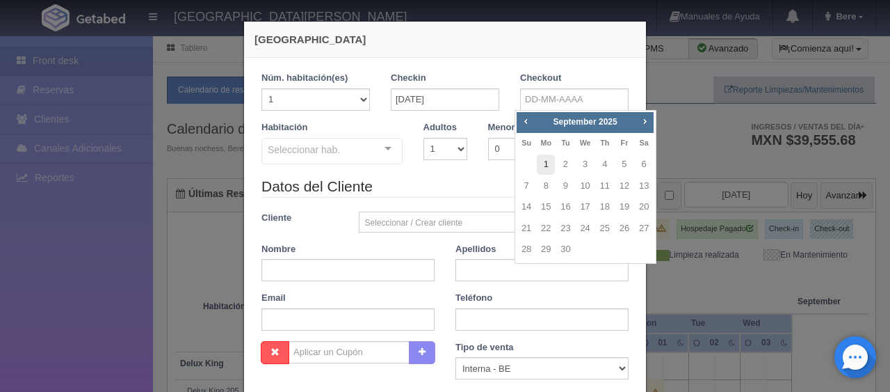
click at [546, 162] on link "1" at bounding box center [546, 164] width 18 height 20
type input "01-09-2025"
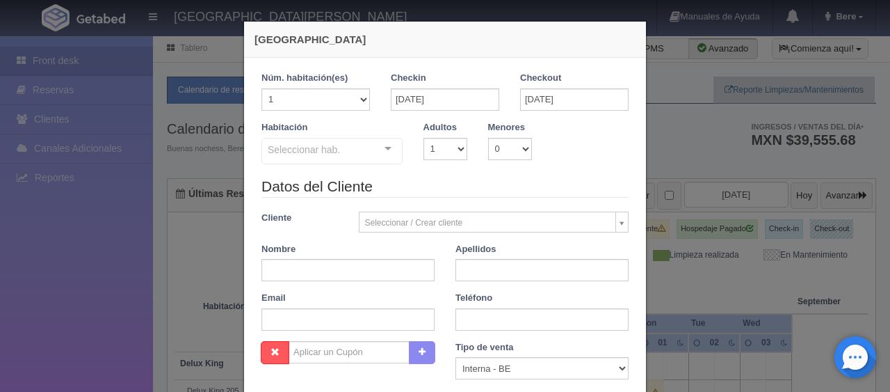
checkbox input "false"
drag, startPoint x: 431, startPoint y: 143, endPoint x: 432, endPoint y: 152, distance: 8.5
click at [432, 149] on select "1 2 3 4 5 6 7 8 9 10" at bounding box center [446, 149] width 44 height 22
select select "2"
click at [424, 138] on select "1 2 3 4 5 6 7 8 9 10" at bounding box center [446, 149] width 44 height 22
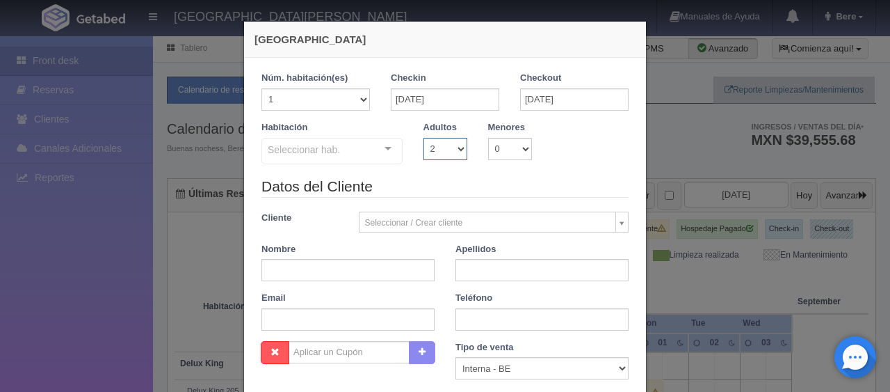
checkbox input "false"
click at [497, 131] on label "Menores" at bounding box center [506, 127] width 37 height 13
click at [501, 160] on div "Habitación Seleccionar hab. SUITE SUITE - Sin asignar SUITE 301 Habitación Pers…" at bounding box center [445, 148] width 388 height 55
click at [509, 153] on select "0 1 2 3 4 5 6 7 8 9 10" at bounding box center [510, 149] width 44 height 22
select select "2"
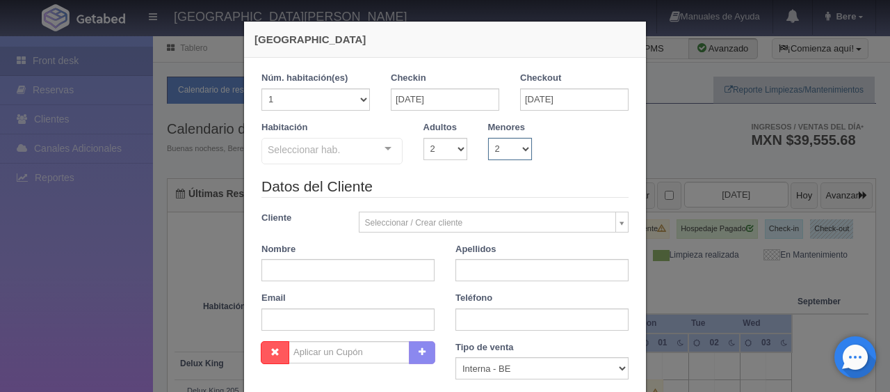
click at [488, 138] on select "0 1 2 3 4 5 6 7 8 9 10" at bounding box center [510, 149] width 44 height 22
checkbox input "false"
click at [542, 149] on select "0 1 2 3 4 5 6 7 8 9 10 11 12 13 14 15 16 17 18" at bounding box center [553, 149] width 22 height 22
select select "2"
click at [542, 138] on select "0 1 2 3 4 5 6 7 8 9 10 11 12 13 14 15 16 17 18" at bounding box center [553, 149] width 22 height 22
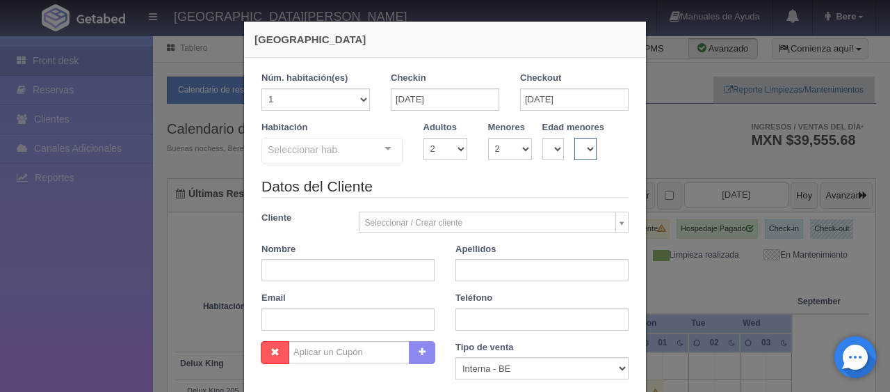
click at [574, 148] on select "0 1 2 3 4 5 6 7 8 9 10 11 12 13 14 15 16 17 18" at bounding box center [585, 149] width 22 height 22
click at [574, 138] on select "0 1 2 3 4 5 6 7 8 9 10 11 12 13 14 15 16 17 18" at bounding box center [585, 149] width 22 height 22
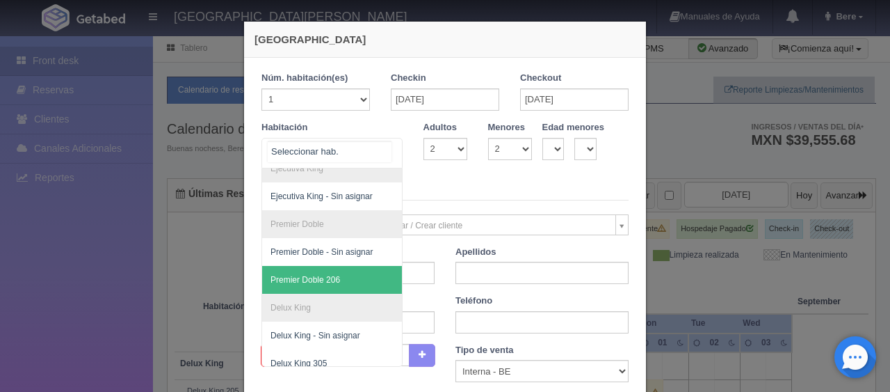
scroll to position [231, 0]
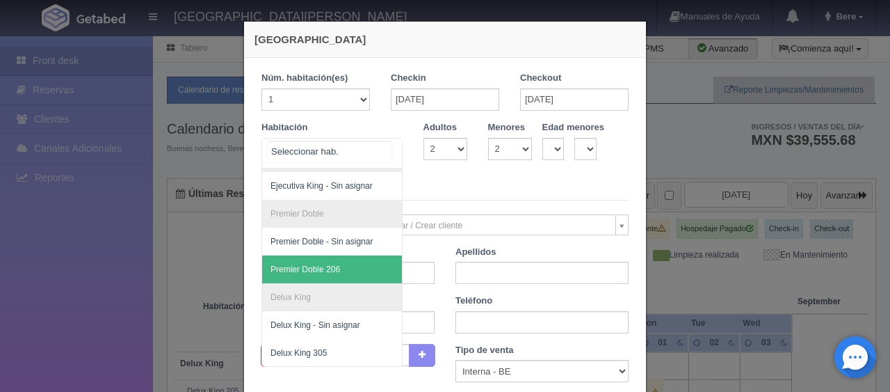
click at [343, 258] on span "Premier Doble 206" at bounding box center [379, 269] width 234 height 28
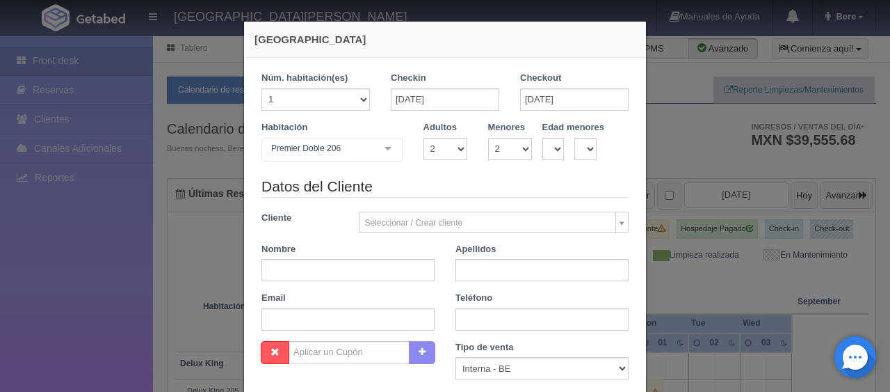
checkbox input "false"
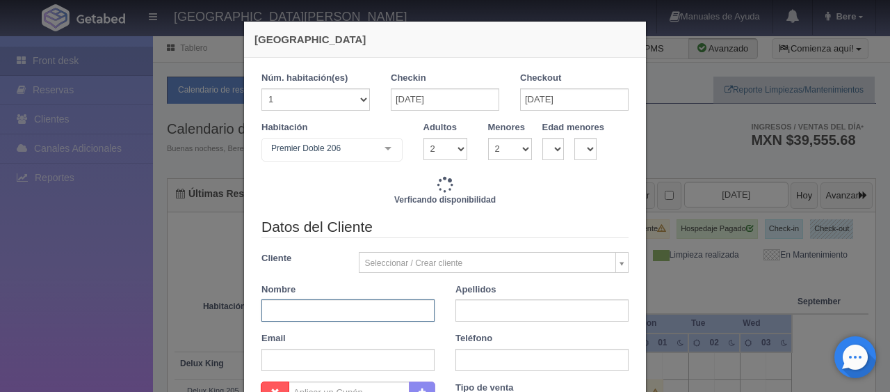
click at [374, 314] on input "text" at bounding box center [348, 310] width 173 height 22
paste input "Jorge Ortiz"
type input "Jorge"
paste input "Ortiz"
type input "Ortiz"
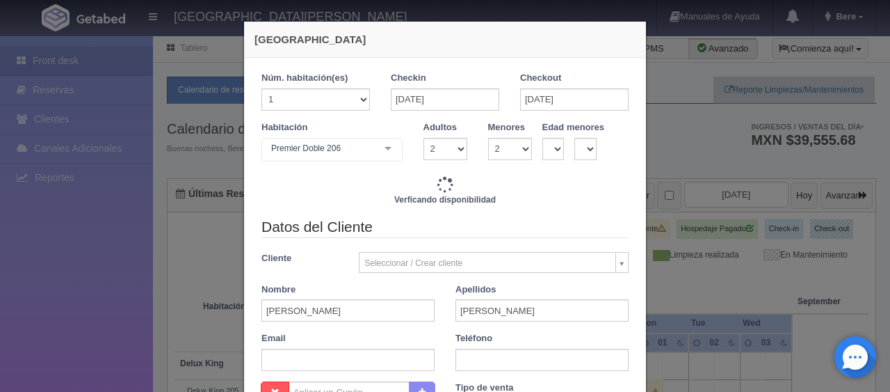
click at [484, 369] on div "Datos del Cliente Cliente Seleccionar / Crear cliente Nuevo Cliente Adriana Nav…" at bounding box center [445, 298] width 388 height 165
type input "8245.00"
checkbox input "false"
click at [506, 363] on input "text" at bounding box center [542, 359] width 173 height 22
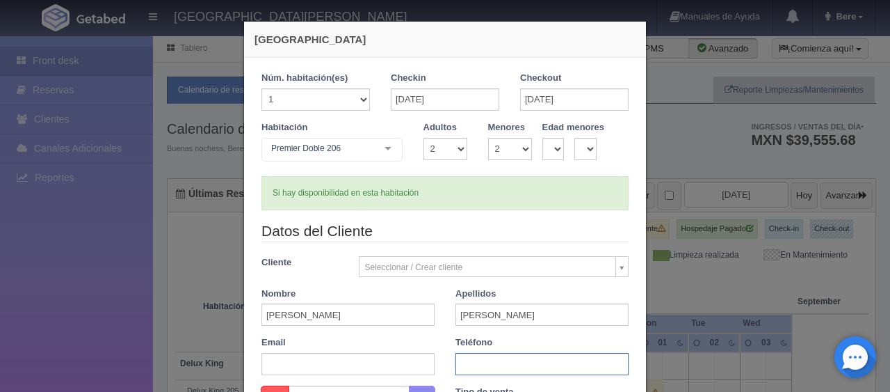
paste input "0 (0) 5534199632"
type input "0 (0) 5534199632"
click at [341, 364] on input "text" at bounding box center [348, 364] width 173 height 22
paste input "5317xls0cp@m.expediapartnercentral.com"
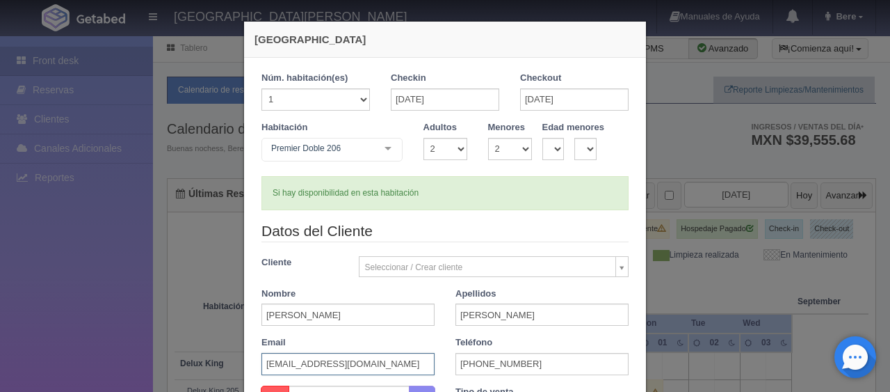
type input "5317xls0cp@m.expediapartnercentral.com"
click at [284, 188] on div "Si hay disponibilidad en esta habitación" at bounding box center [445, 193] width 367 height 34
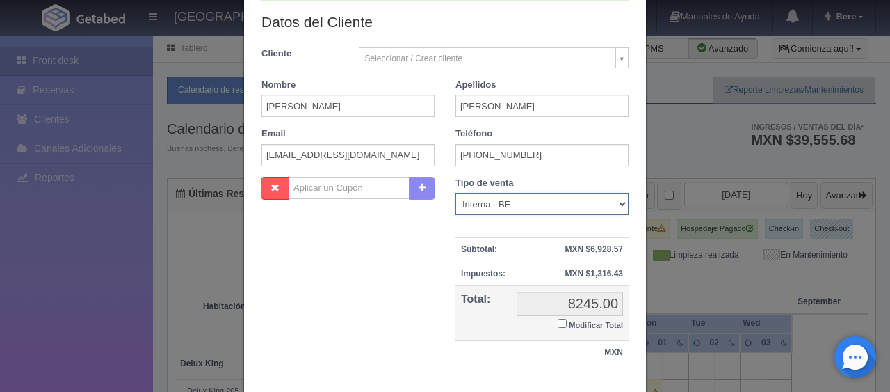
click at [509, 207] on select "Correo Electronico Interna - BE Llamada OTA Externa Otro WALK IN" at bounding box center [542, 204] width 173 height 22
select select "extota"
click at [456, 193] on select "Correo Electronico Interna - BE Llamada OTA Externa Otro WALK IN" at bounding box center [542, 204] width 173 height 22
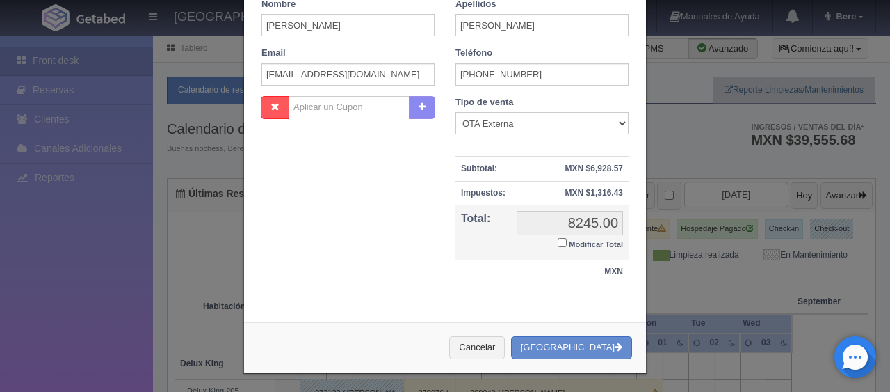
click at [562, 243] on label "Modificar Total" at bounding box center [590, 243] width 65 height 16
click at [562, 243] on input "Modificar Total" at bounding box center [562, 242] width 9 height 9
checkbox input "true"
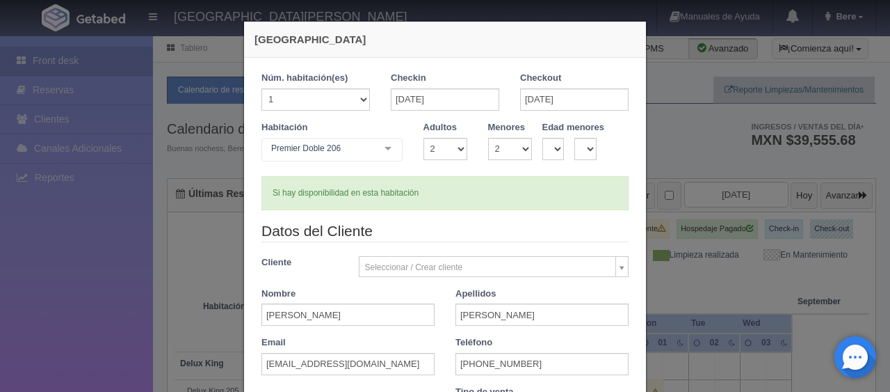
scroll to position [242, 0]
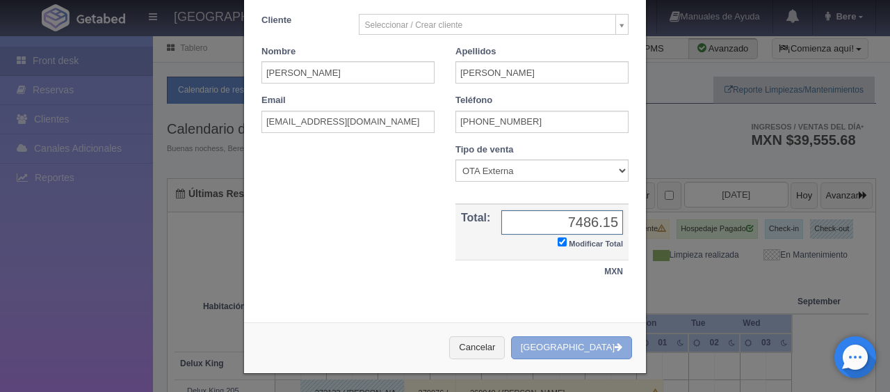
type input "7486.15"
click at [587, 341] on button "[GEOGRAPHIC_DATA]" at bounding box center [571, 347] width 121 height 23
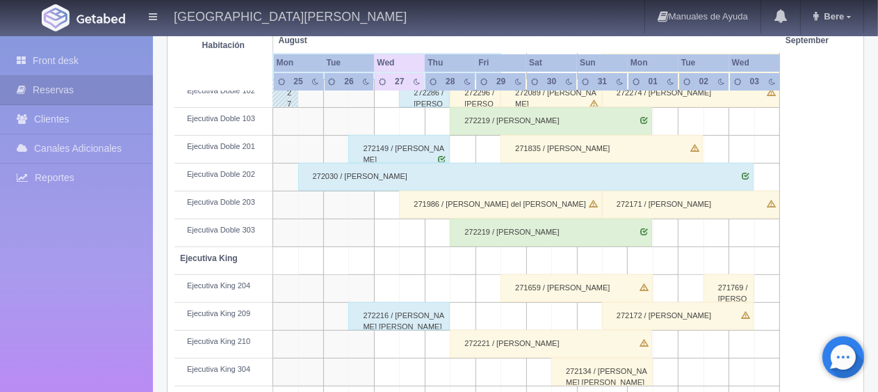
scroll to position [741, 0]
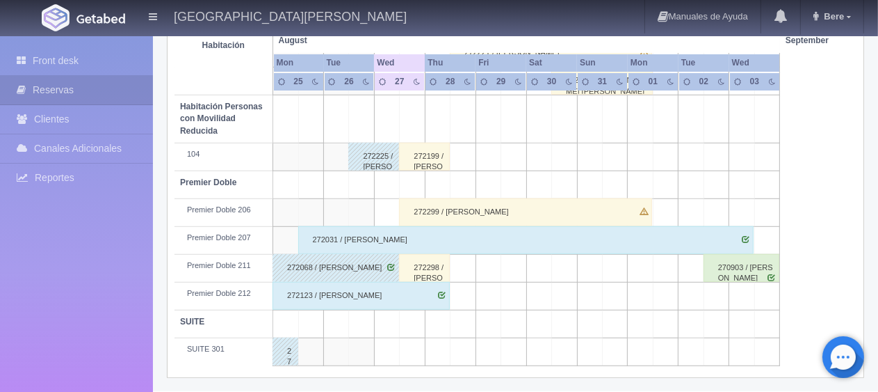
click at [426, 266] on div "272298 / [PERSON_NAME]" at bounding box center [424, 268] width 51 height 28
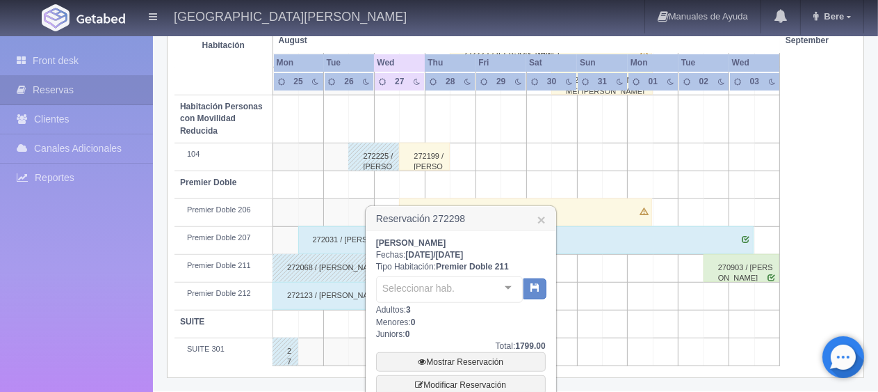
scroll to position [860, 0]
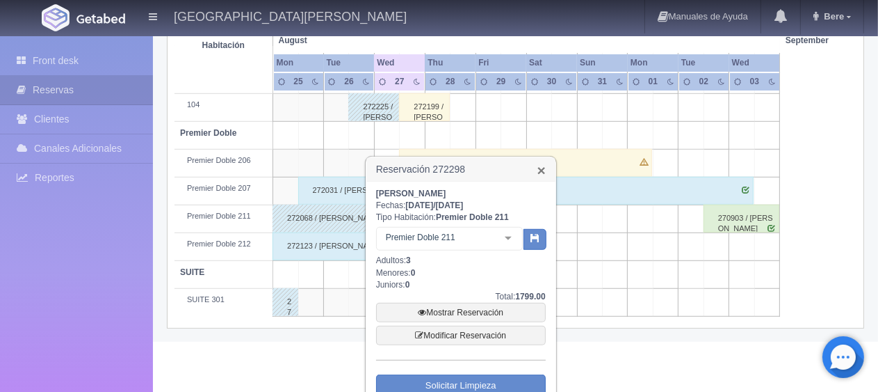
click at [542, 166] on link "×" at bounding box center [542, 170] width 8 height 15
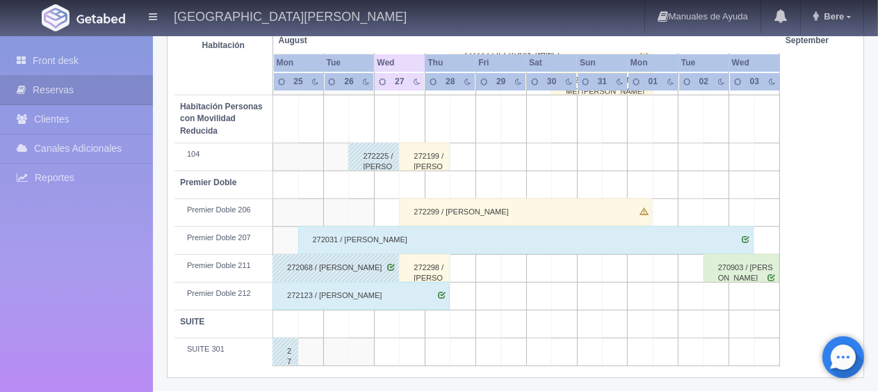
scroll to position [672, 0]
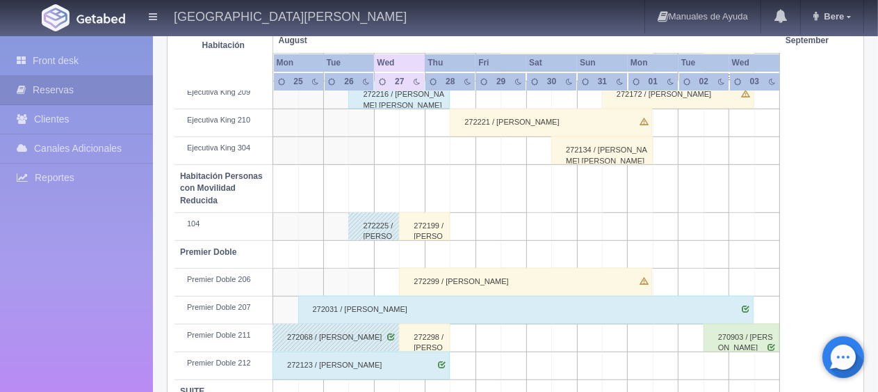
click at [509, 282] on div "272299 / [PERSON_NAME]" at bounding box center [525, 282] width 253 height 28
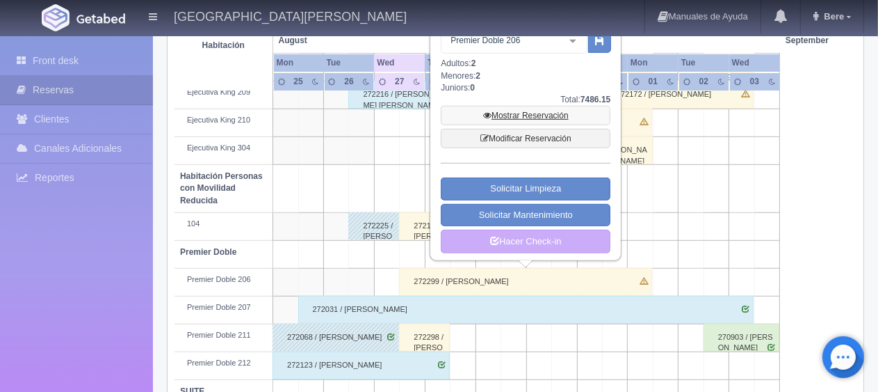
click at [541, 117] on link "Mostrar Reservación" at bounding box center [526, 115] width 170 height 19
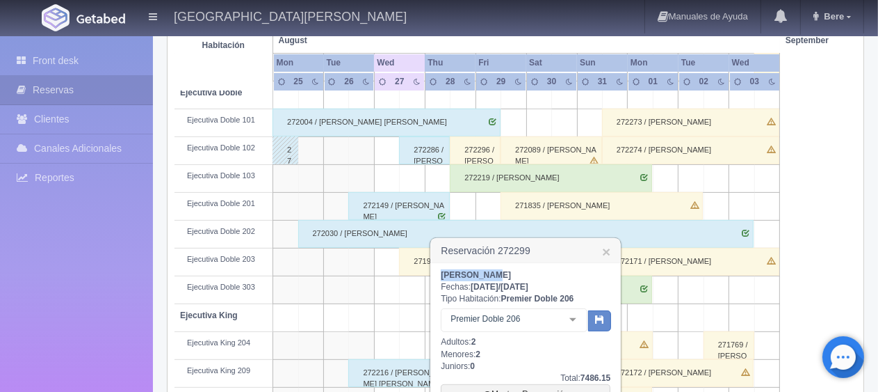
drag, startPoint x: 482, startPoint y: 273, endPoint x: 435, endPoint y: 273, distance: 47.3
copy b "[PERSON_NAME]"
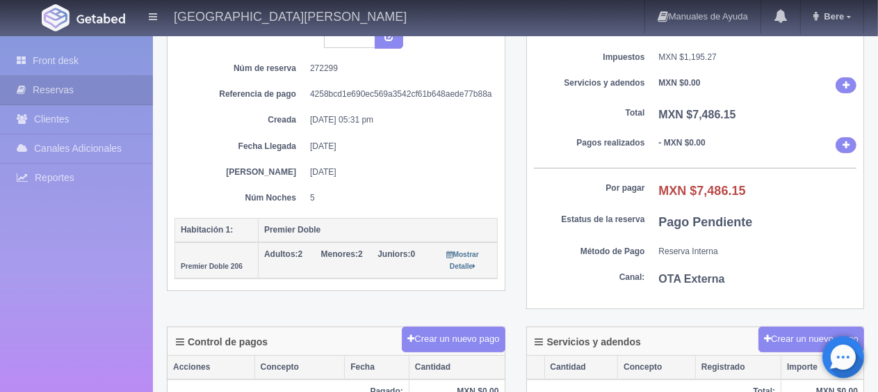
scroll to position [348, 0]
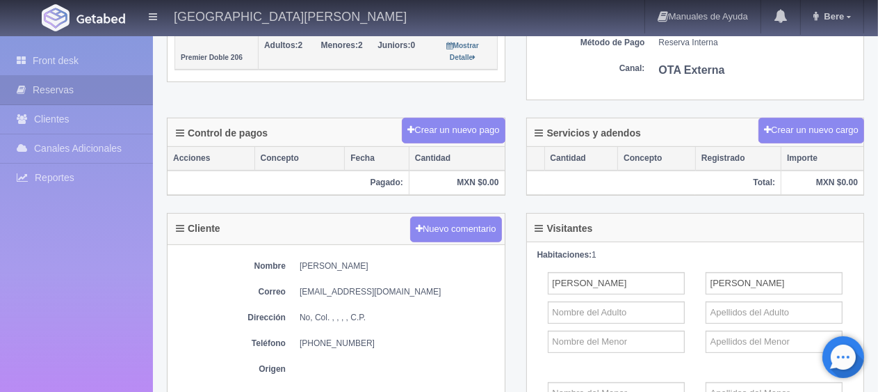
drag, startPoint x: 318, startPoint y: 338, endPoint x: 292, endPoint y: 338, distance: 25.7
click at [292, 338] on dl "Teléfono [PHONE_NUMBER]" at bounding box center [336, 343] width 323 height 12
copy dd "[PHONE_NUMBER]"
click at [88, 65] on link "Front desk" at bounding box center [76, 61] width 153 height 29
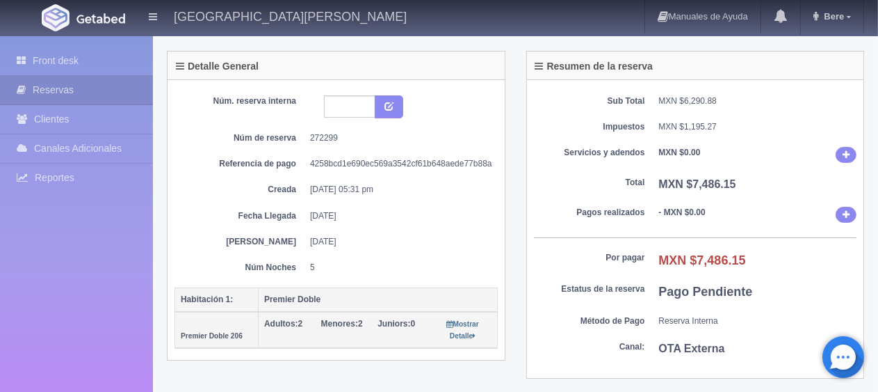
scroll to position [0, 0]
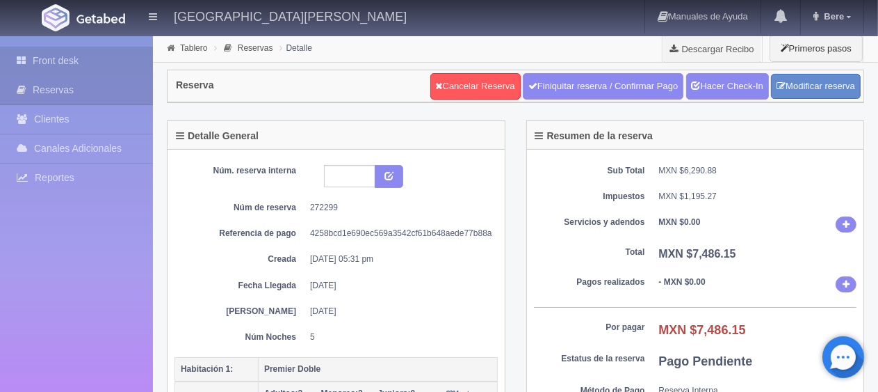
click at [108, 57] on link "Front desk" at bounding box center [76, 61] width 153 height 29
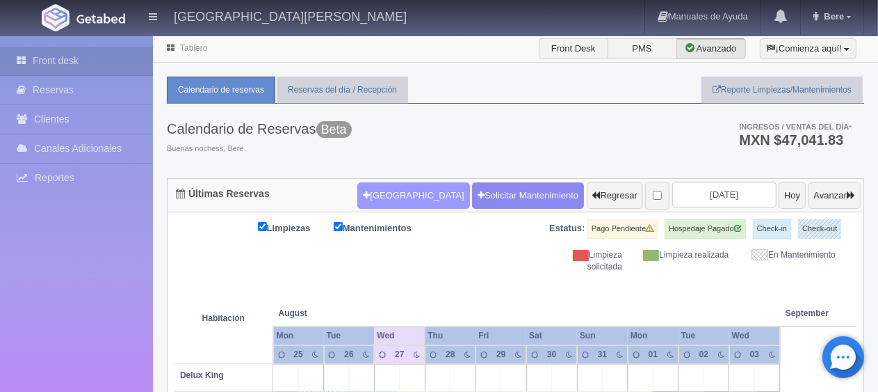
click at [395, 195] on button "[GEOGRAPHIC_DATA]" at bounding box center [413, 195] width 112 height 26
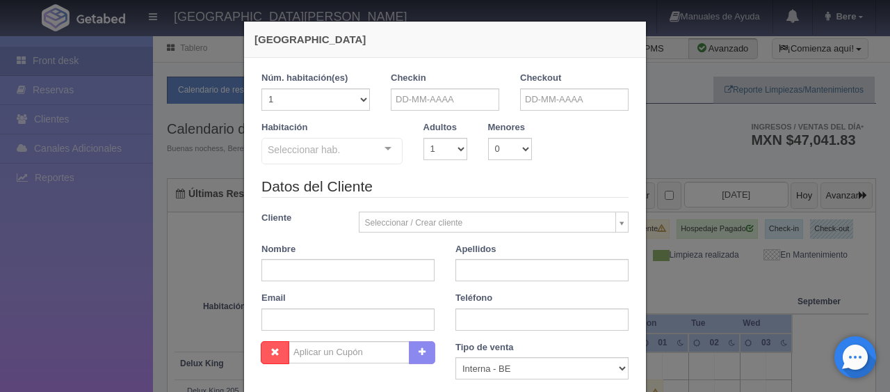
checkbox input "false"
drag, startPoint x: 348, startPoint y: 266, endPoint x: 355, endPoint y: 275, distance: 11.3
click at [348, 267] on input "text" at bounding box center [348, 270] width 173 height 22
paste input "[PERSON_NAME]"
type input "[PERSON_NAME]"
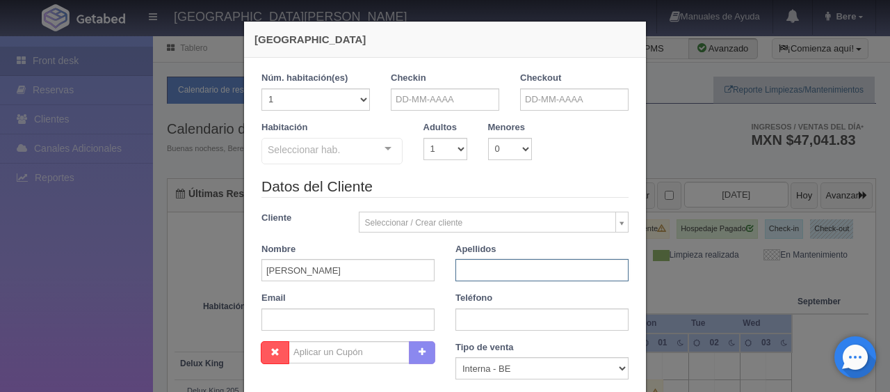
paste input "[PERSON_NAME]"
type input "[PERSON_NAME]"
drag, startPoint x: 462, startPoint y: 309, endPoint x: 457, endPoint y: 366, distance: 56.5
click at [462, 310] on input "text" at bounding box center [542, 319] width 173 height 22
paste input "1 2063800848"
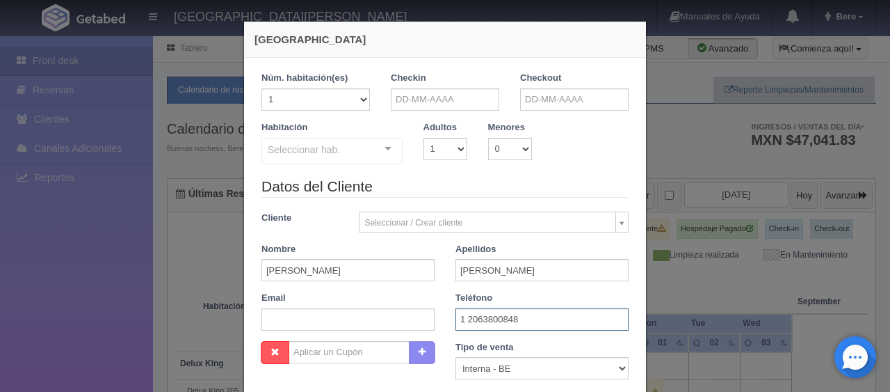
type input "1 2063800848"
click at [499, 362] on select "Correo Electronico Interna - BE Llamada OTA Externa Otro WALK IN" at bounding box center [542, 368] width 173 height 22
select select "extota"
click at [456, 357] on select "Correo Electronico Interna - BE Llamada OTA Externa Otro WALK IN" at bounding box center [542, 368] width 173 height 22
drag, startPoint x: 347, startPoint y: 305, endPoint x: 344, endPoint y: 293, distance: 12.3
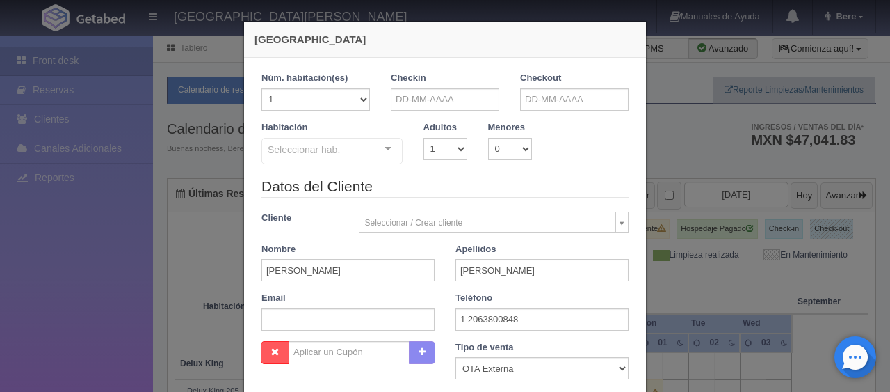
click at [345, 307] on div "Email" at bounding box center [348, 310] width 194 height 39
drag, startPoint x: 309, startPoint y: 319, endPoint x: 317, endPoint y: 322, distance: 8.4
click at [309, 319] on input "text" at bounding box center [348, 319] width 173 height 22
paste input "3umueuonuf@m.expediapartnercentral.com"
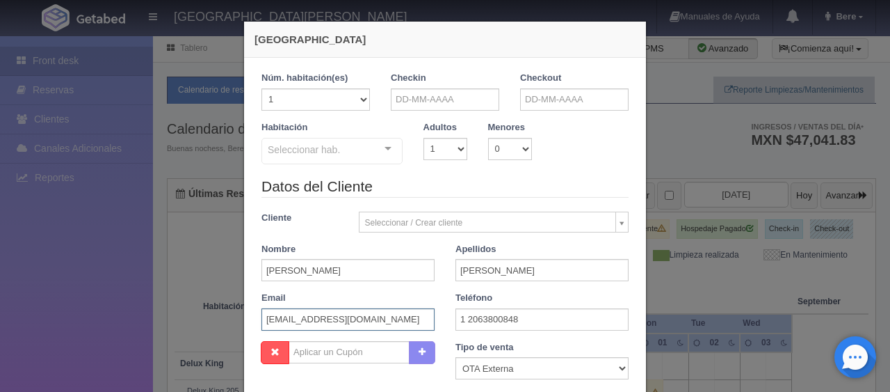
type input "3umueuonuf@m.expediapartnercentral.com"
click at [474, 104] on input "text" at bounding box center [445, 99] width 108 height 22
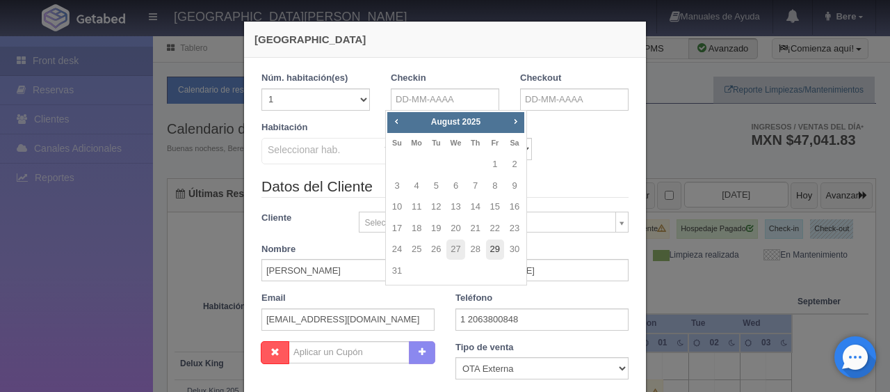
click at [499, 244] on link "29" at bounding box center [495, 249] width 18 height 20
type input "29-08-2025"
checkbox input "false"
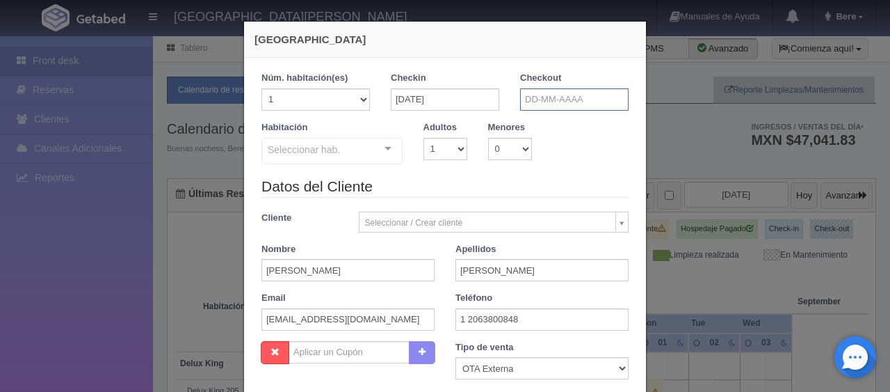
click at [576, 97] on input "text" at bounding box center [574, 99] width 108 height 22
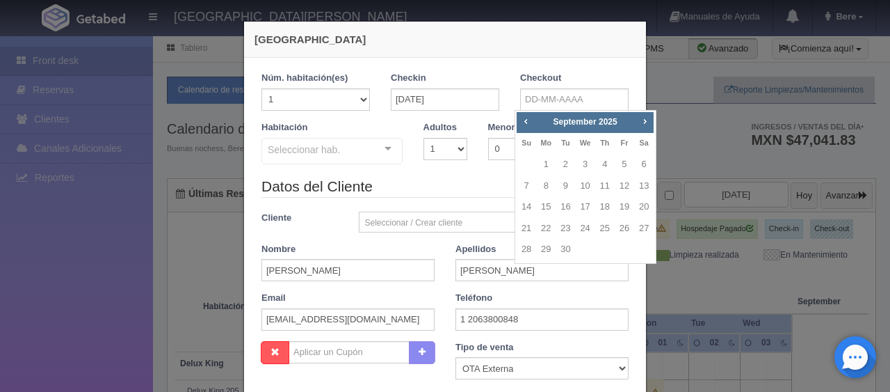
click at [527, 128] on div "Prev Next September 2025" at bounding box center [585, 122] width 137 height 21
click at [515, 124] on div "Prev Next September 2025 Su Mo Tu We Th Fr Sa 1 2 3 4 5 6 7 8 9 10 11 12 13 14 …" at bounding box center [586, 187] width 142 height 154
click at [522, 121] on span "Prev" at bounding box center [525, 120] width 11 height 11
click at [522, 277] on link "31" at bounding box center [526, 271] width 18 height 20
type input "31-08-2025"
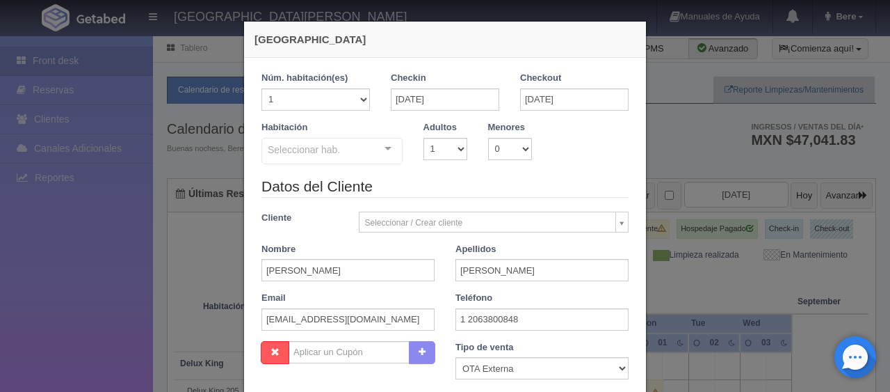
checkbox input "false"
click at [433, 157] on select "1 2 3 4 5 6 7 8 9 10" at bounding box center [446, 149] width 44 height 22
select select "2"
click at [424, 138] on select "1 2 3 4 5 6 7 8 9 10" at bounding box center [446, 149] width 44 height 22
checkbox input "false"
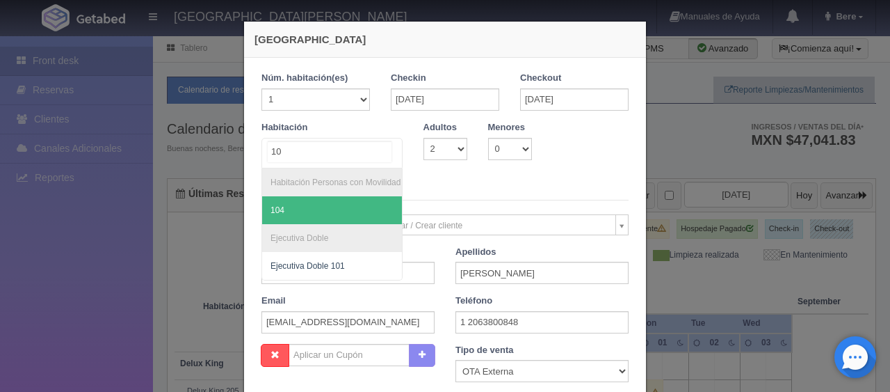
type input "104"
click at [371, 200] on span "104" at bounding box center [354, 210] width 184 height 28
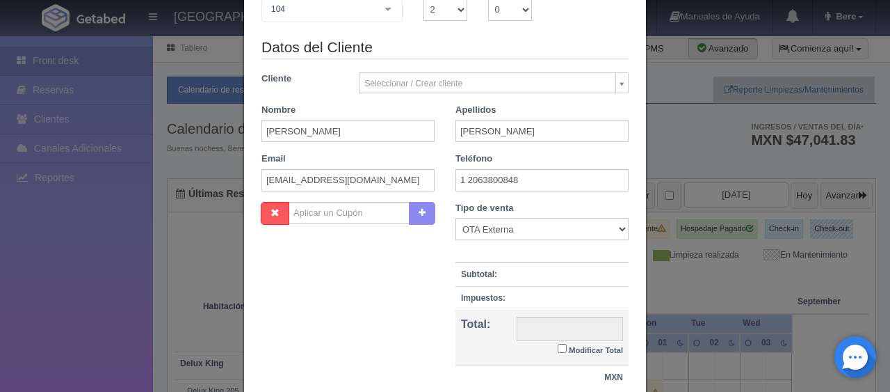
checkbox input "false"
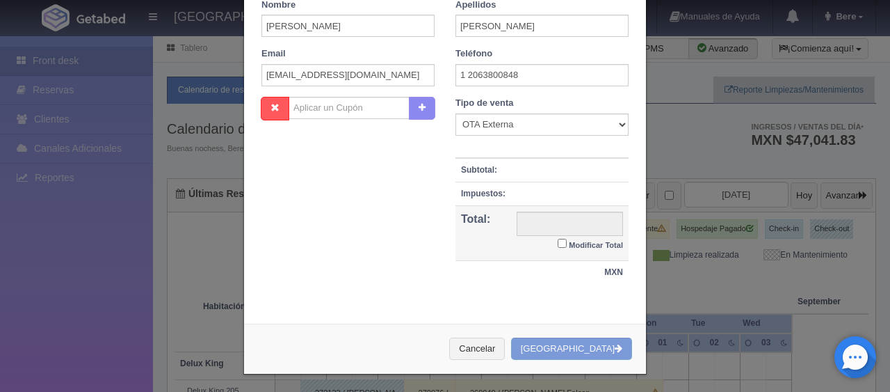
type input "3098.00"
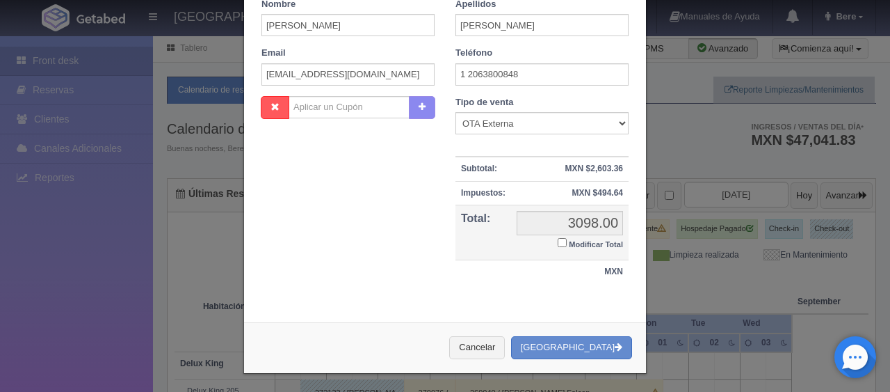
click at [569, 240] on small "Modificar Total" at bounding box center [596, 244] width 54 height 8
click at [563, 238] on input "Modificar Total" at bounding box center [562, 242] width 9 height 9
checkbox input "true"
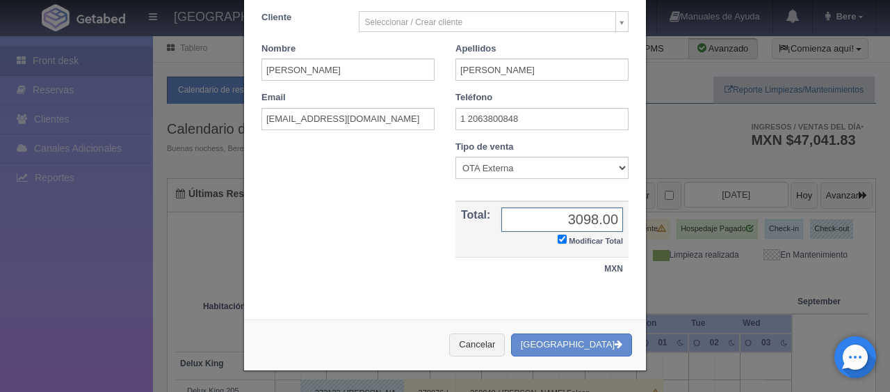
scroll to position [242, 0]
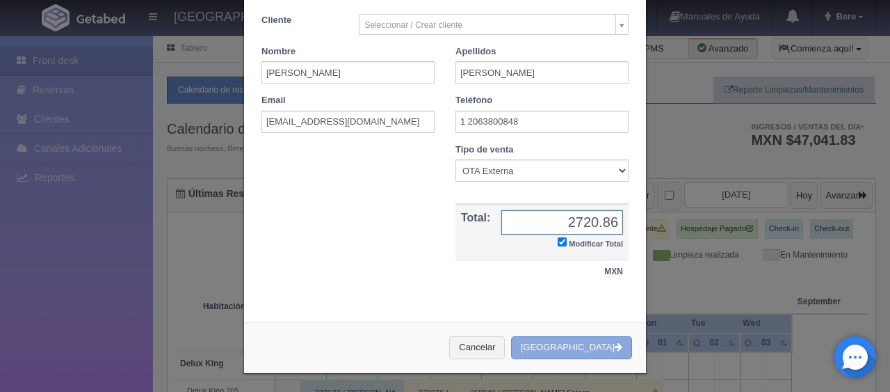
type input "2720.86"
click at [598, 341] on button "[GEOGRAPHIC_DATA]" at bounding box center [571, 347] width 121 height 23
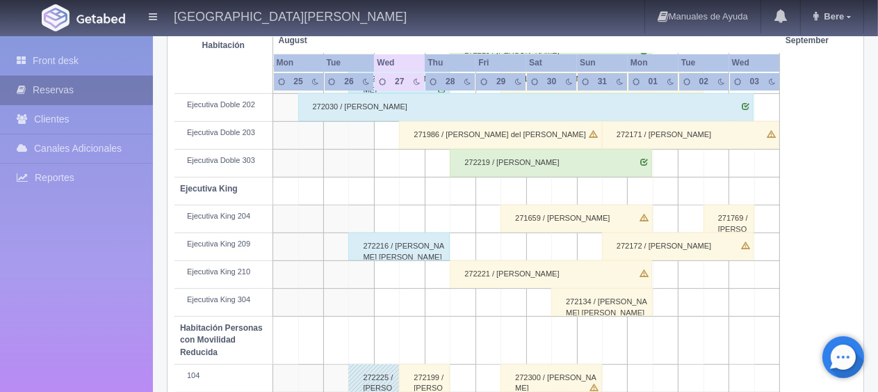
click at [80, 90] on link "Reservas" at bounding box center [76, 90] width 153 height 29
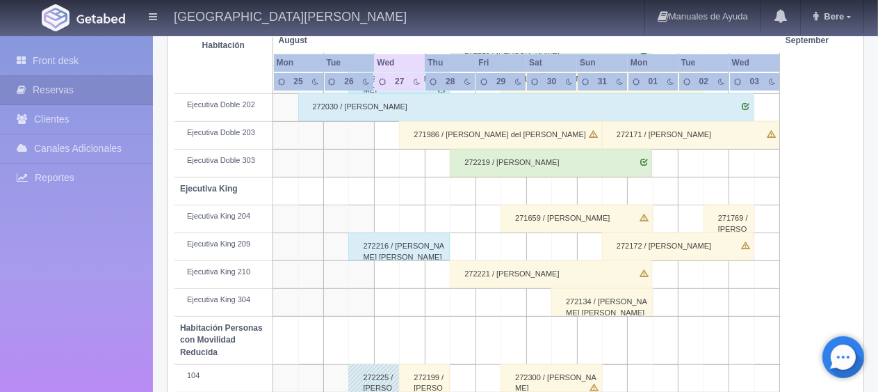
scroll to position [33, 0]
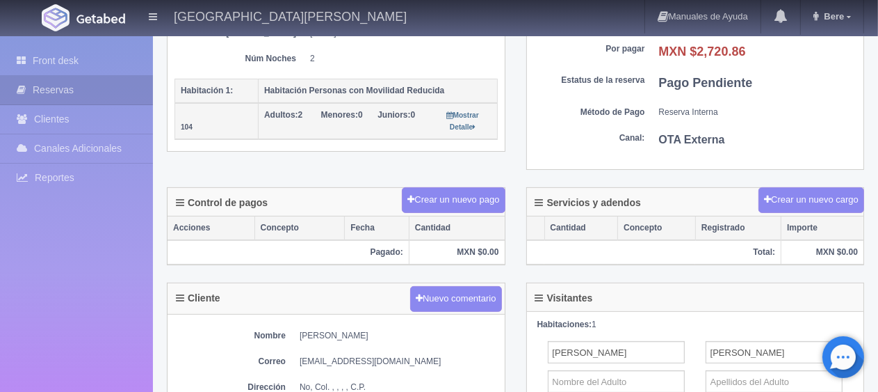
scroll to position [417, 0]
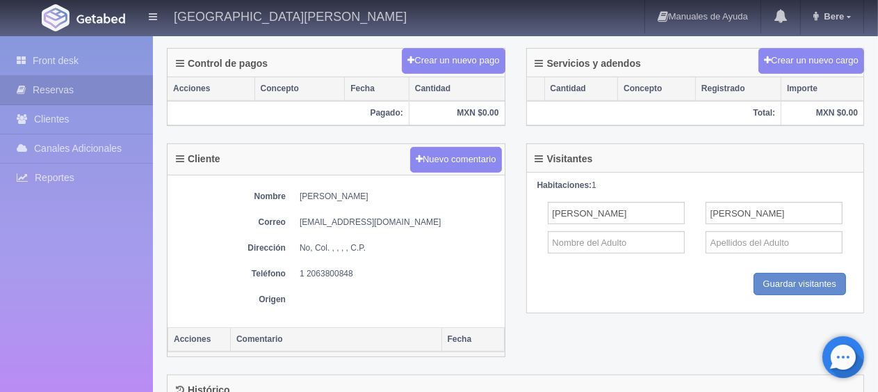
drag, startPoint x: 371, startPoint y: 179, endPoint x: 294, endPoint y: 186, distance: 77.5
click at [294, 186] on div "Nombre [PERSON_NAME] Correo [EMAIL_ADDRESS][DOMAIN_NAME] Dirección No, Col. , ,…" at bounding box center [336, 251] width 337 height 152
copy dd "[PERSON_NAME]"
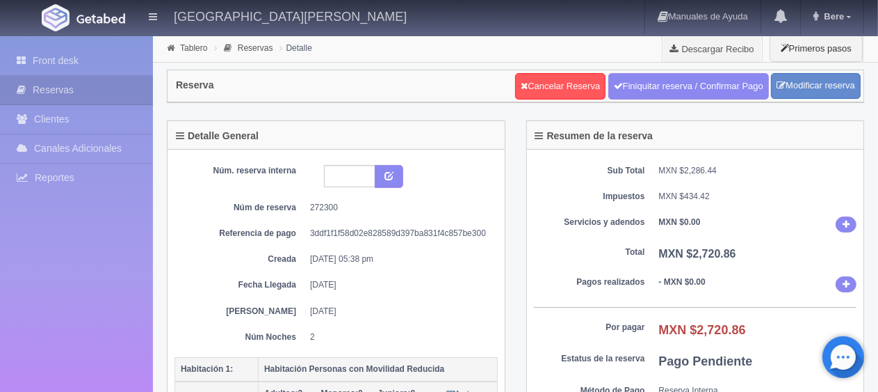
click at [395, 287] on dd "[DATE]" at bounding box center [398, 285] width 177 height 12
click at [551, 260] on div "Sub Total MXN $2,286.44 Impuestos MXN $434.42 Servicios y adendos MXN $0.00 Tot…" at bounding box center [695, 299] width 337 height 298
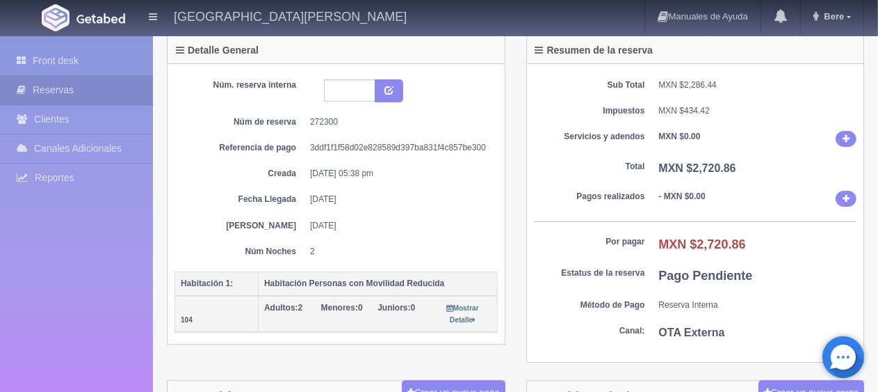
scroll to position [294, 0]
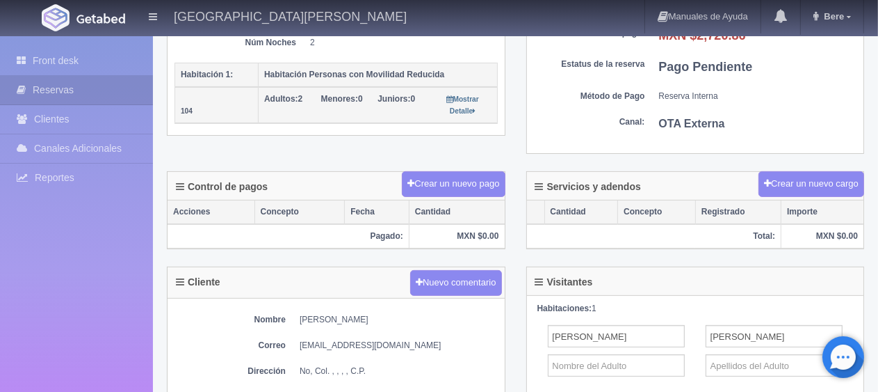
drag, startPoint x: 370, startPoint y: 314, endPoint x: 280, endPoint y: 316, distance: 89.7
click at [278, 318] on dl "Nombre [PERSON_NAME]" at bounding box center [336, 320] width 323 height 12
click at [331, 314] on dd "[PERSON_NAME]" at bounding box center [399, 320] width 198 height 12
click at [318, 304] on div "Nombre [PERSON_NAME] Correo [EMAIL_ADDRESS][DOMAIN_NAME] Dirección No, Col. , ,…" at bounding box center [336, 374] width 337 height 152
click at [318, 305] on div "Nombre [PERSON_NAME] Correo [EMAIL_ADDRESS][DOMAIN_NAME] Dirección No, Col. , ,…" at bounding box center [336, 374] width 337 height 152
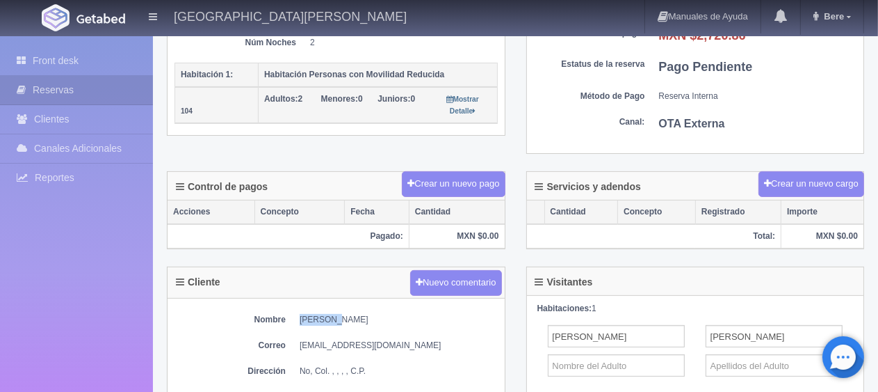
click at [316, 316] on dd "[PERSON_NAME]" at bounding box center [399, 320] width 198 height 12
click at [319, 319] on dd "[PERSON_NAME]" at bounding box center [399, 320] width 198 height 12
copy div "[PERSON_NAME]"
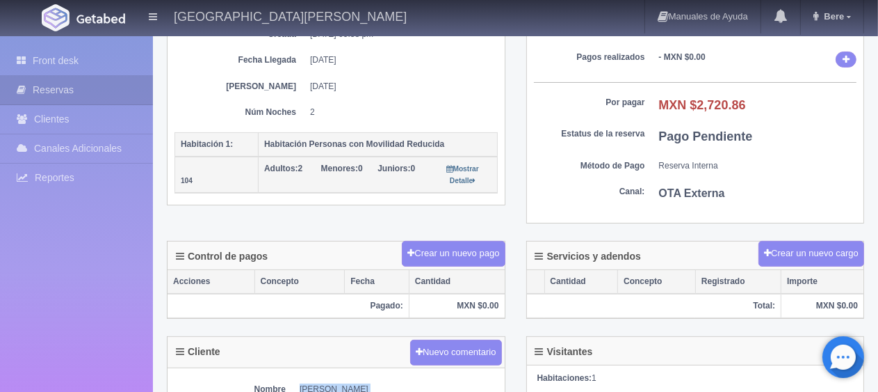
scroll to position [0, 0]
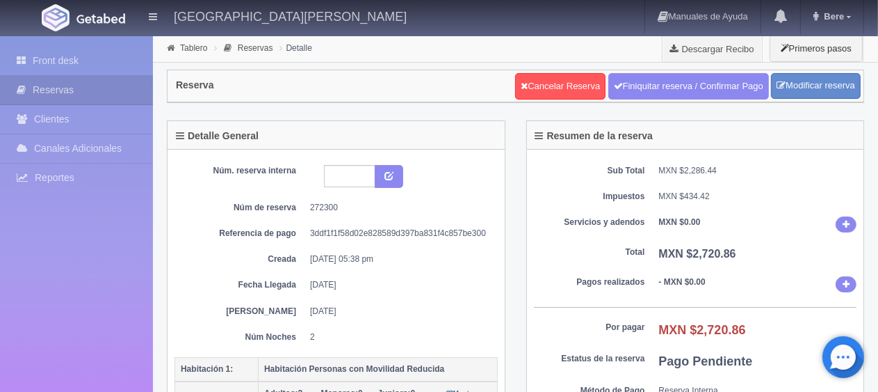
click at [561, 263] on div "Sub Total MXN $2,286.44 Impuestos MXN $434.42 Servicios y adendos MXN $0.00 Tot…" at bounding box center [695, 299] width 337 height 298
click at [104, 65] on link "Front desk" at bounding box center [76, 61] width 153 height 29
